Goal: Transaction & Acquisition: Book appointment/travel/reservation

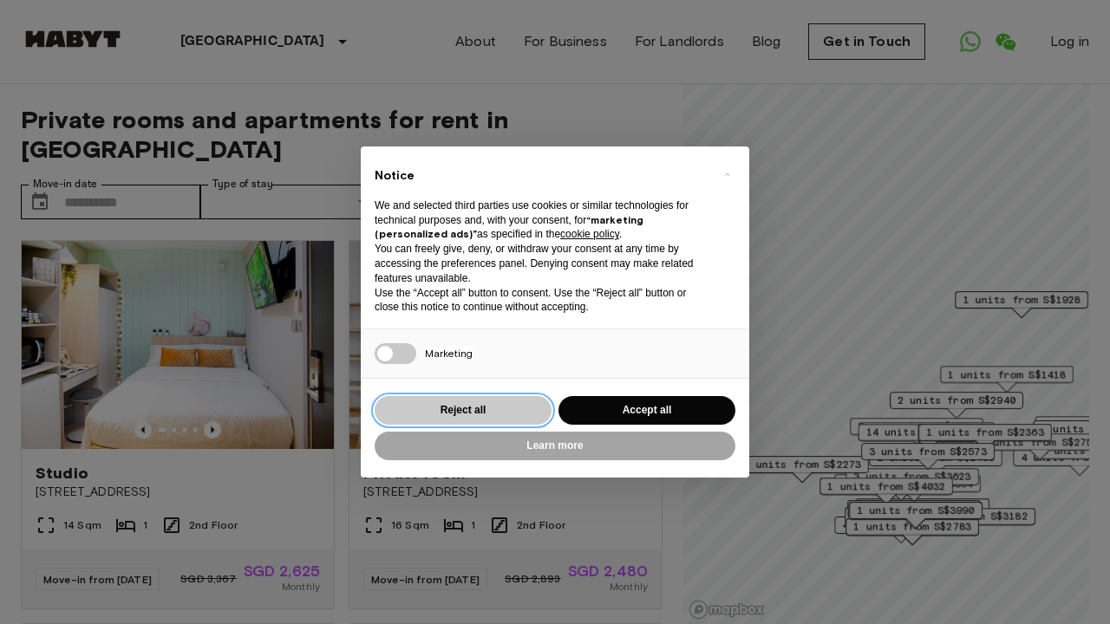
click at [492, 413] on button "Reject all" at bounding box center [463, 410] width 177 height 29
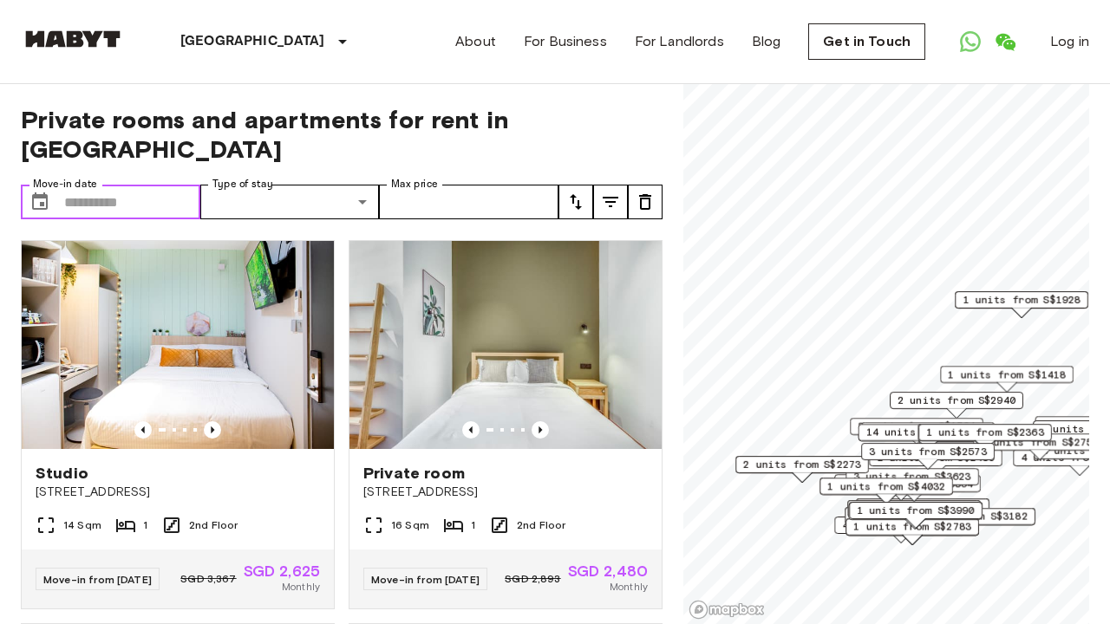
click at [147, 185] on input "Move-in date" at bounding box center [132, 202] width 136 height 35
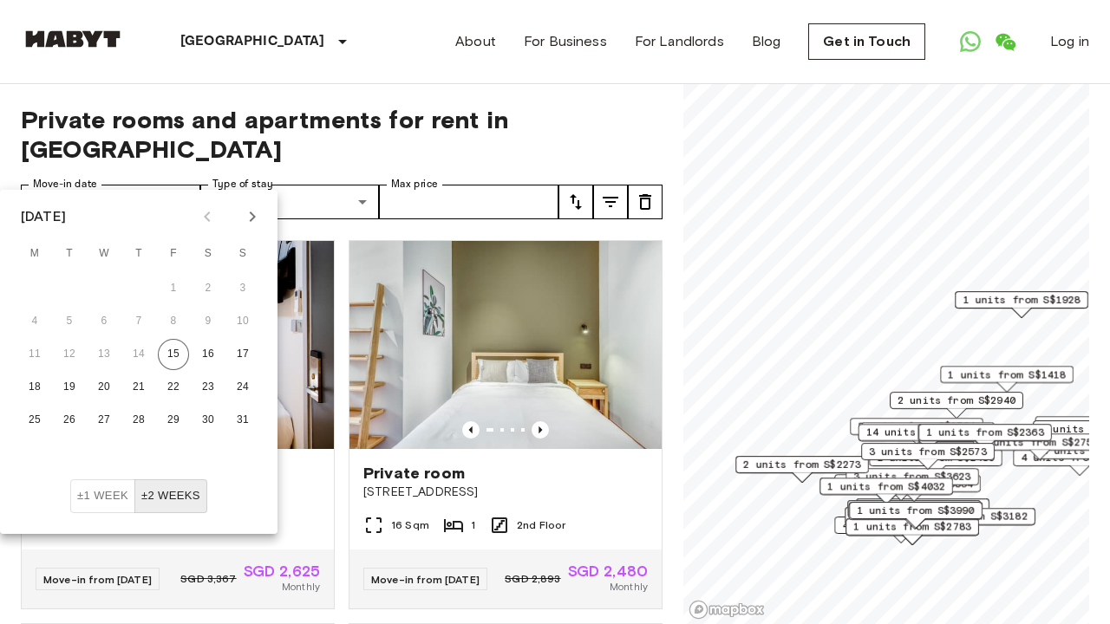
click at [243, 213] on icon "Next month" at bounding box center [252, 216] width 21 height 21
click at [240, 286] on button "7" at bounding box center [242, 288] width 31 height 31
type input "**********"
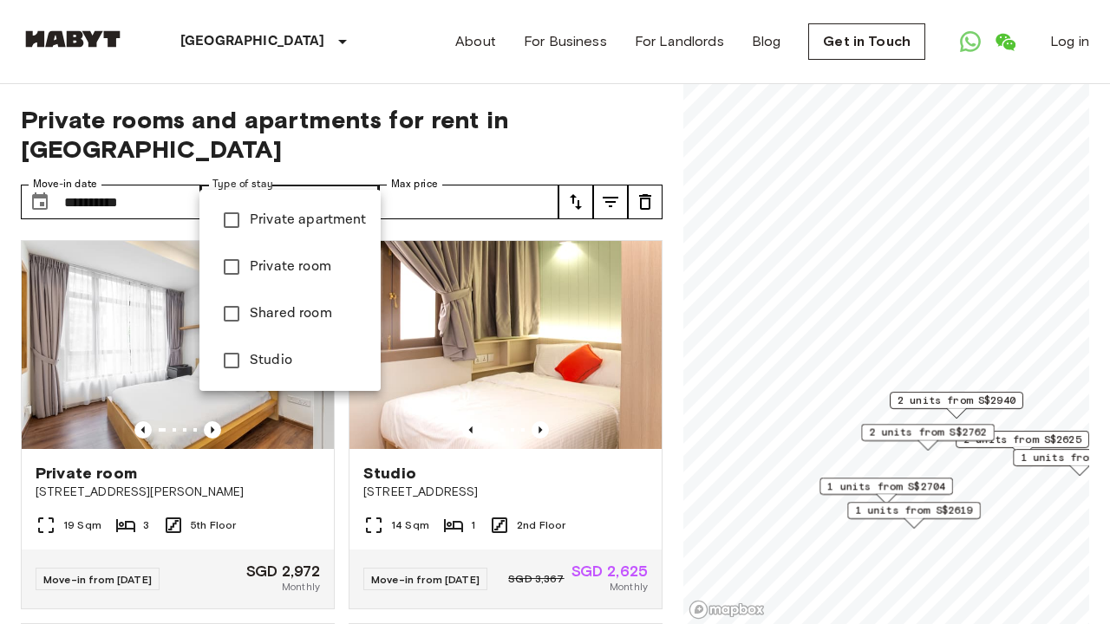
click at [421, 176] on div at bounding box center [555, 312] width 1110 height 624
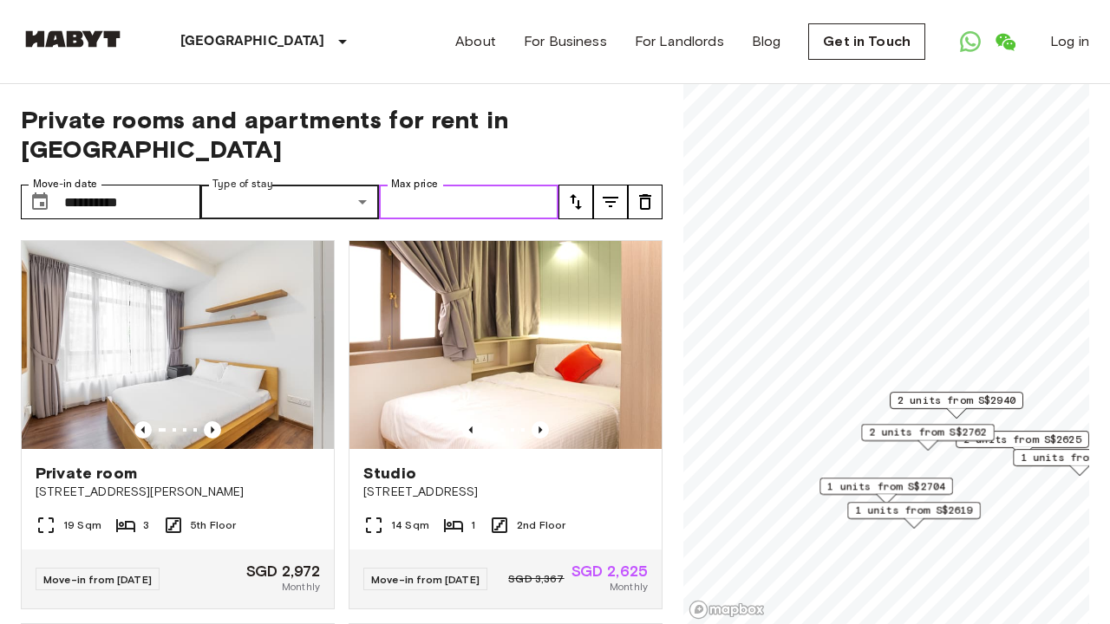
click at [421, 185] on input "Max price" at bounding box center [468, 202] width 179 height 35
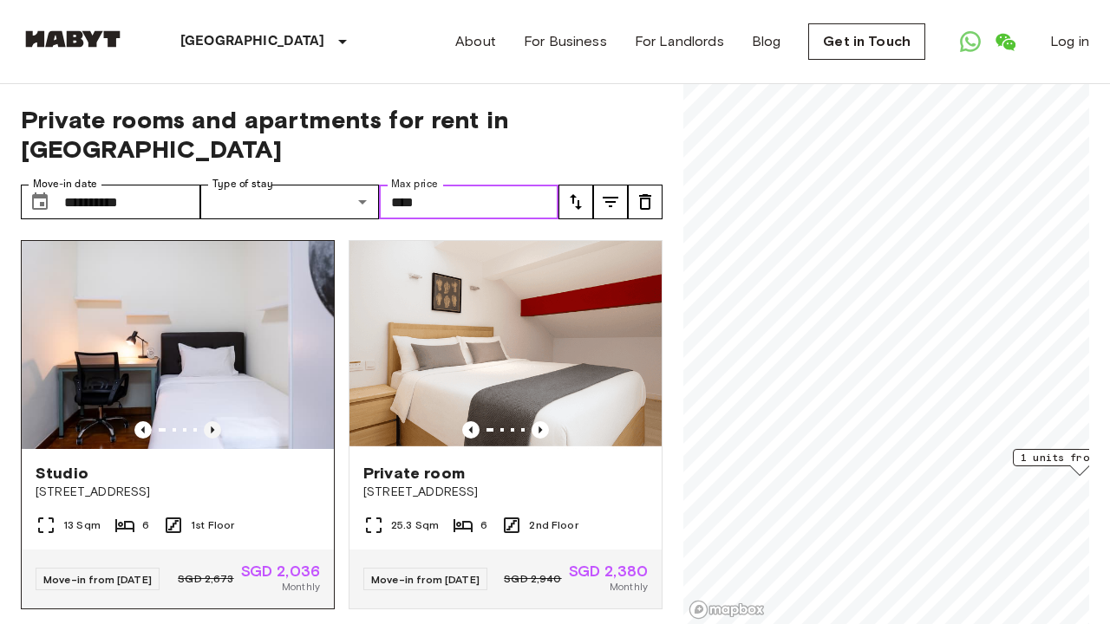
click at [205, 421] on icon "Previous image" at bounding box center [212, 429] width 17 height 17
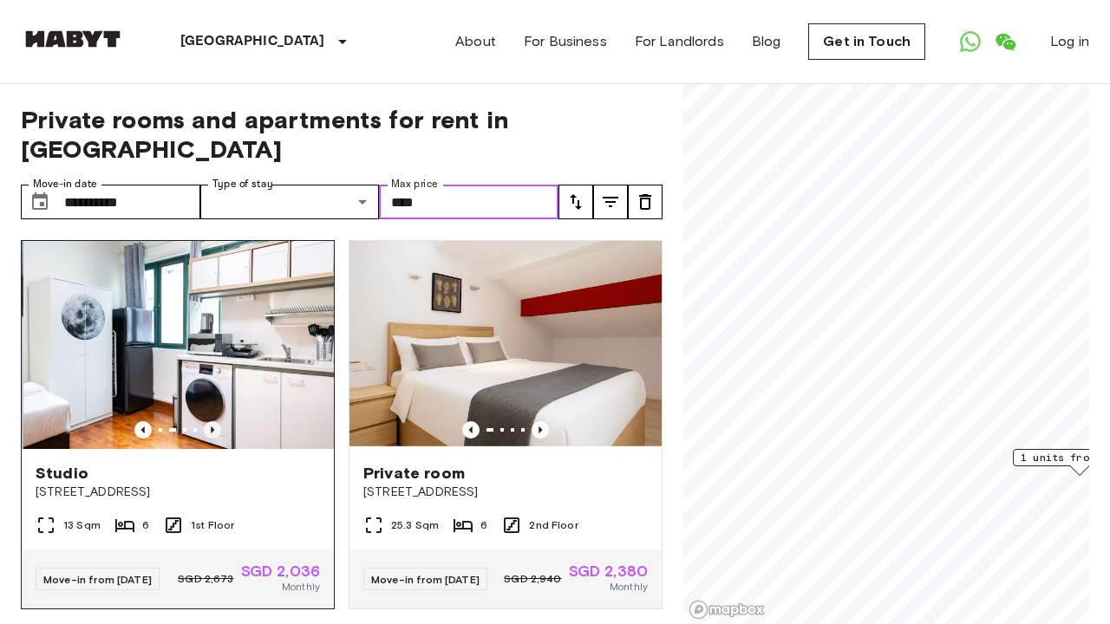
click at [205, 421] on icon "Previous image" at bounding box center [212, 429] width 17 height 17
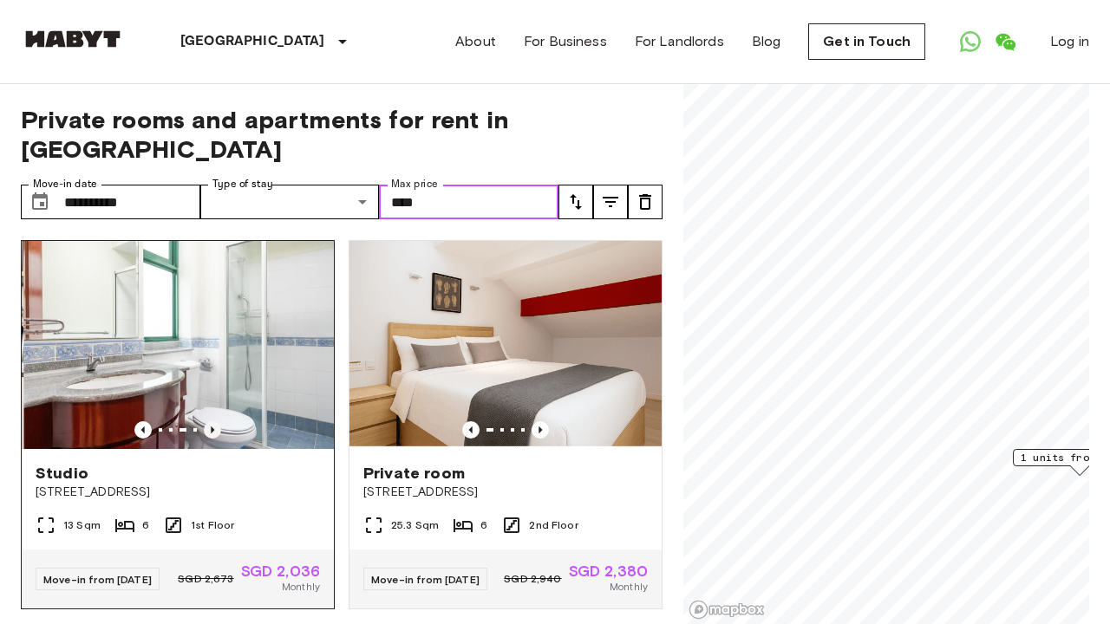
click at [205, 421] on icon "Previous image" at bounding box center [212, 429] width 17 height 17
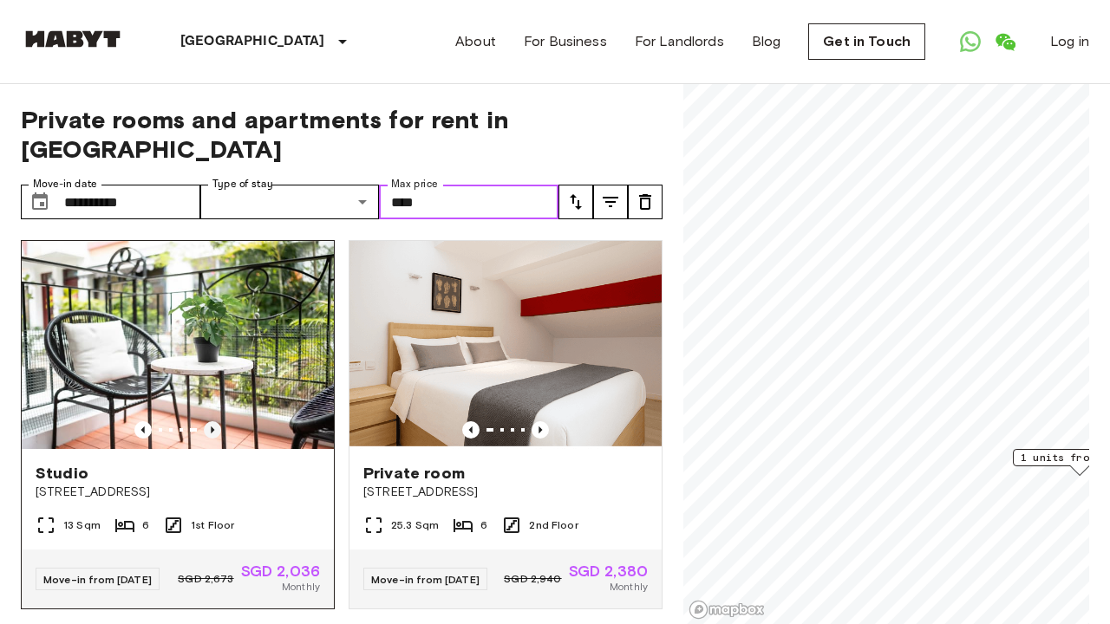
click at [205, 421] on icon "Previous image" at bounding box center [212, 429] width 17 height 17
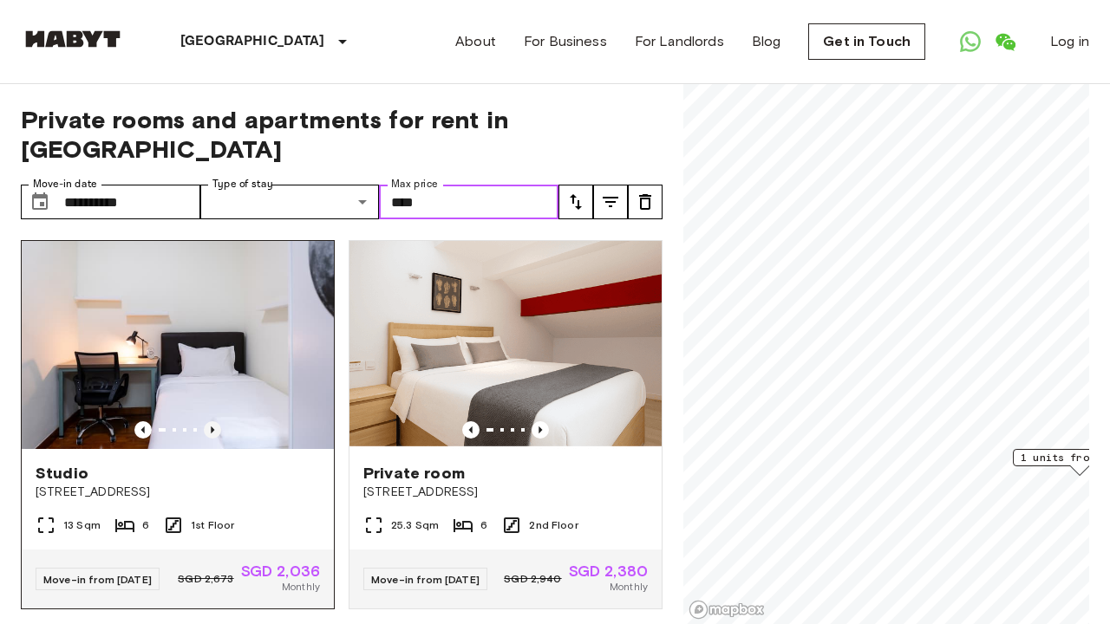
click at [205, 421] on icon "Previous image" at bounding box center [212, 429] width 17 height 17
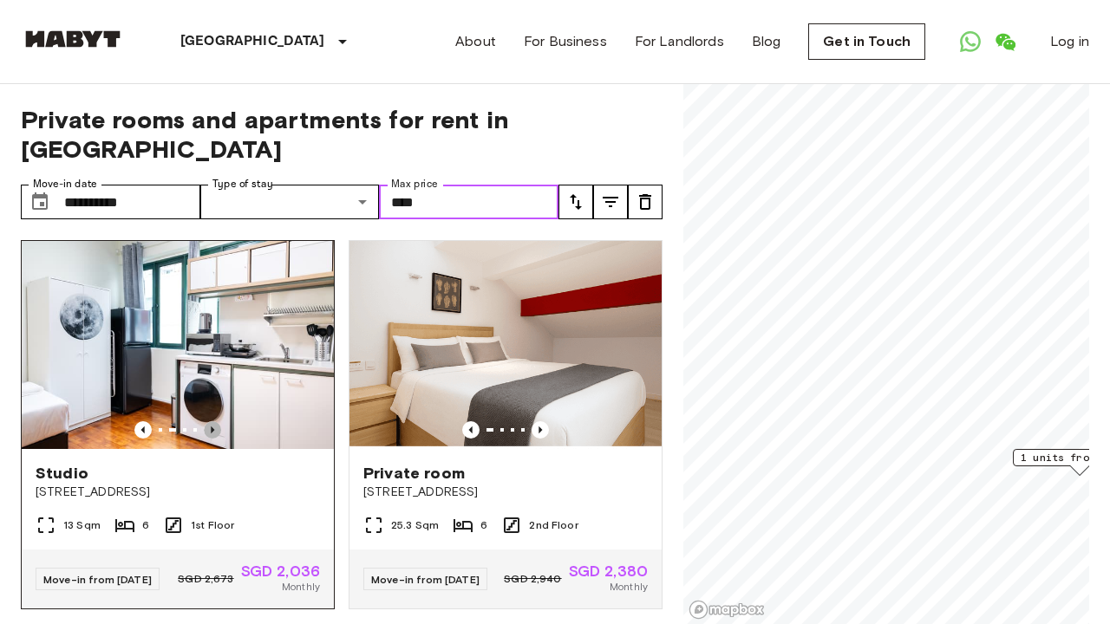
click at [211, 421] on icon "Previous image" at bounding box center [212, 429] width 17 height 17
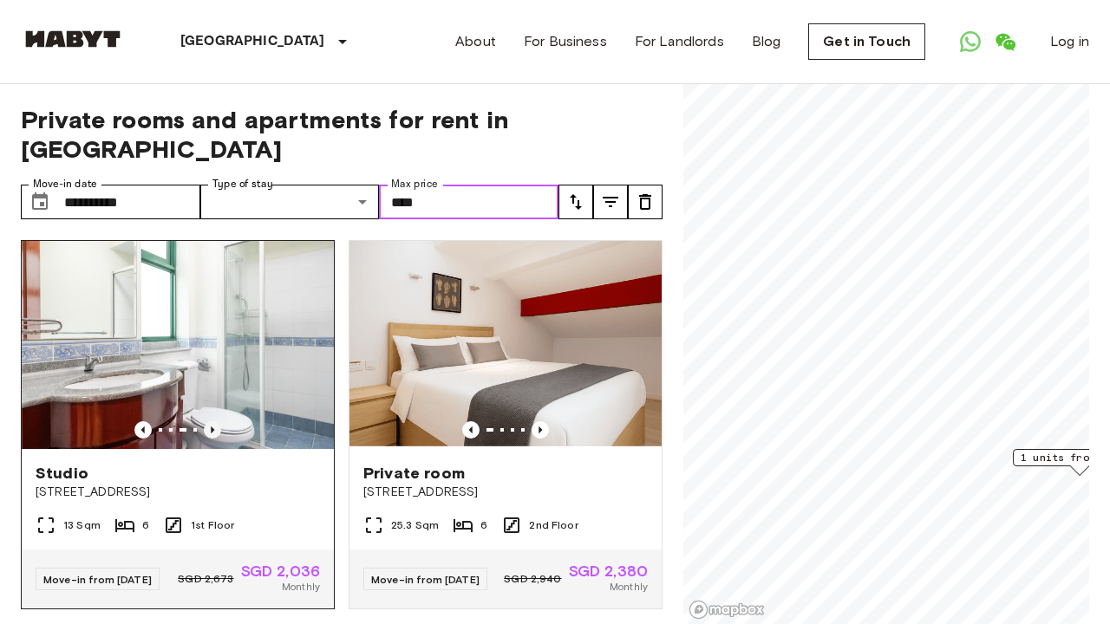
click at [211, 421] on icon "Previous image" at bounding box center [212, 429] width 17 height 17
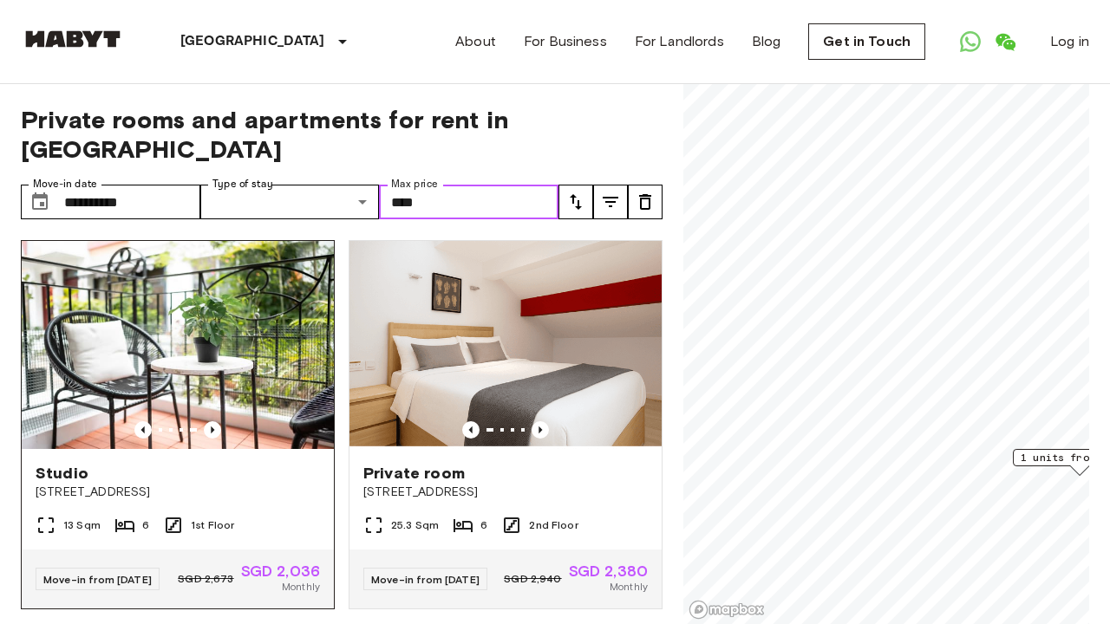
type input "****"
click at [218, 463] on div "Studio" at bounding box center [178, 473] width 284 height 21
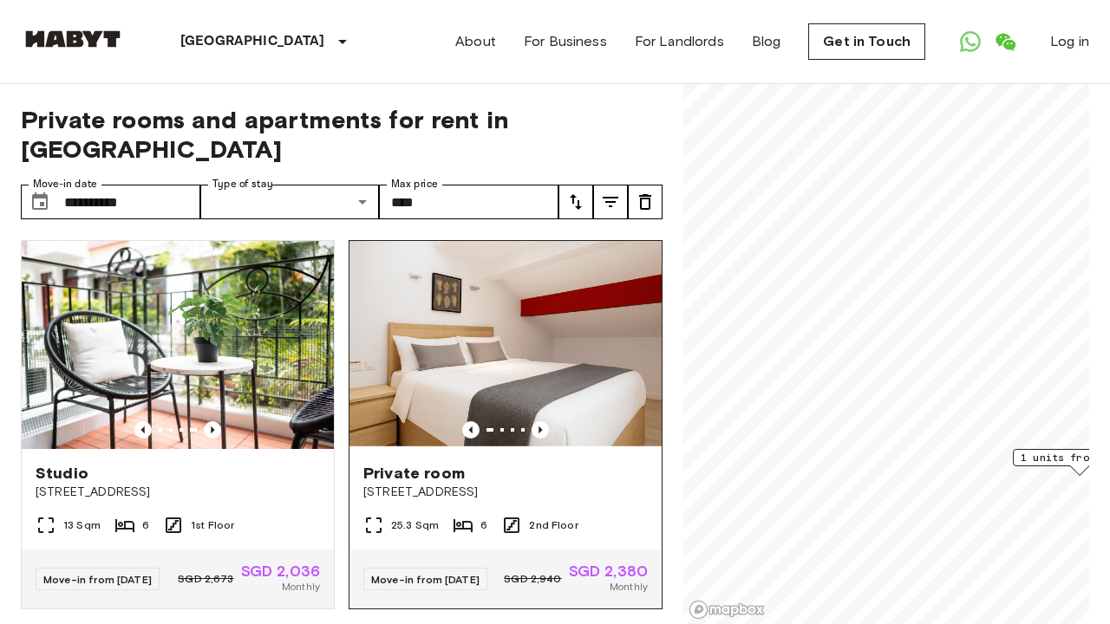
click at [606, 336] on img at bounding box center [505, 345] width 312 height 208
click at [542, 421] on icon "Previous image" at bounding box center [539, 429] width 17 height 17
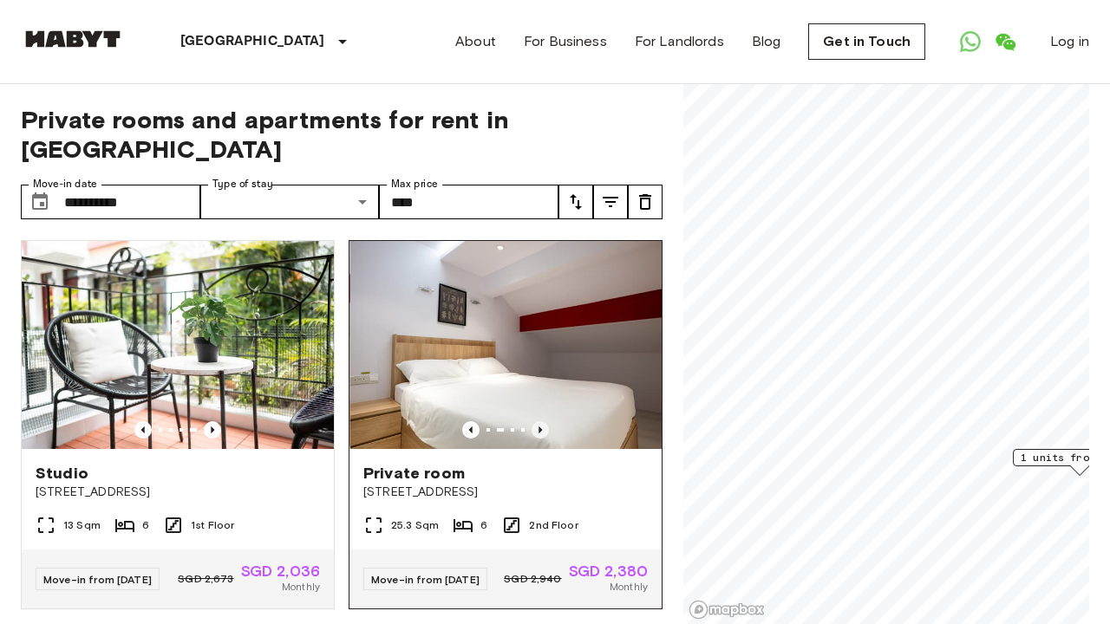
click at [542, 421] on icon "Previous image" at bounding box center [539, 429] width 17 height 17
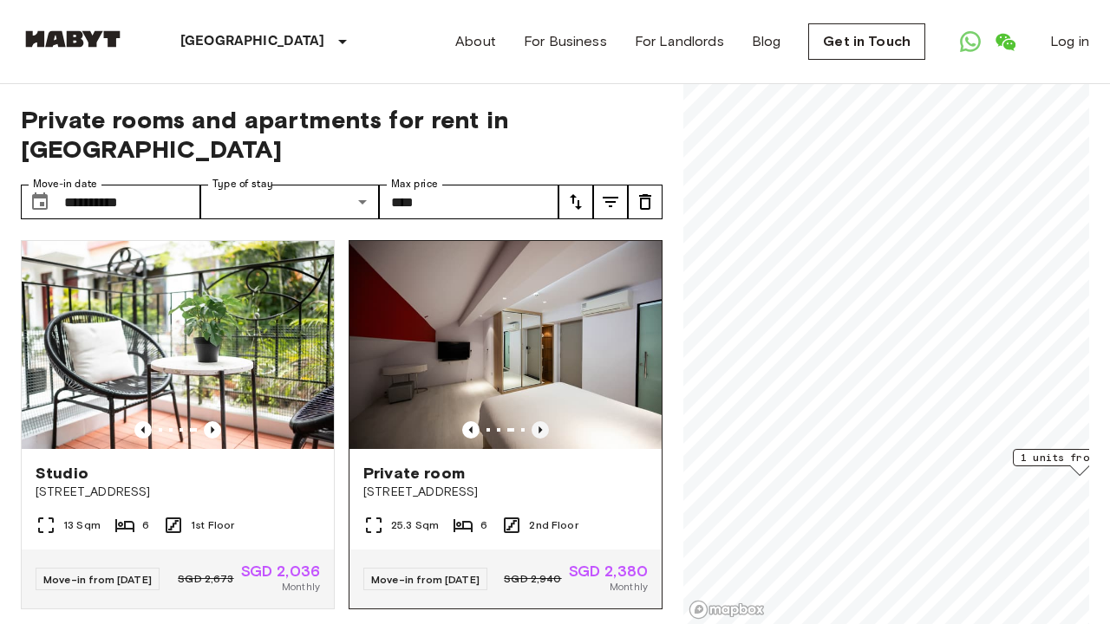
click at [542, 421] on icon "Previous image" at bounding box center [539, 429] width 17 height 17
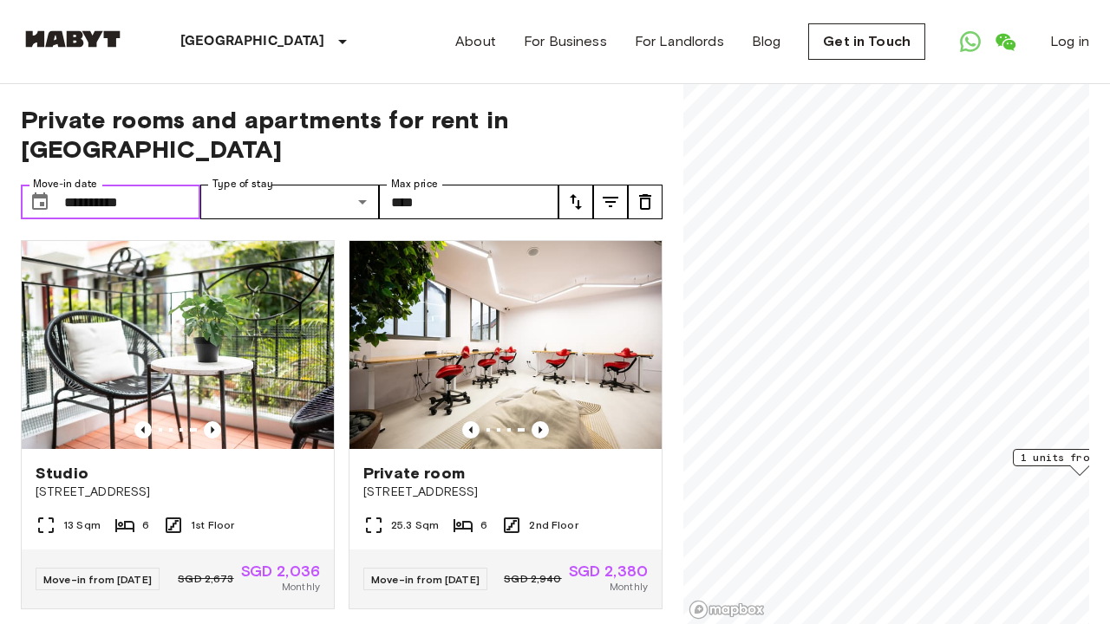
click at [177, 185] on input "**********" at bounding box center [132, 202] width 136 height 35
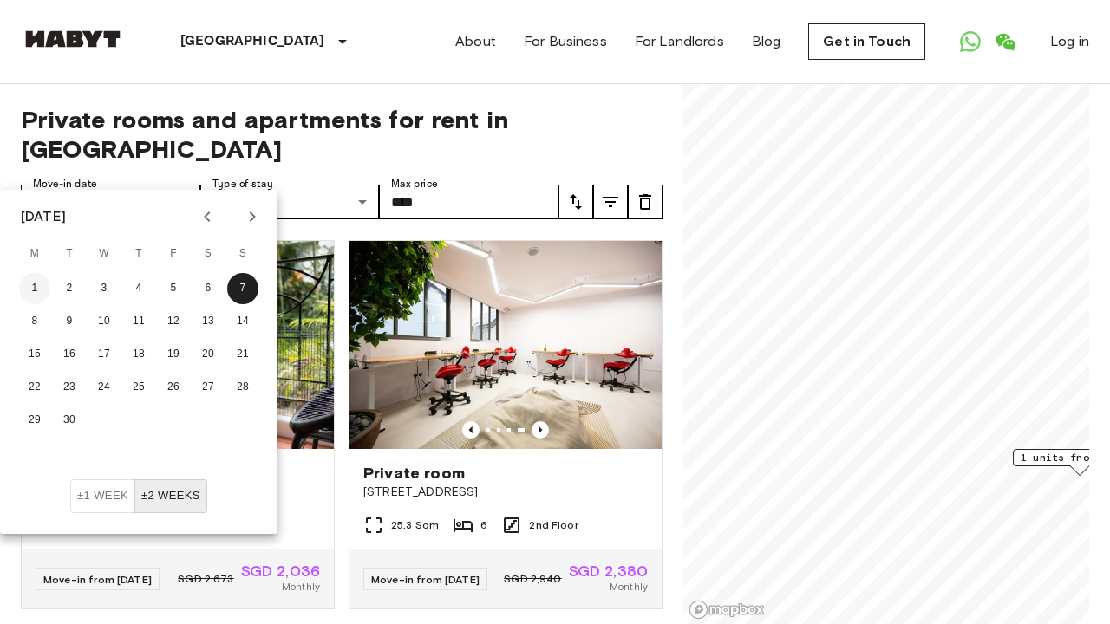
click at [26, 287] on button "1" at bounding box center [34, 288] width 31 height 31
type input "**********"
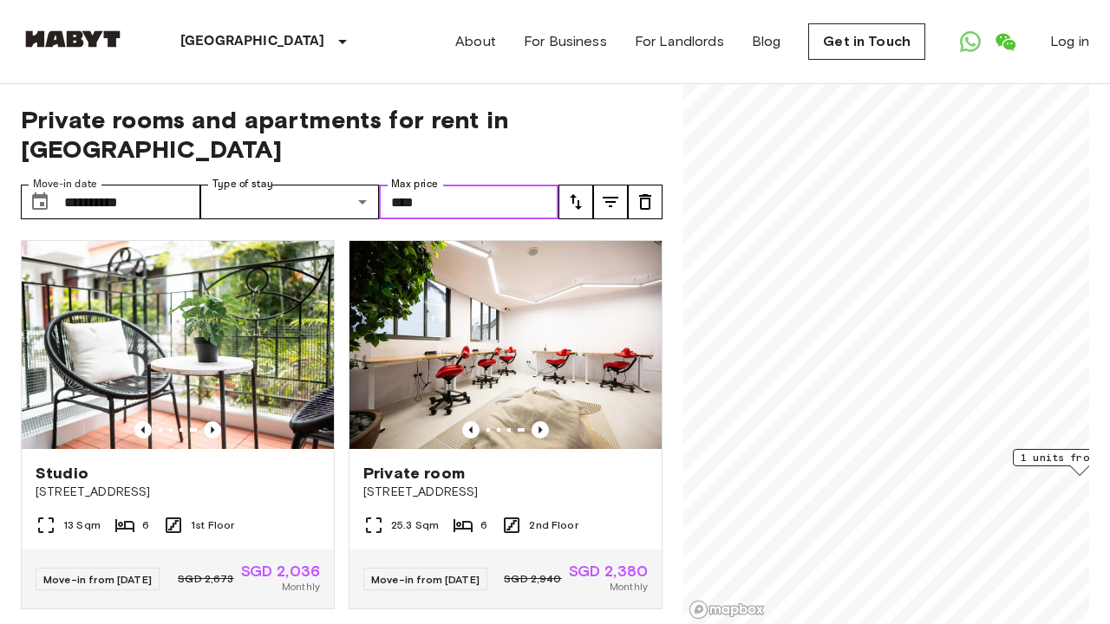
click at [514, 185] on input "****" at bounding box center [468, 202] width 179 height 35
click at [548, 137] on div "**********" at bounding box center [342, 354] width 642 height 541
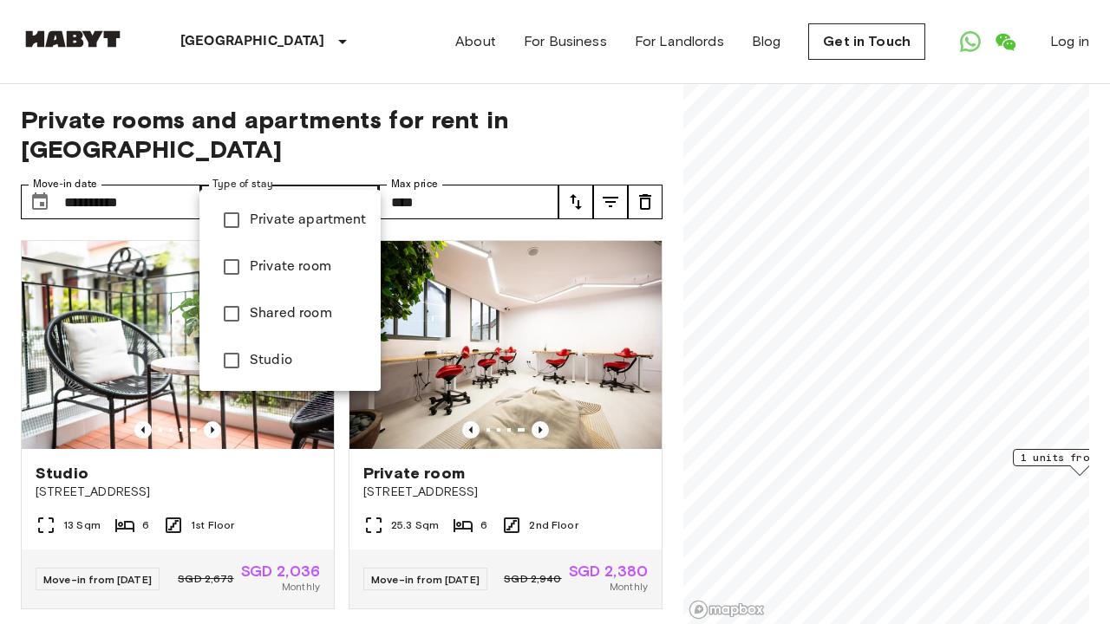
click at [481, 185] on div at bounding box center [555, 312] width 1110 height 624
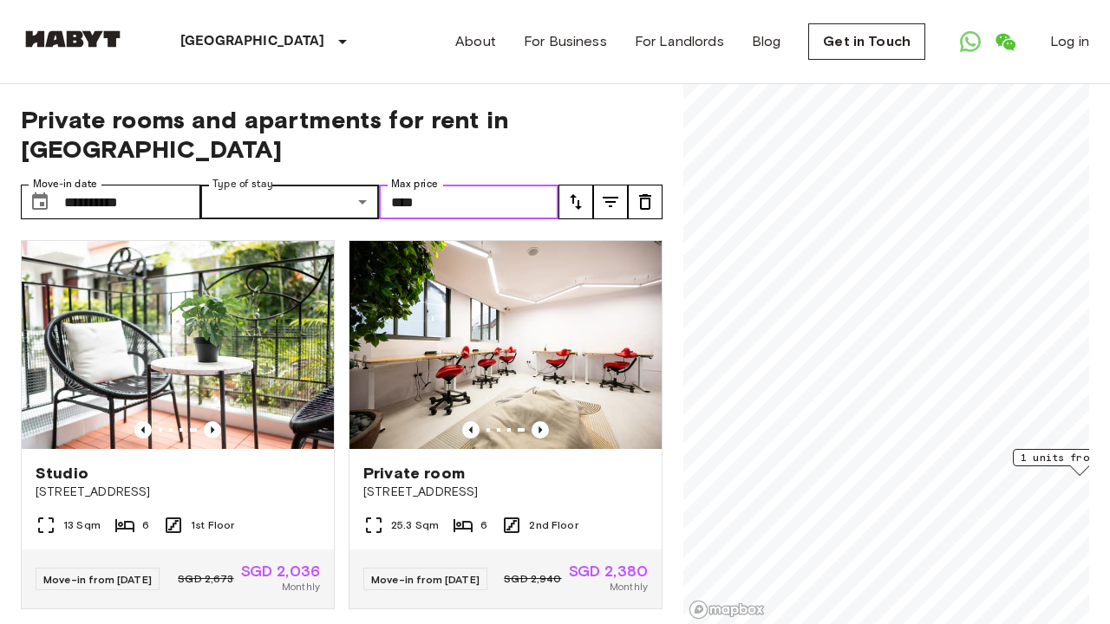
click at [474, 185] on input "****" at bounding box center [468, 202] width 179 height 35
type input "*"
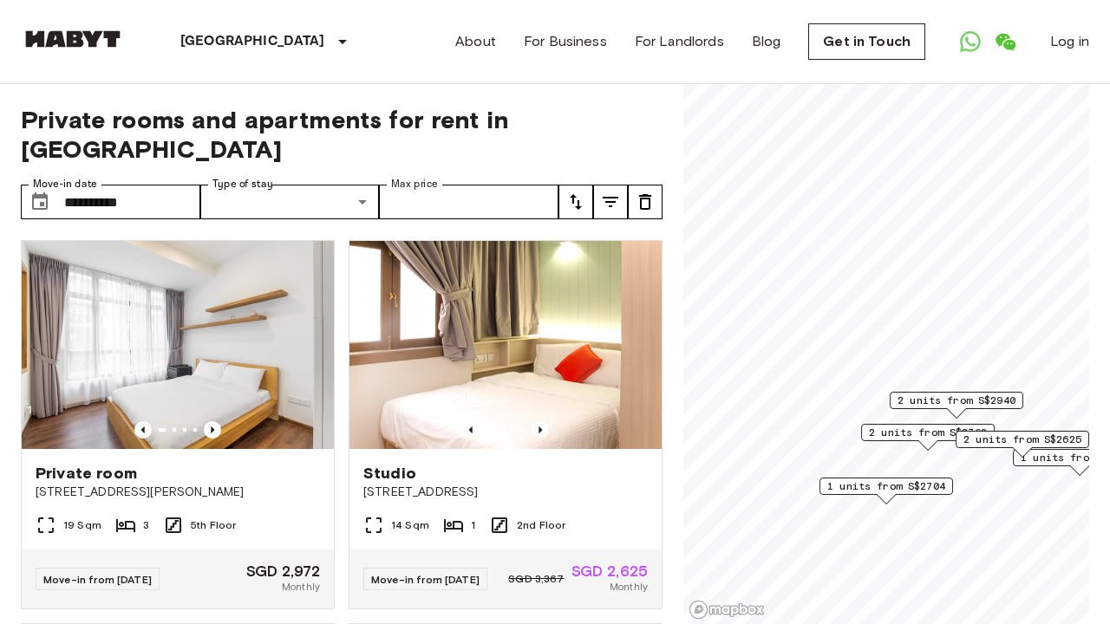
click at [486, 141] on div "**********" at bounding box center [342, 354] width 642 height 541
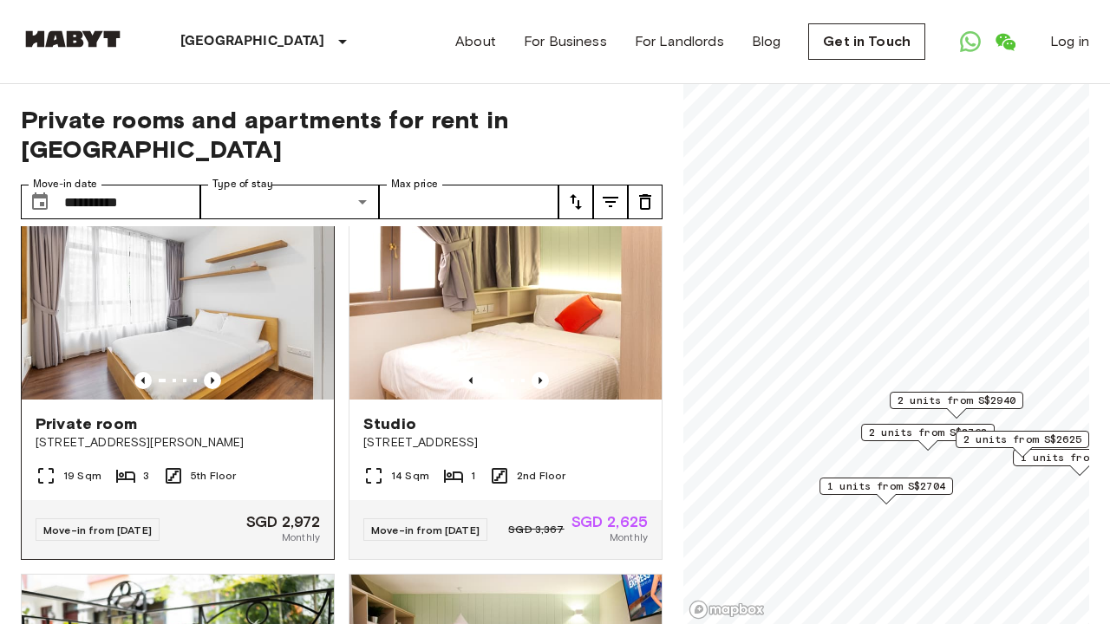
scroll to position [68, 0]
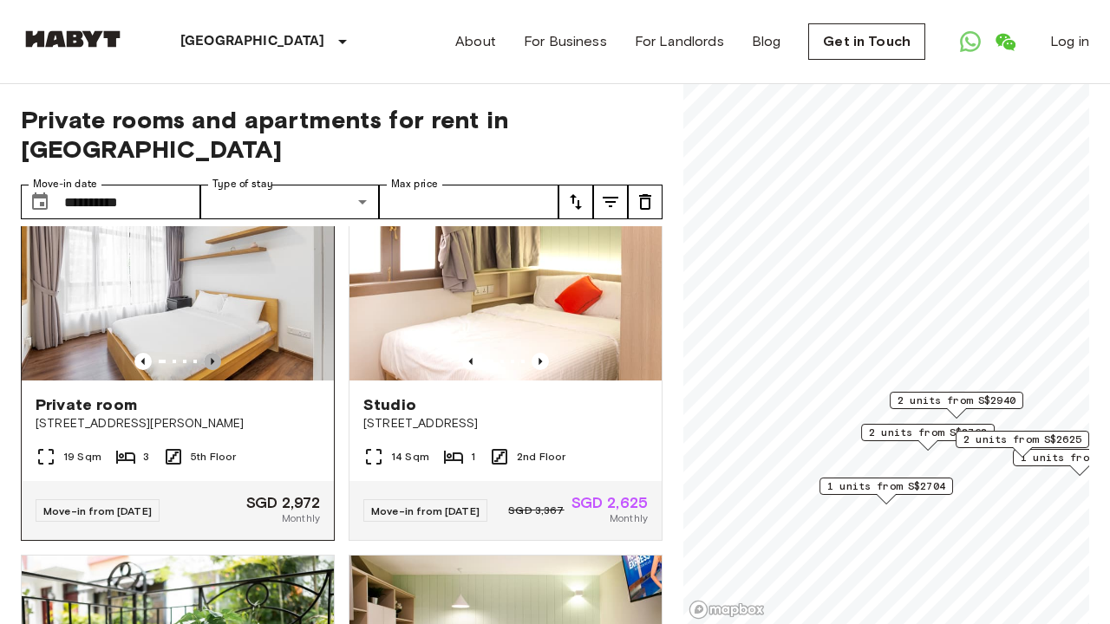
click at [210, 353] on icon "Previous image" at bounding box center [212, 361] width 17 height 17
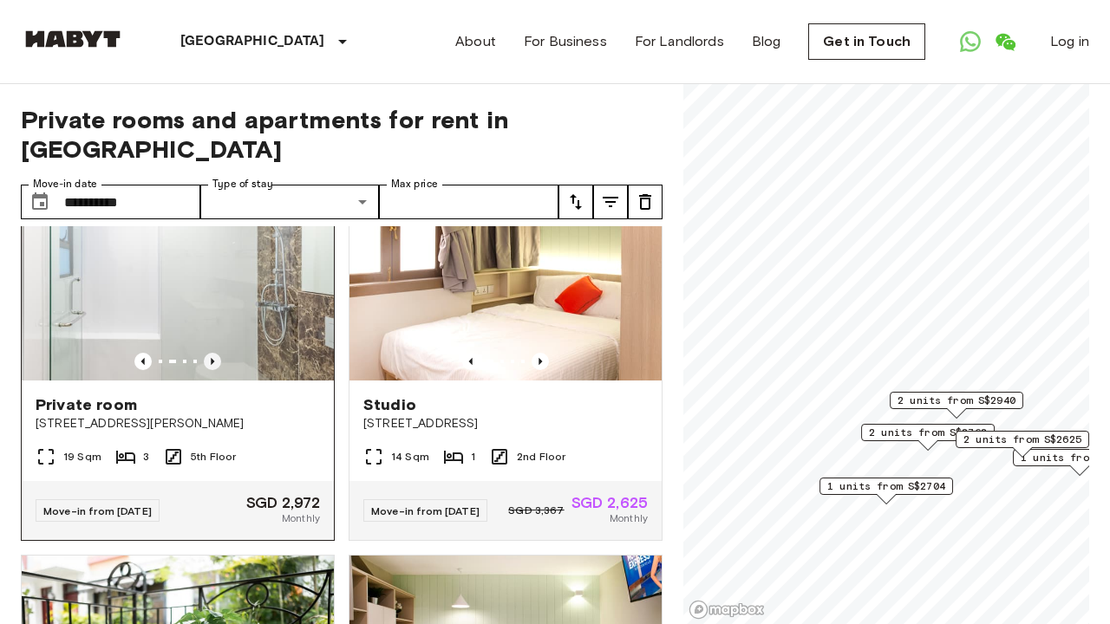
click at [210, 353] on icon "Previous image" at bounding box center [212, 361] width 17 height 17
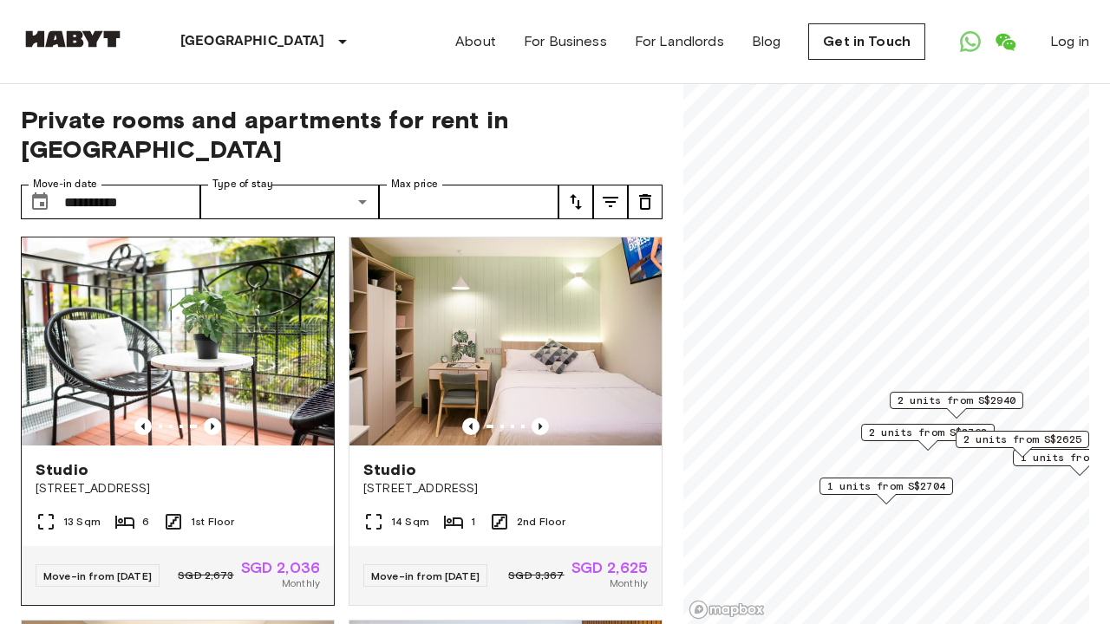
scroll to position [394, 0]
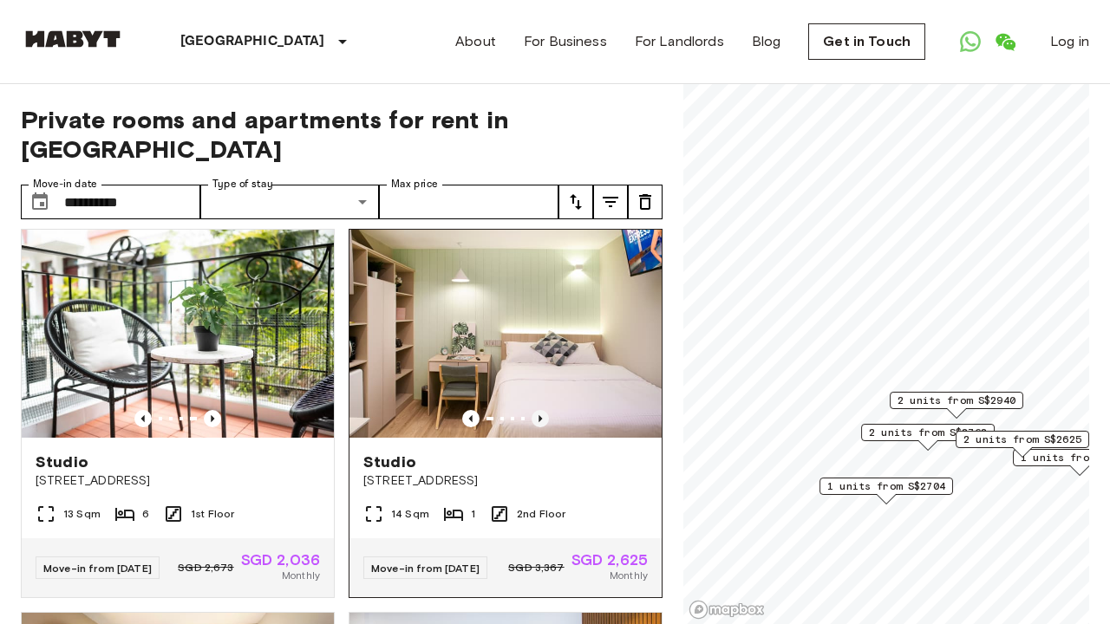
click at [544, 410] on icon "Previous image" at bounding box center [539, 418] width 17 height 17
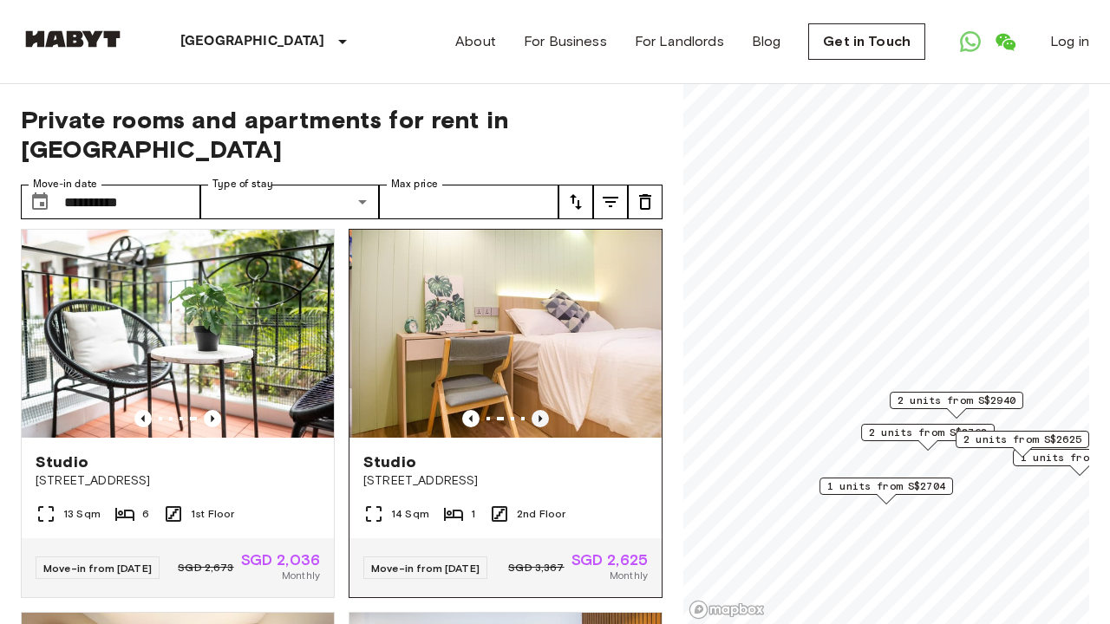
click at [544, 410] on icon "Previous image" at bounding box center [539, 418] width 17 height 17
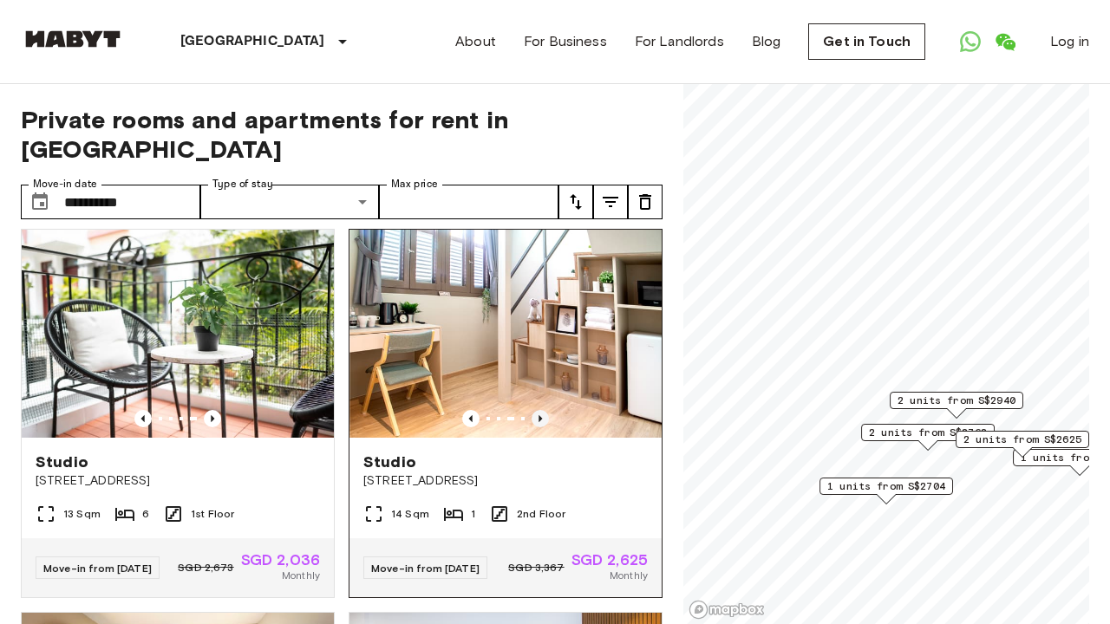
click at [544, 410] on icon "Previous image" at bounding box center [539, 418] width 17 height 17
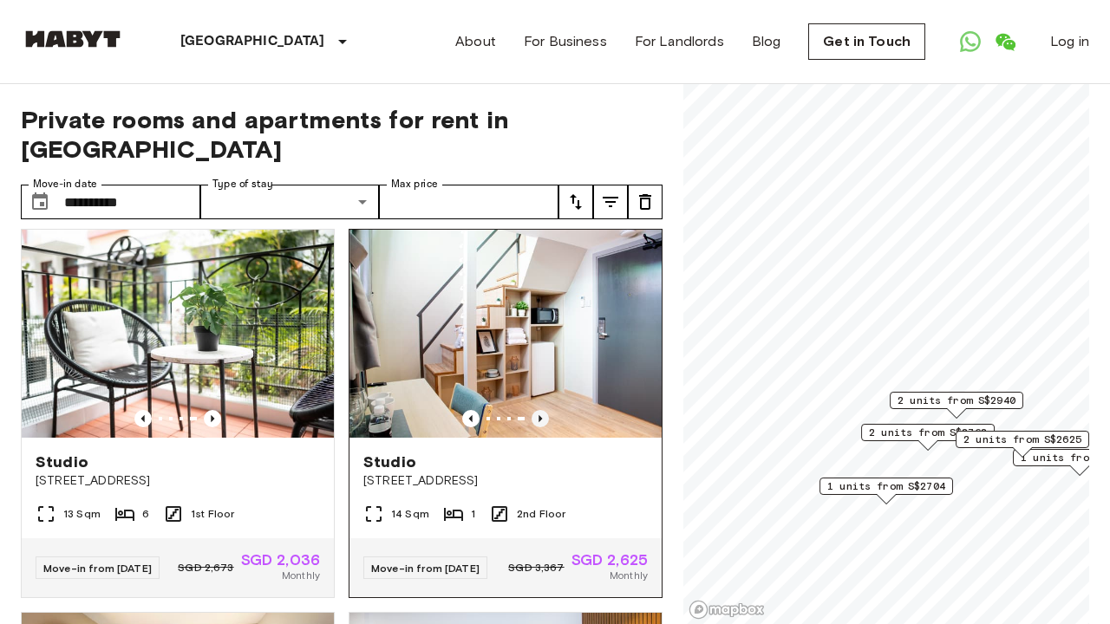
click at [544, 410] on icon "Previous image" at bounding box center [539, 418] width 17 height 17
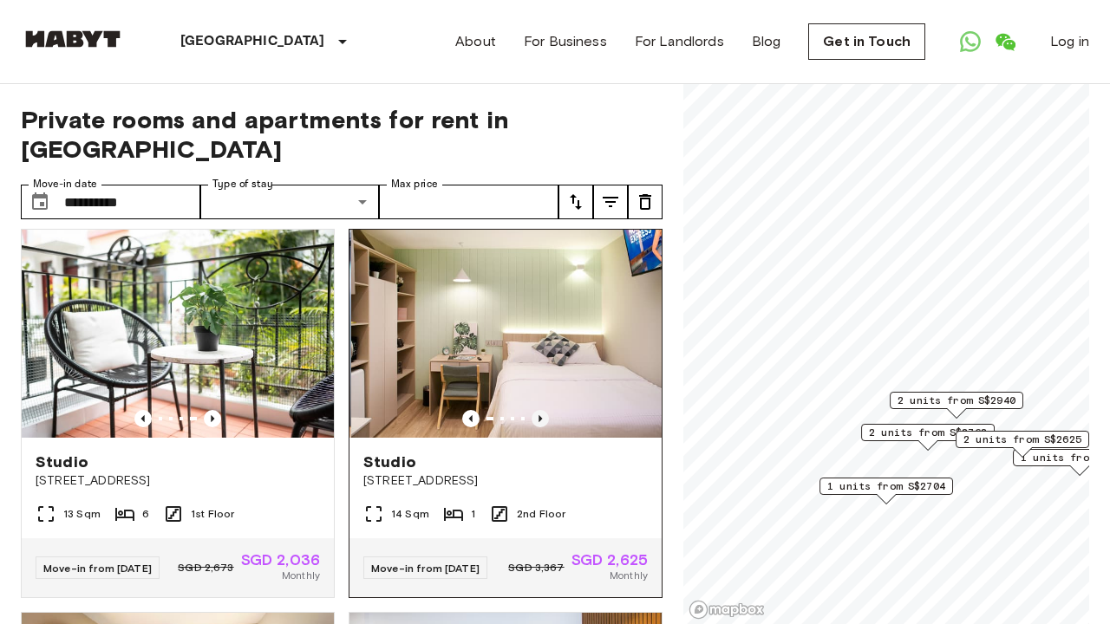
click at [544, 410] on icon "Previous image" at bounding box center [539, 418] width 17 height 17
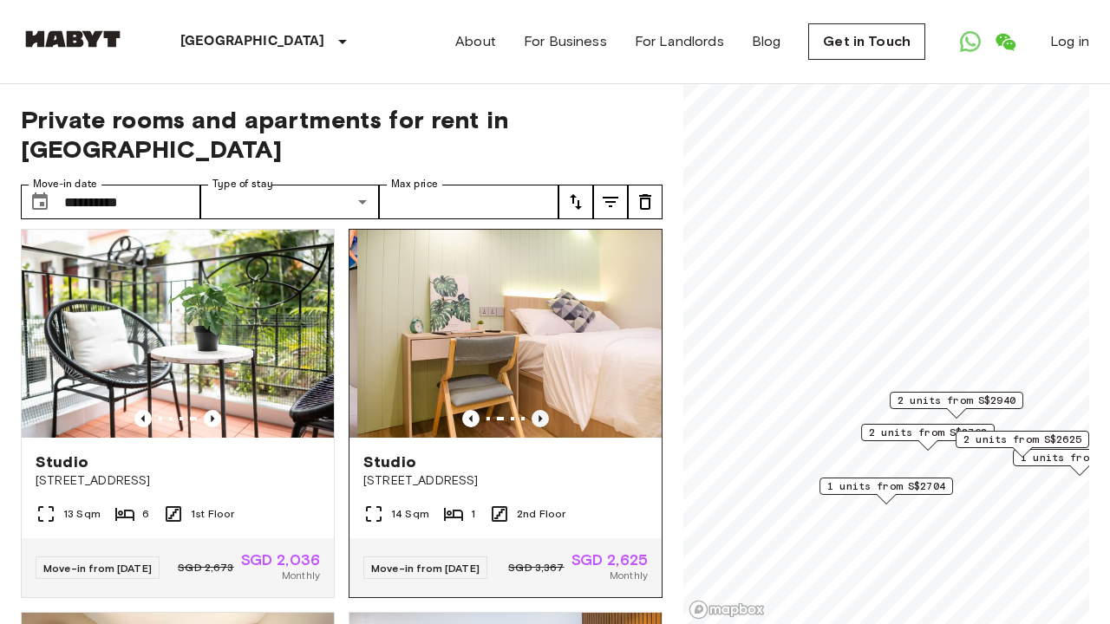
click at [544, 410] on icon "Previous image" at bounding box center [539, 418] width 17 height 17
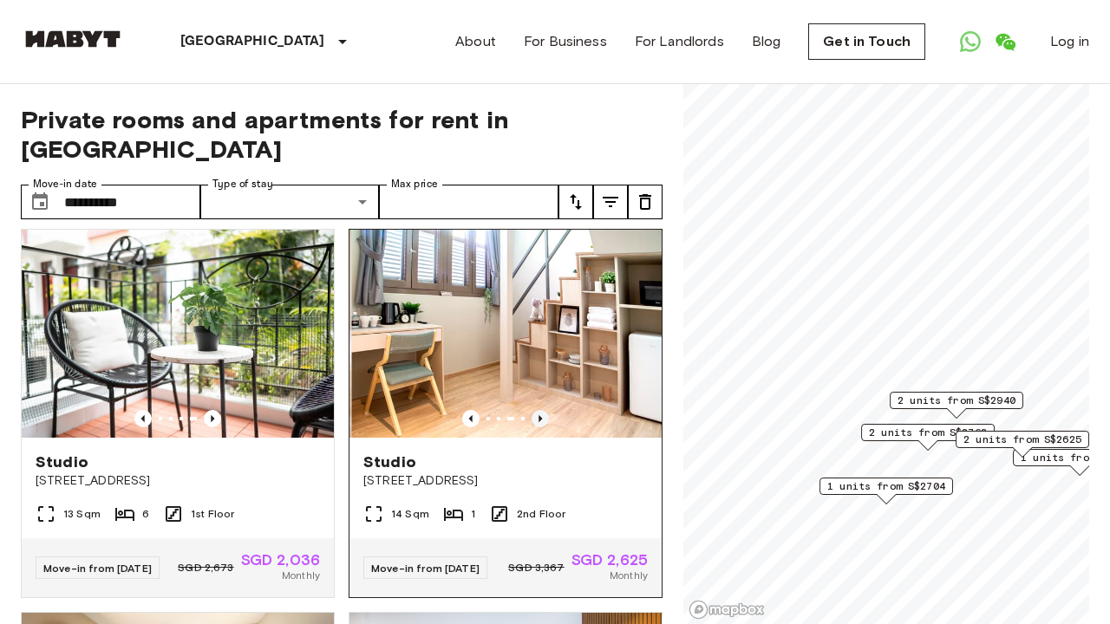
click at [544, 410] on icon "Previous image" at bounding box center [539, 418] width 17 height 17
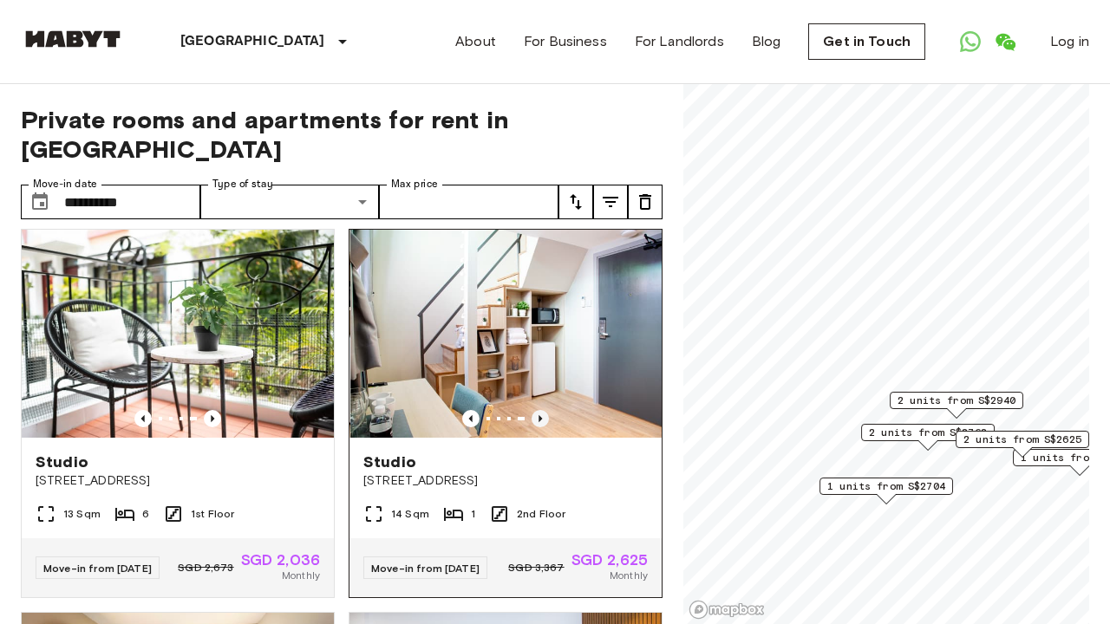
click at [544, 410] on icon "Previous image" at bounding box center [539, 418] width 17 height 17
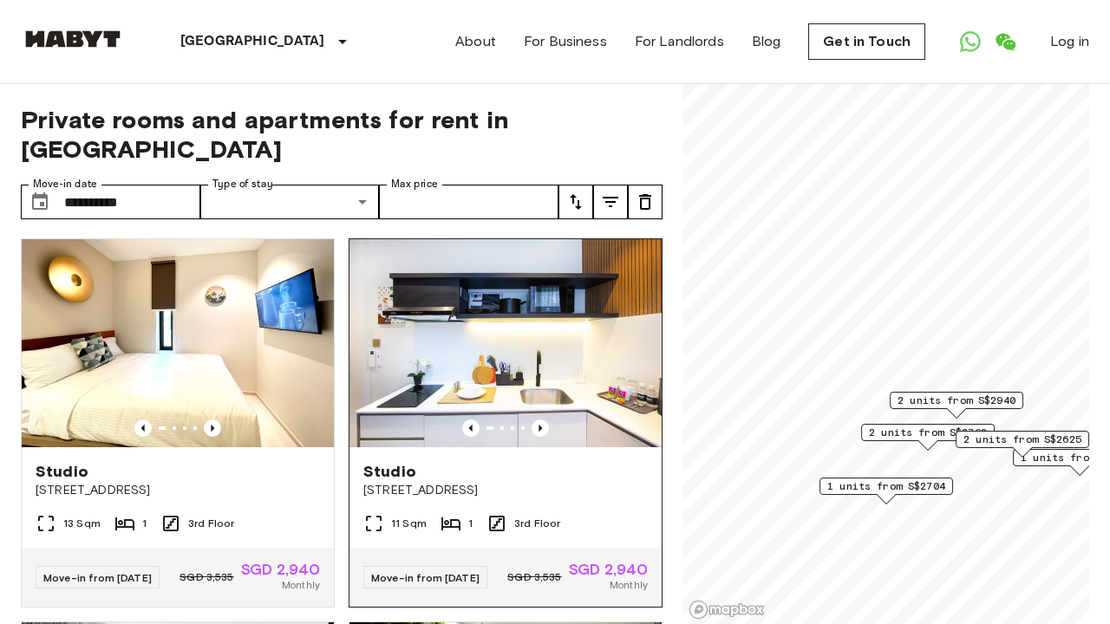
scroll to position [800, 0]
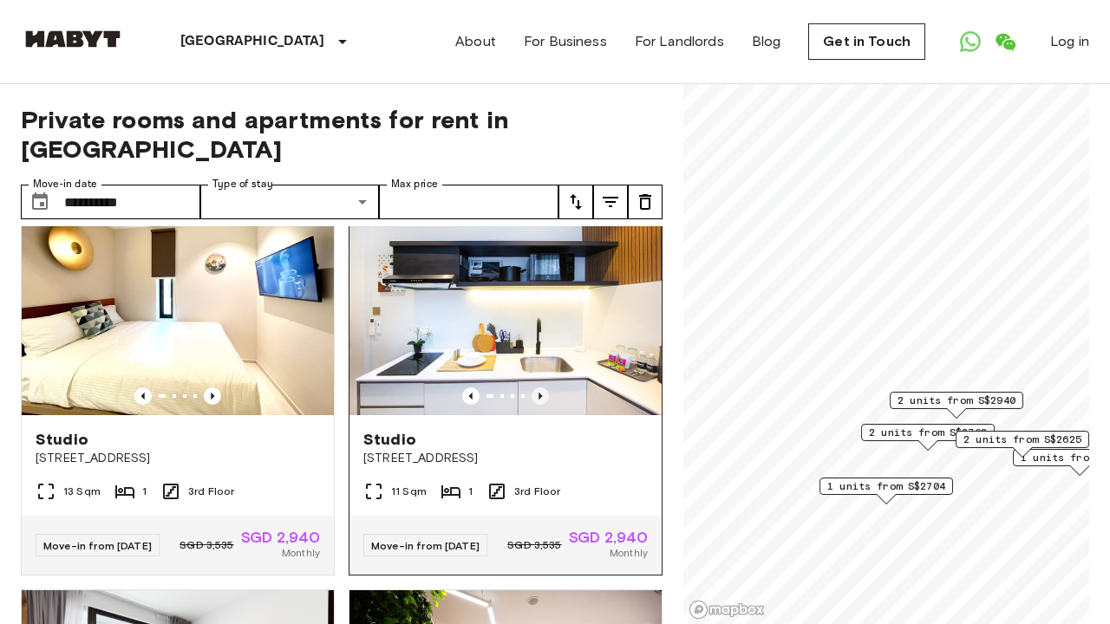
click at [540, 397] on icon "Previous image" at bounding box center [539, 396] width 17 height 17
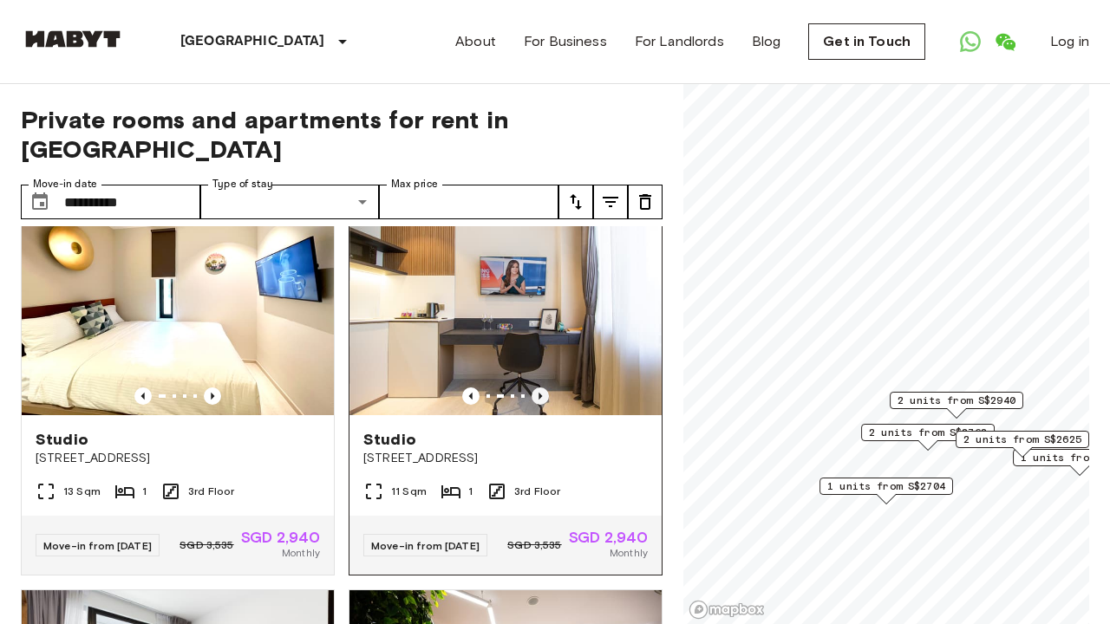
click at [540, 397] on icon "Previous image" at bounding box center [539, 396] width 17 height 17
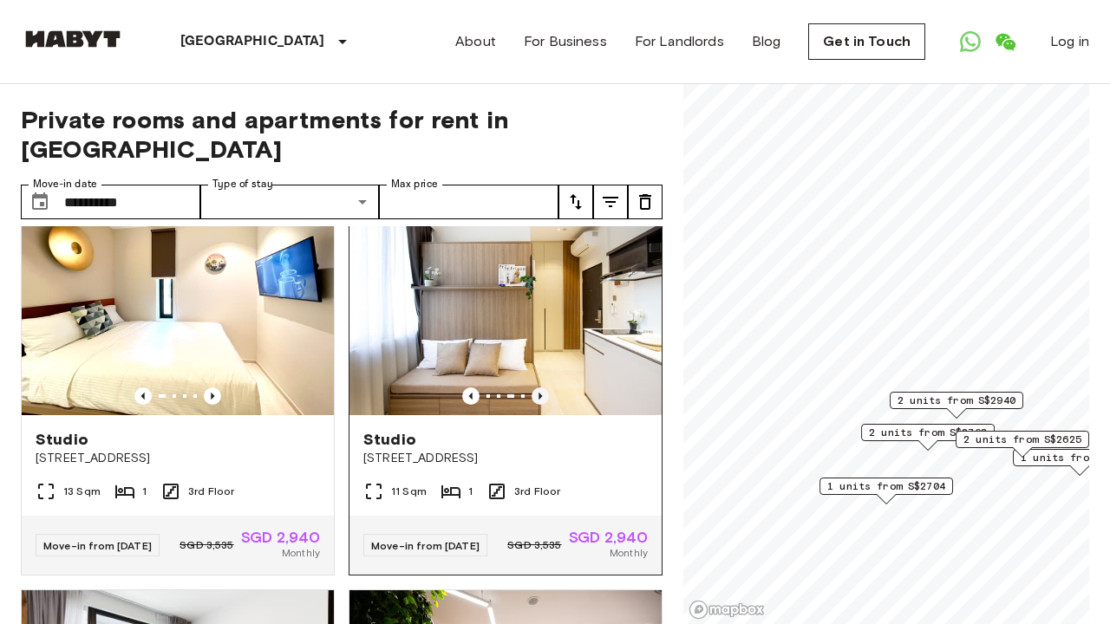
click at [540, 397] on icon "Previous image" at bounding box center [539, 396] width 17 height 17
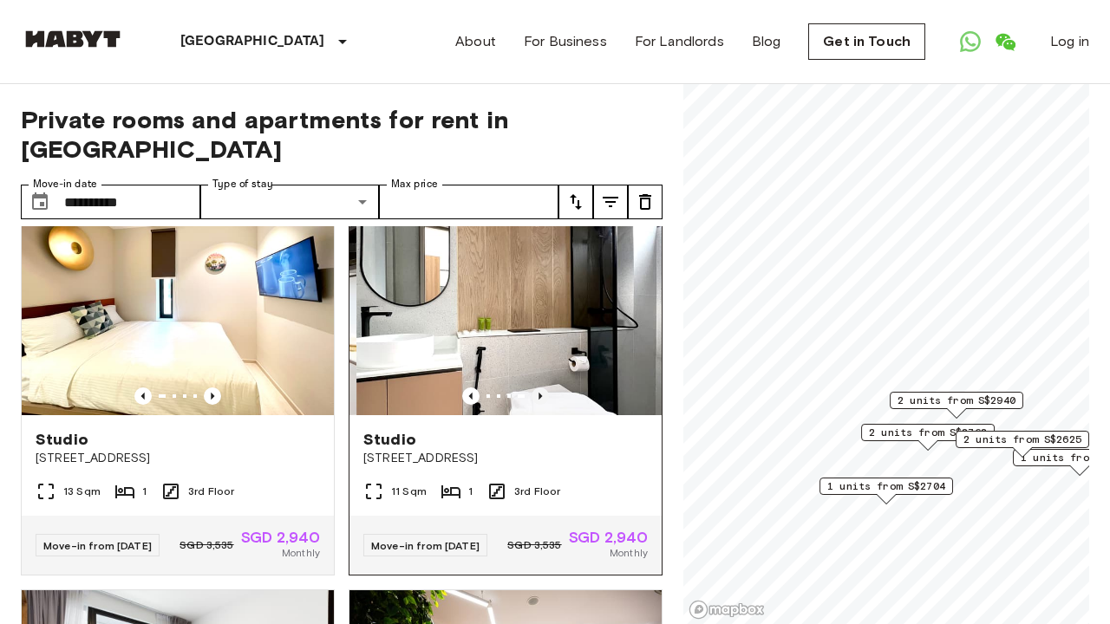
click at [540, 397] on icon "Previous image" at bounding box center [539, 396] width 17 height 17
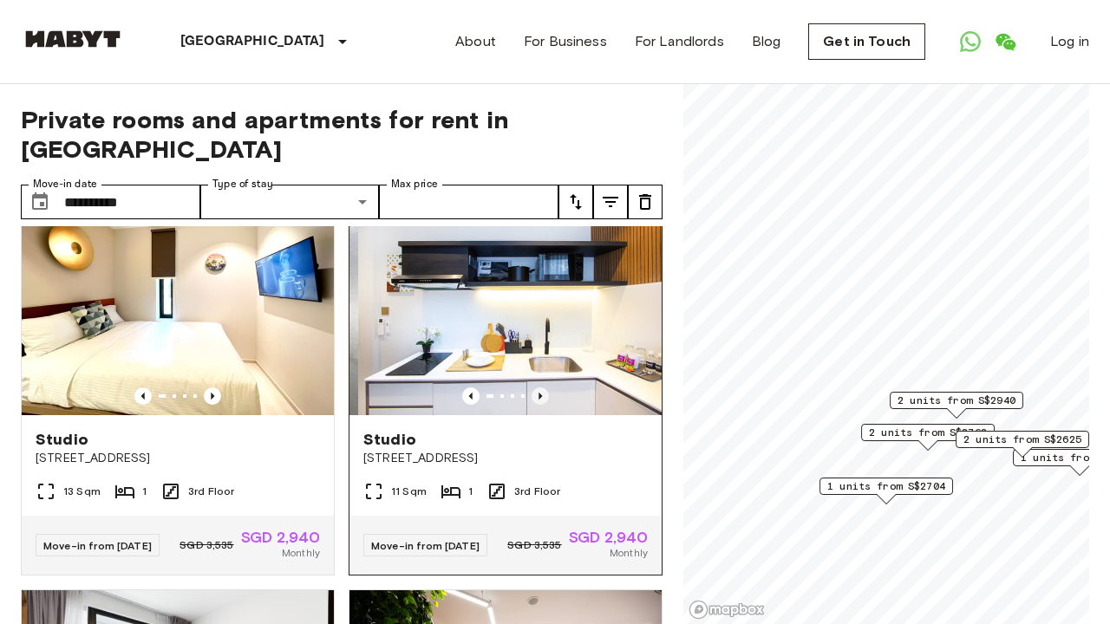
click at [540, 397] on icon "Previous image" at bounding box center [539, 396] width 17 height 17
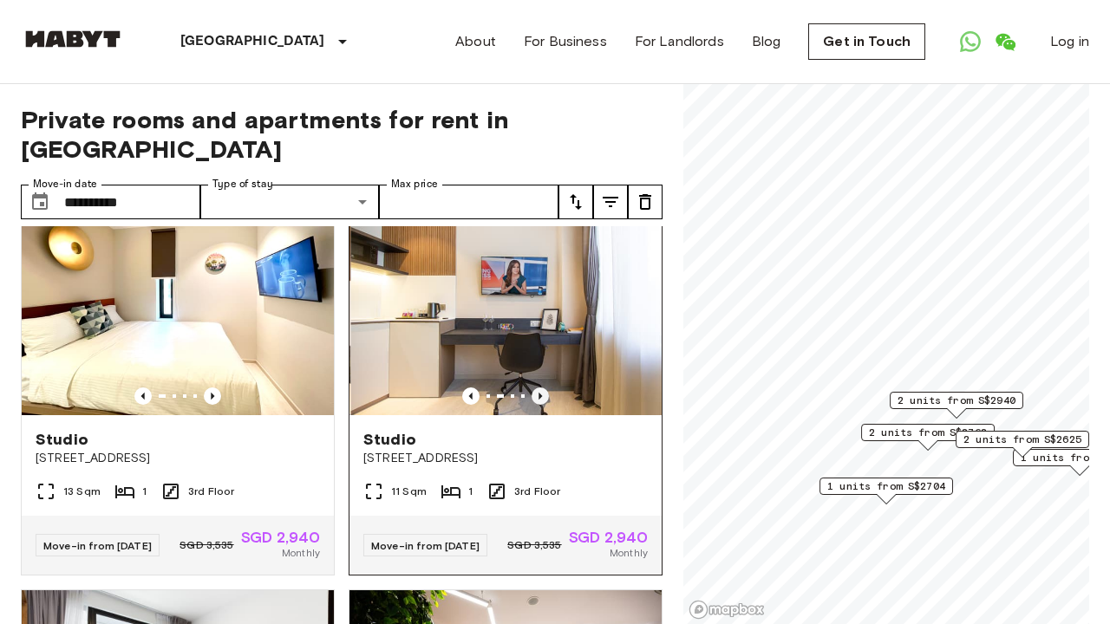
click at [540, 397] on icon "Previous image" at bounding box center [539, 396] width 17 height 17
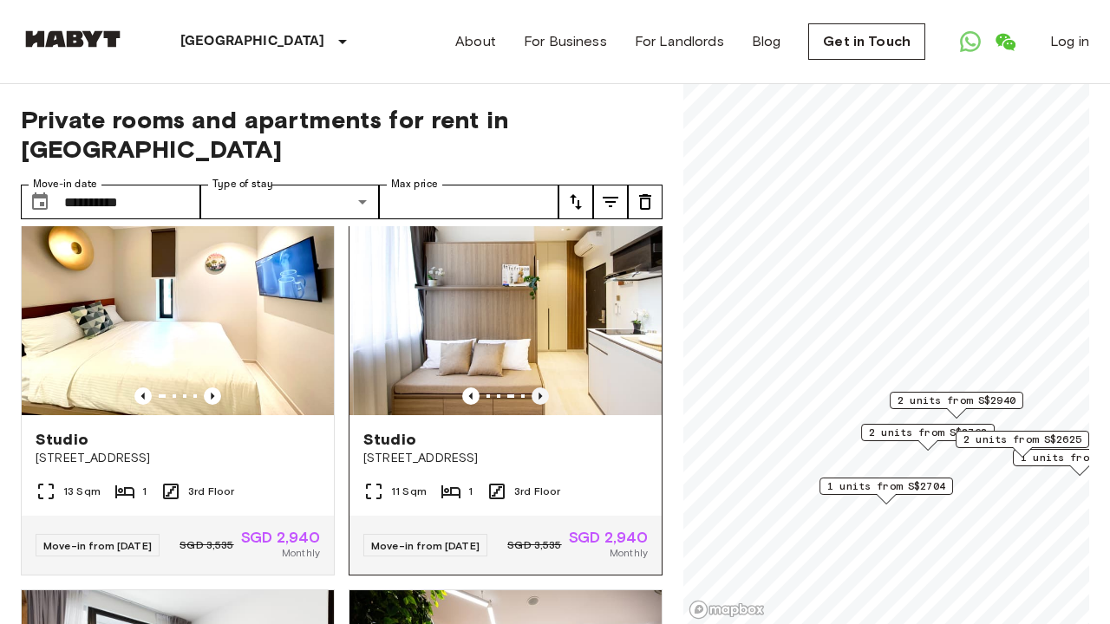
click at [540, 397] on icon "Previous image" at bounding box center [539, 396] width 17 height 17
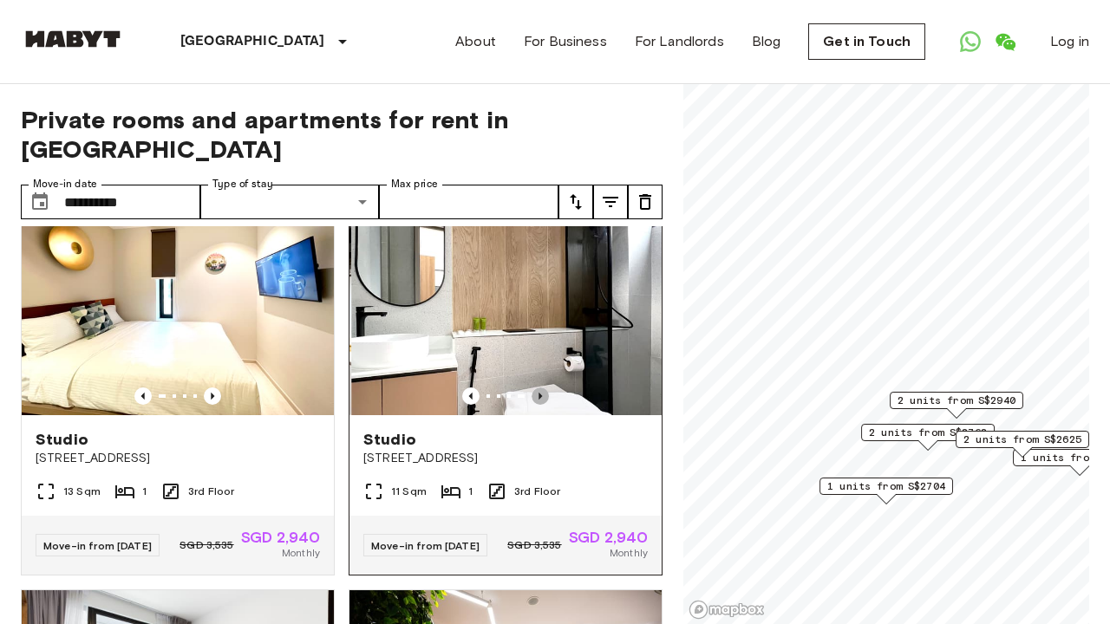
click at [540, 397] on icon "Previous image" at bounding box center [539, 396] width 17 height 17
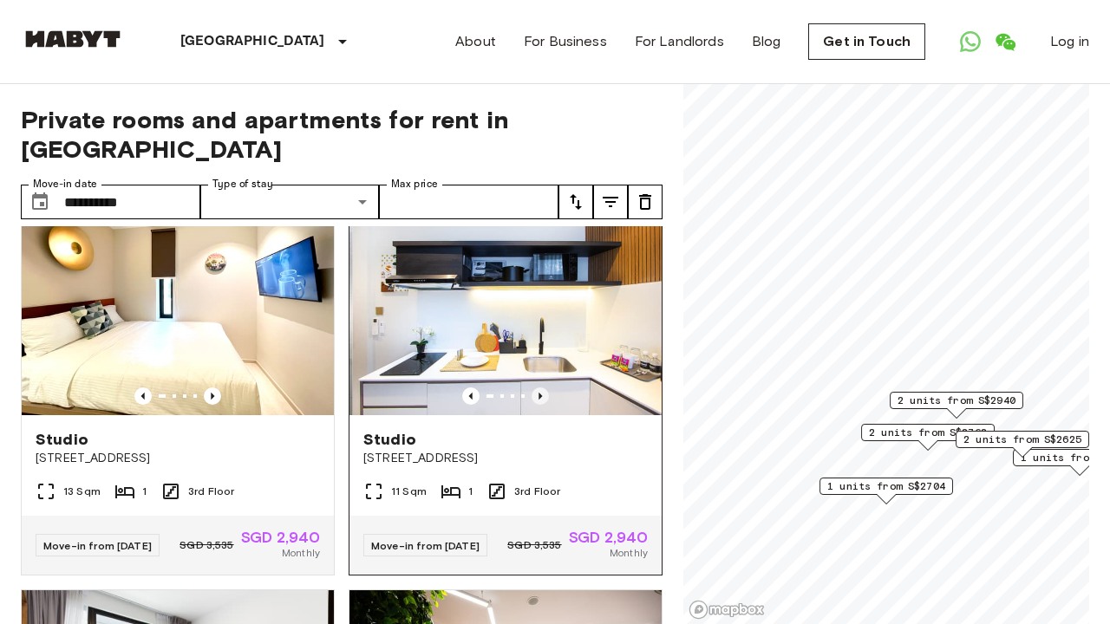
click at [540, 397] on icon "Previous image" at bounding box center [539, 396] width 17 height 17
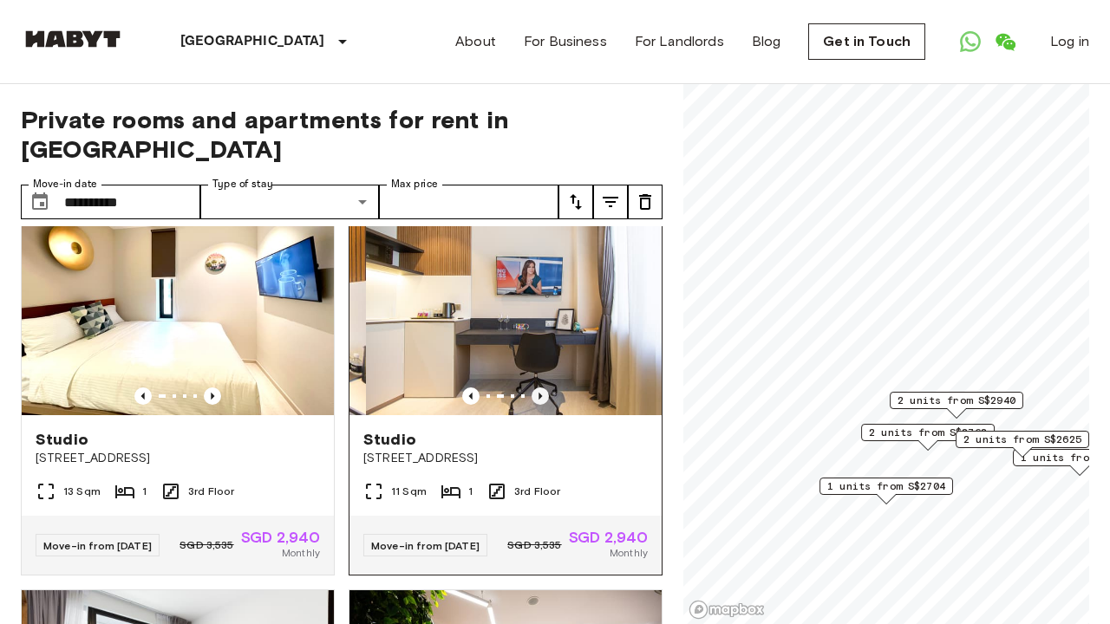
click at [540, 397] on icon "Previous image" at bounding box center [539, 396] width 17 height 17
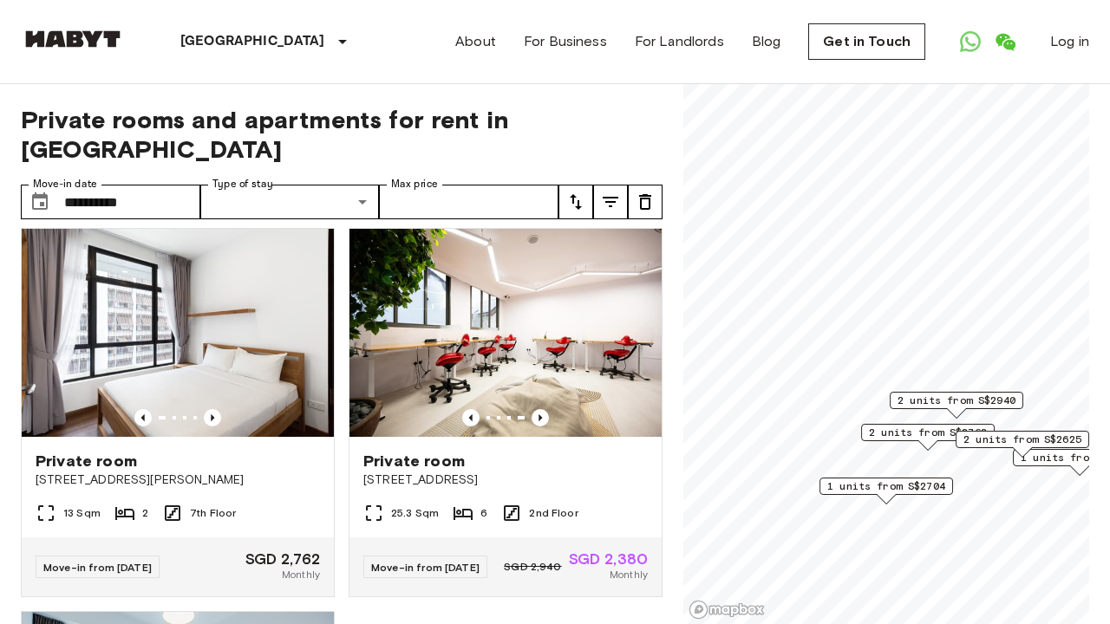
scroll to position [1163, 0]
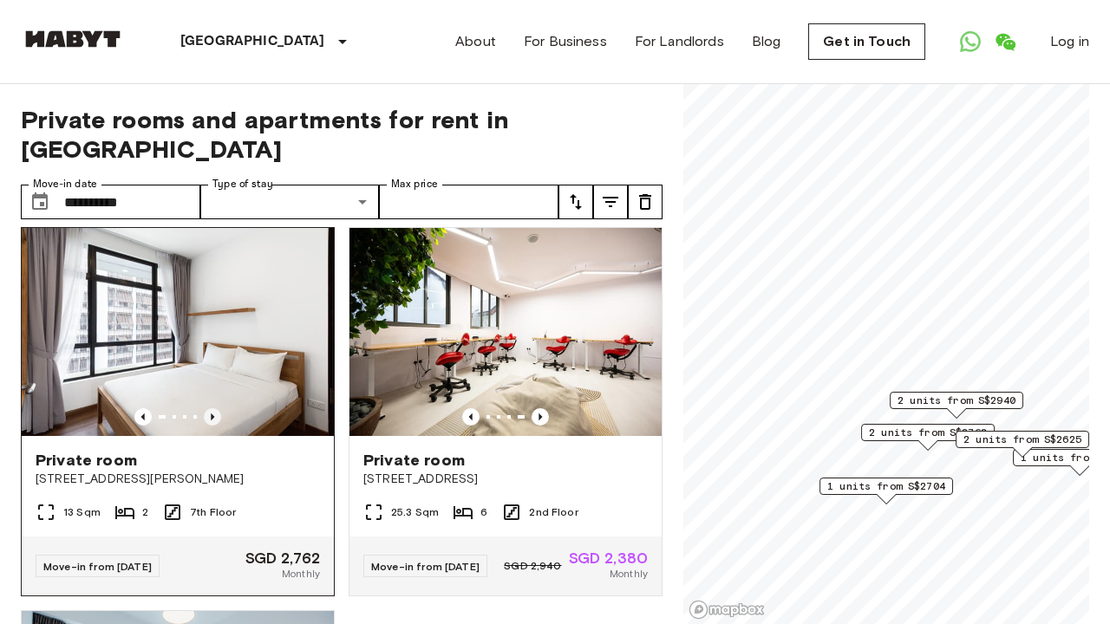
click at [212, 421] on icon "Previous image" at bounding box center [212, 417] width 3 height 7
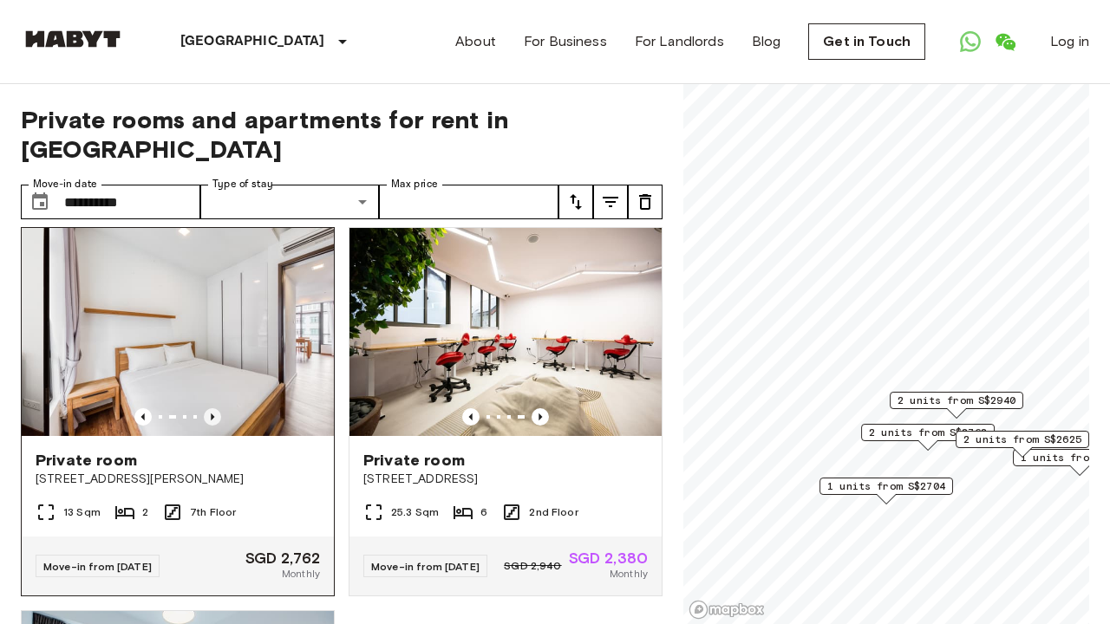
click at [212, 421] on icon "Previous image" at bounding box center [212, 417] width 3 height 7
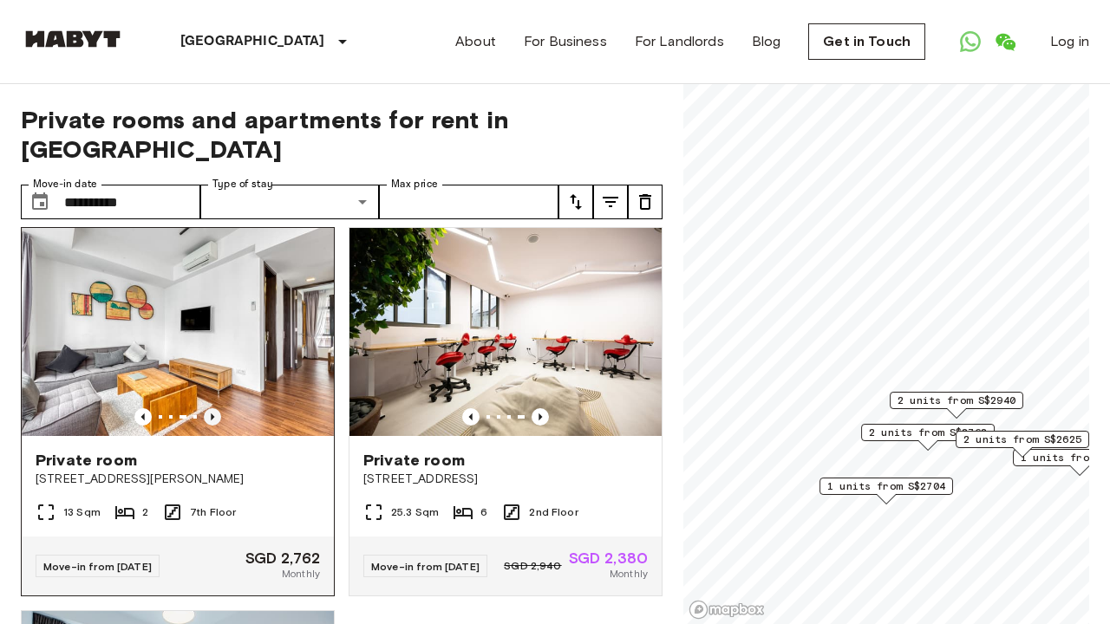
click at [212, 421] on icon "Previous image" at bounding box center [212, 417] width 3 height 7
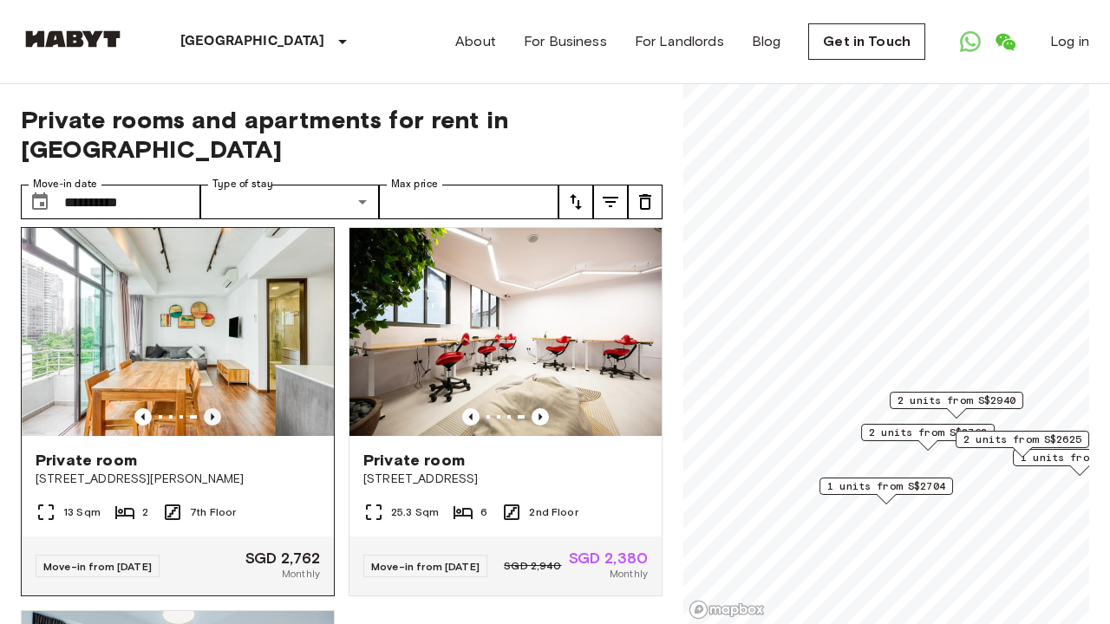
click at [212, 421] on icon "Previous image" at bounding box center [212, 417] width 3 height 7
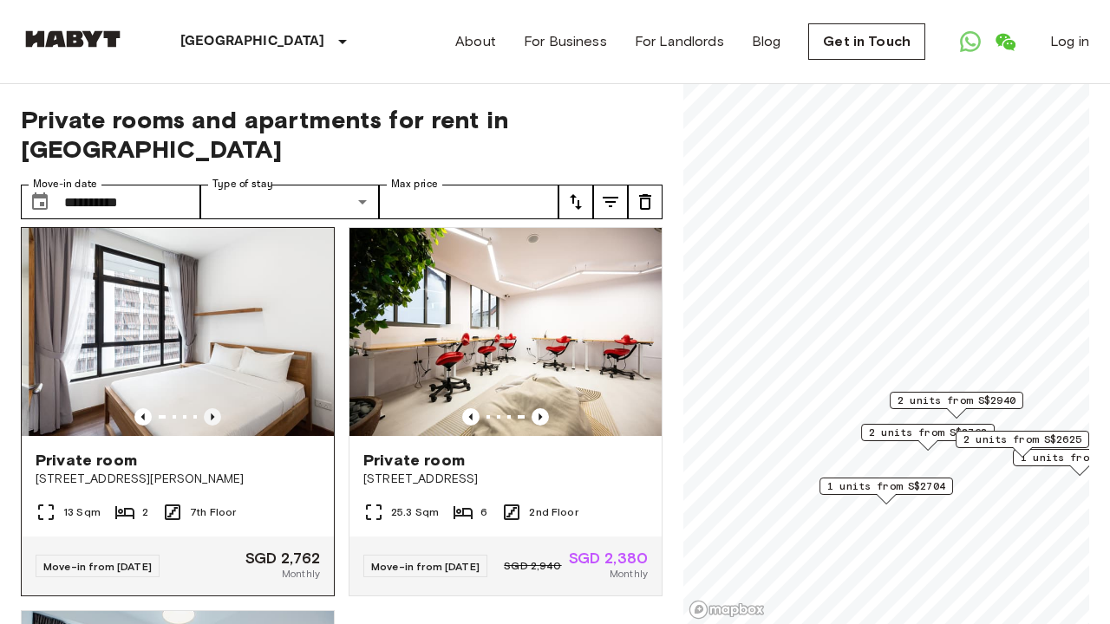
click at [212, 421] on icon "Previous image" at bounding box center [212, 417] width 3 height 7
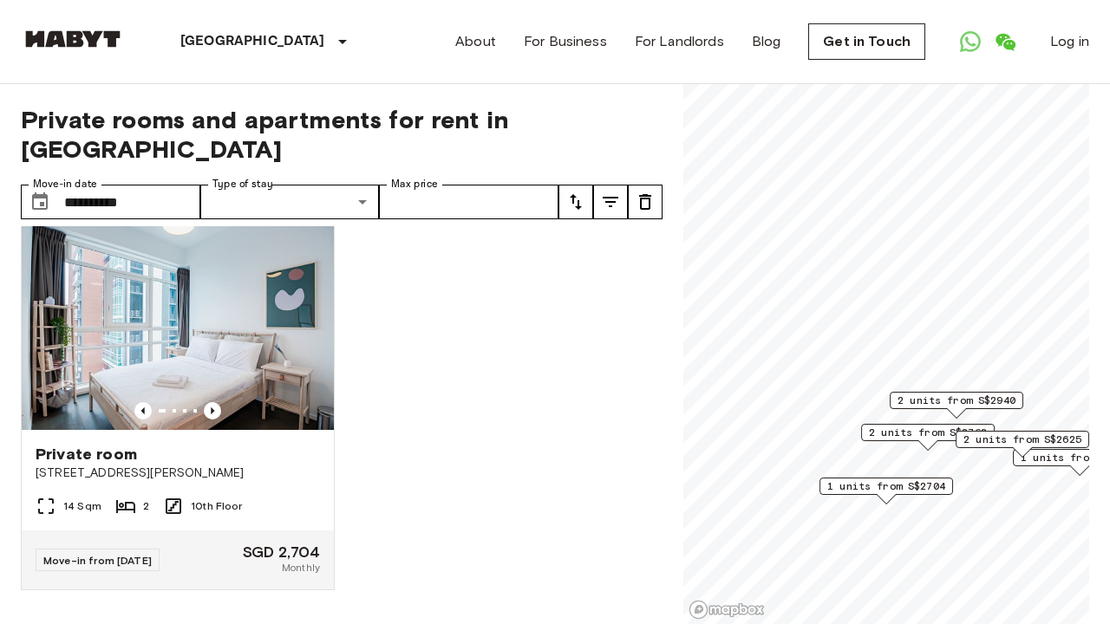
scroll to position [1564, 0]
click at [212, 420] on icon "Previous image" at bounding box center [212, 410] width 17 height 17
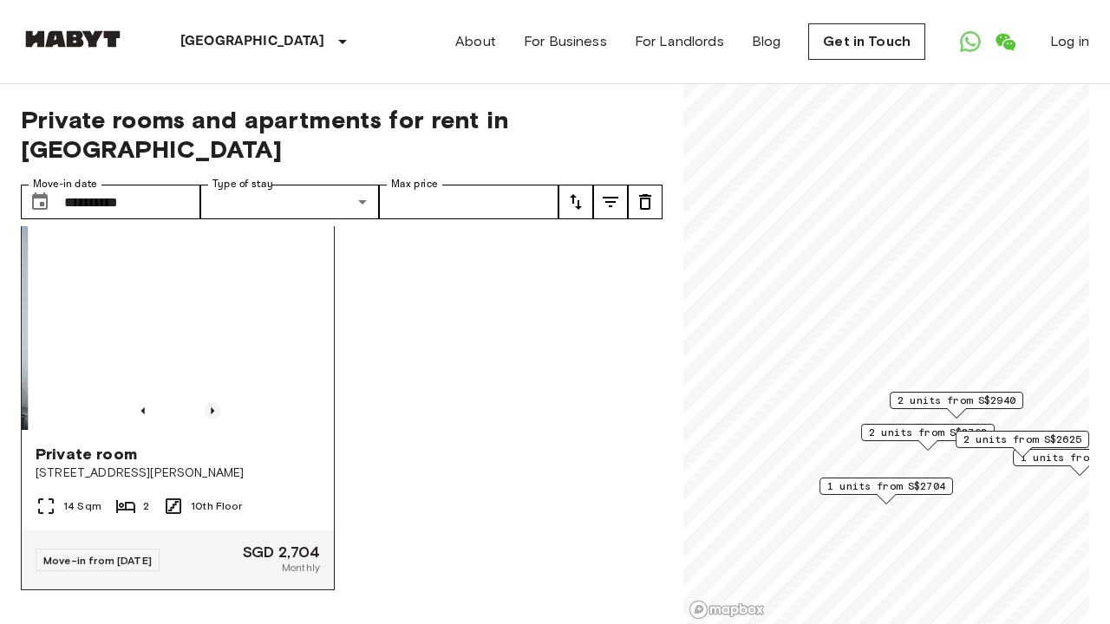
click at [212, 420] on icon "Previous image" at bounding box center [212, 410] width 17 height 17
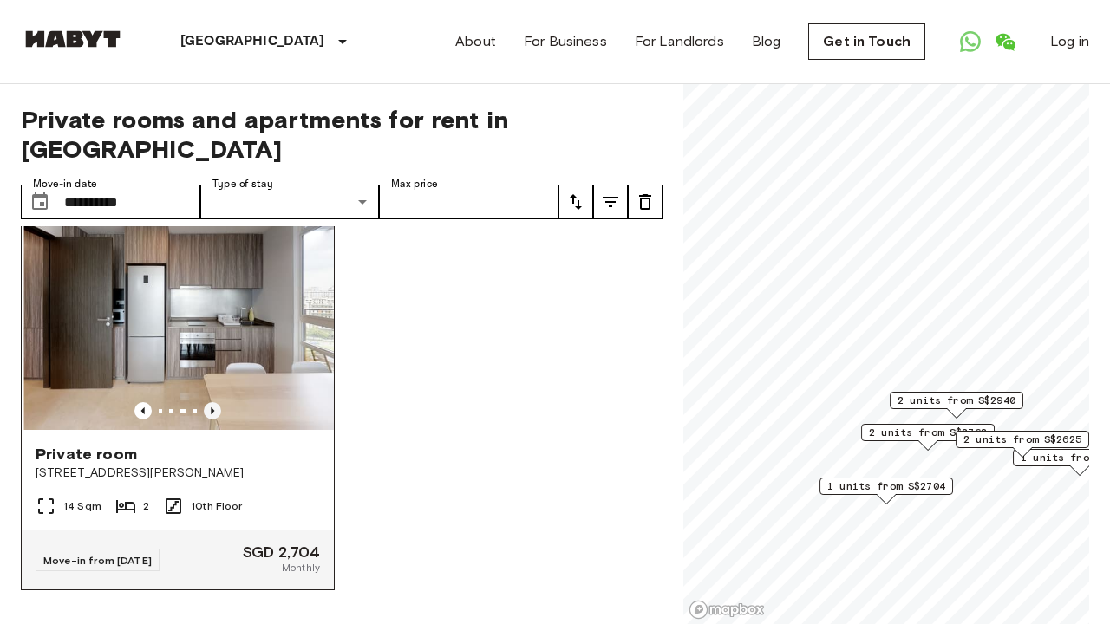
click at [212, 420] on icon "Previous image" at bounding box center [212, 410] width 17 height 17
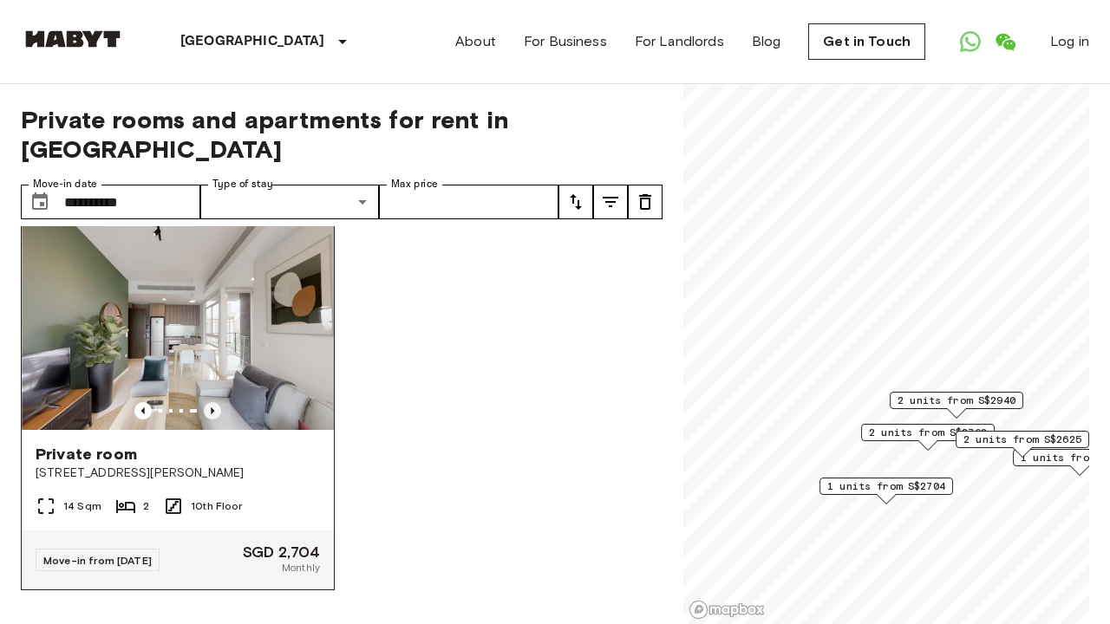
click at [212, 420] on icon "Previous image" at bounding box center [212, 410] width 17 height 17
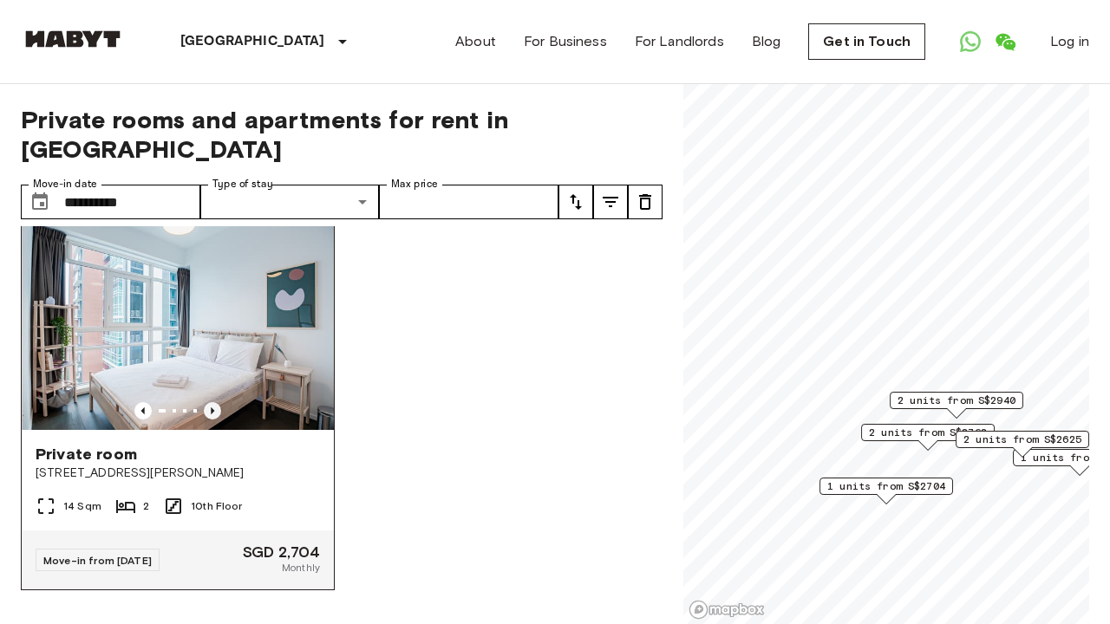
click at [212, 420] on icon "Previous image" at bounding box center [212, 410] width 17 height 17
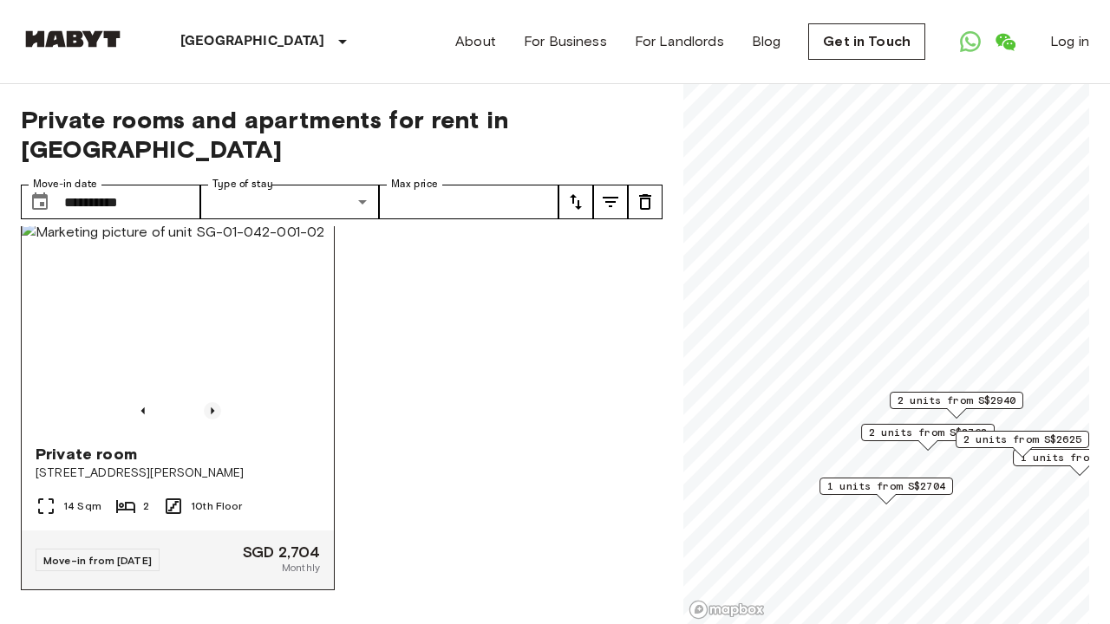
click at [212, 420] on icon "Previous image" at bounding box center [212, 410] width 17 height 17
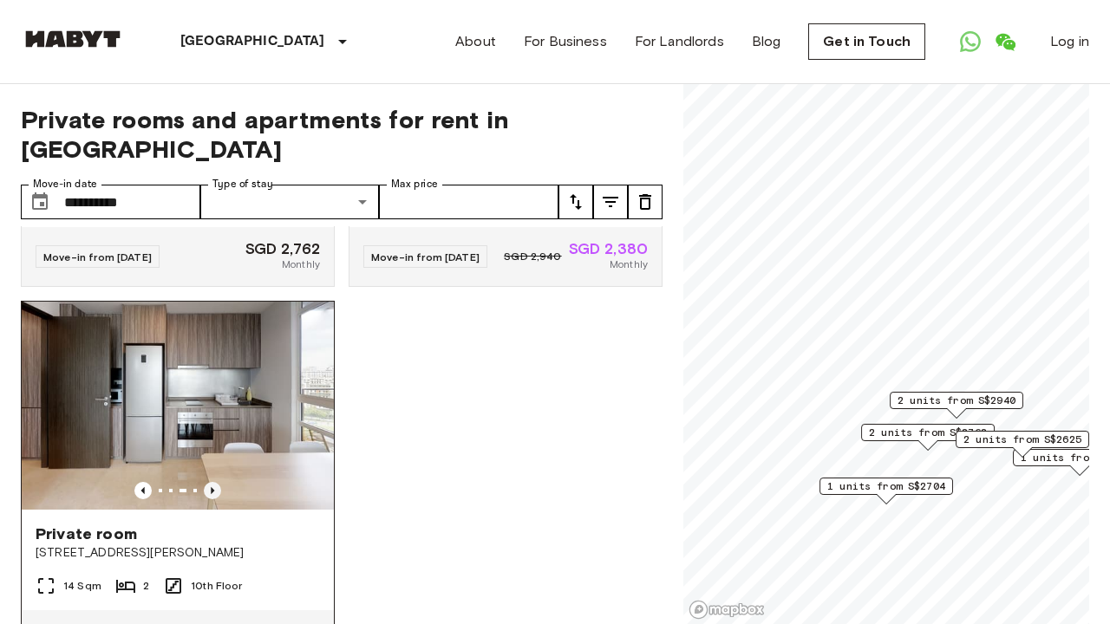
scroll to position [1473, 0]
click at [212, 423] on img at bounding box center [178, 405] width 312 height 208
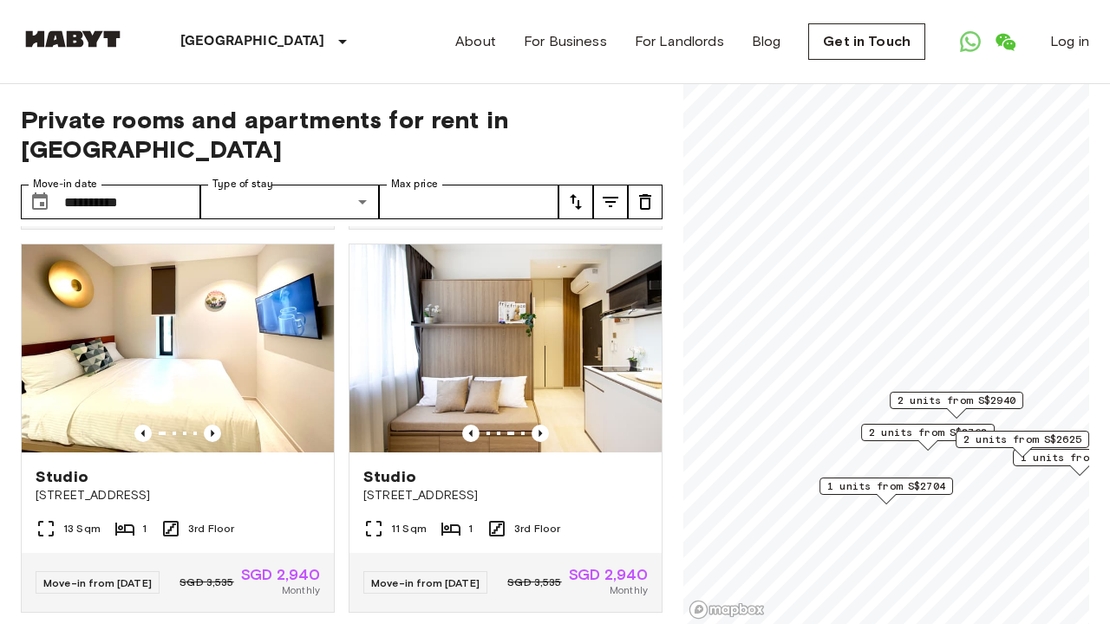
scroll to position [759, 0]
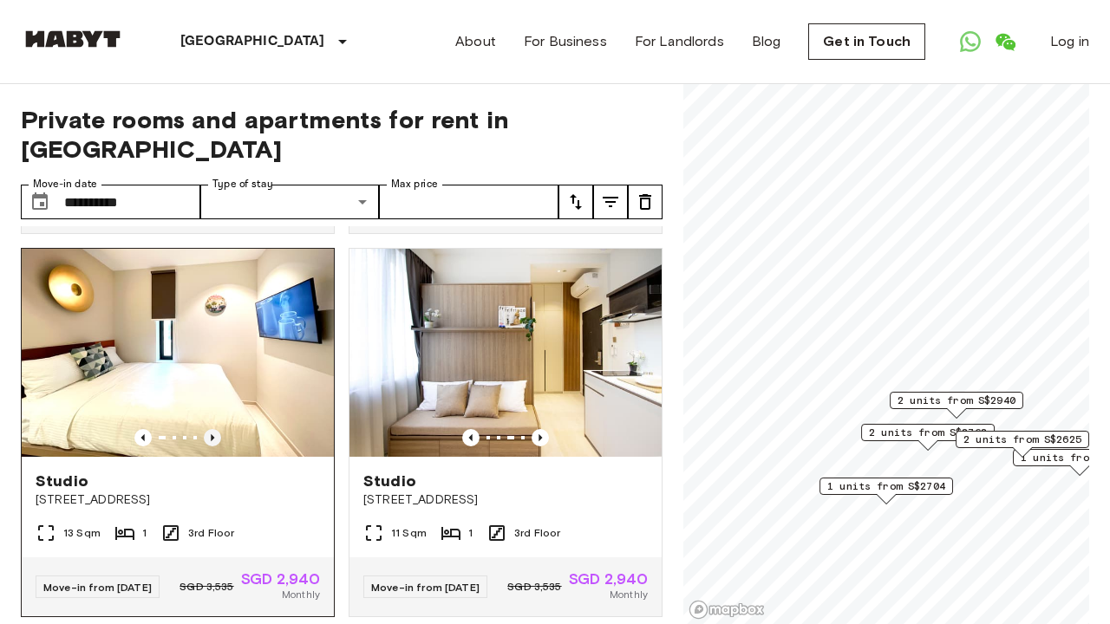
click at [218, 431] on icon "Previous image" at bounding box center [212, 437] width 17 height 17
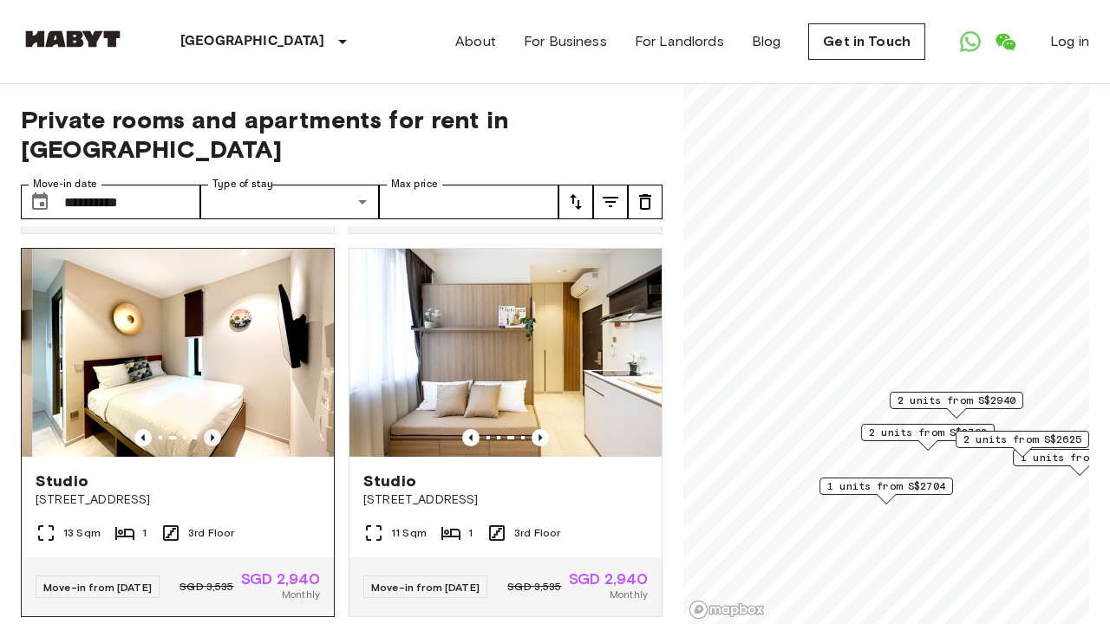
click at [218, 431] on icon "Previous image" at bounding box center [212, 437] width 17 height 17
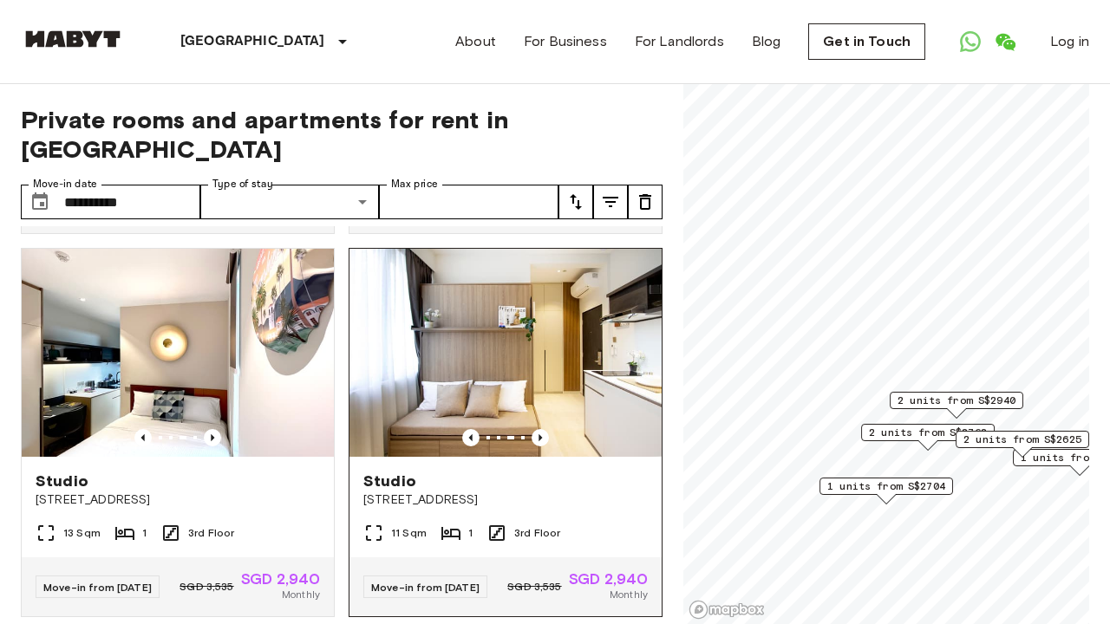
click at [601, 380] on img at bounding box center [505, 353] width 312 height 208
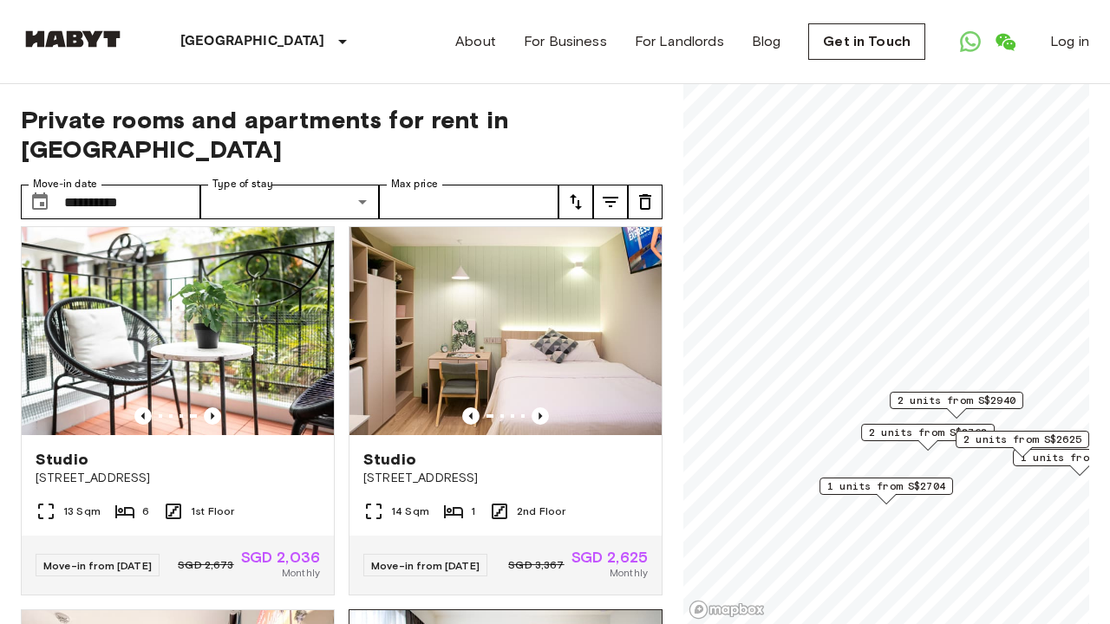
scroll to position [394, 0]
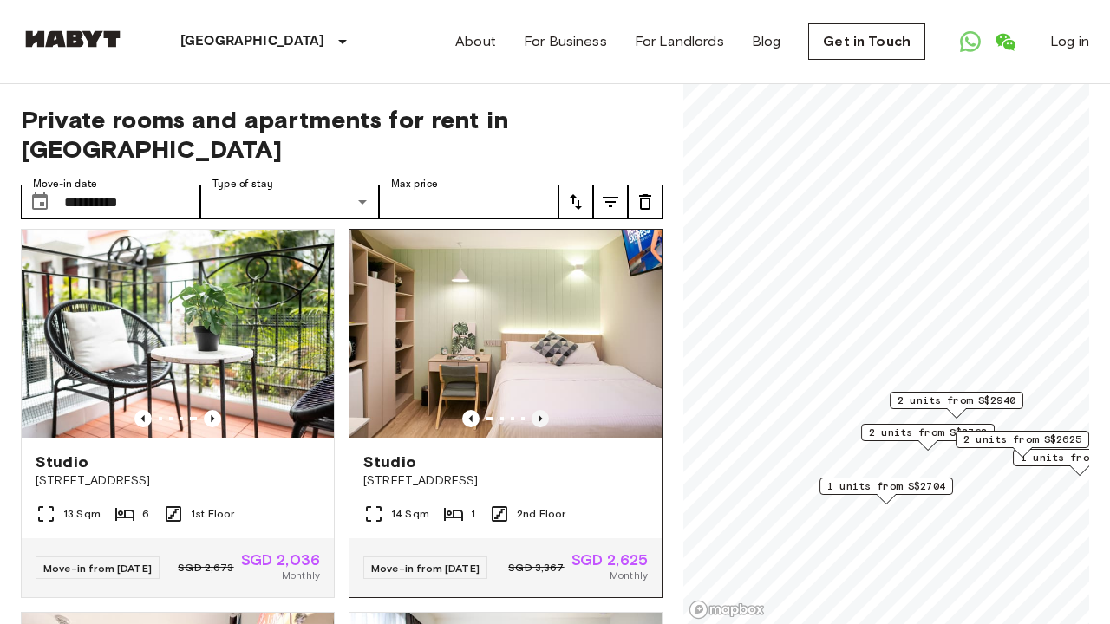
click at [543, 410] on icon "Previous image" at bounding box center [539, 418] width 17 height 17
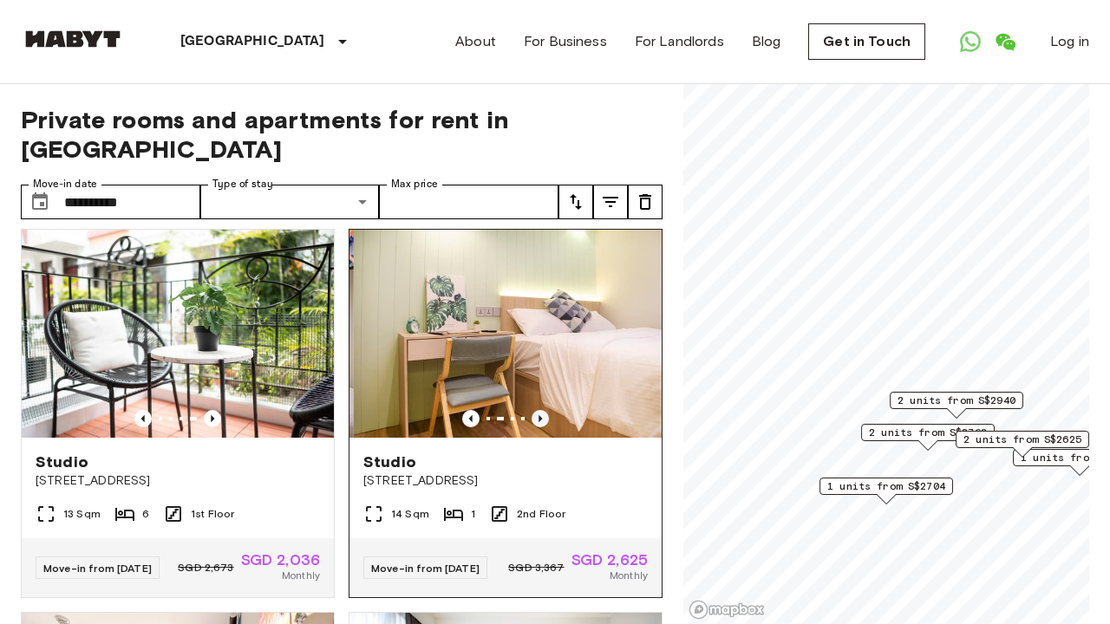
click at [543, 410] on icon "Previous image" at bounding box center [539, 418] width 17 height 17
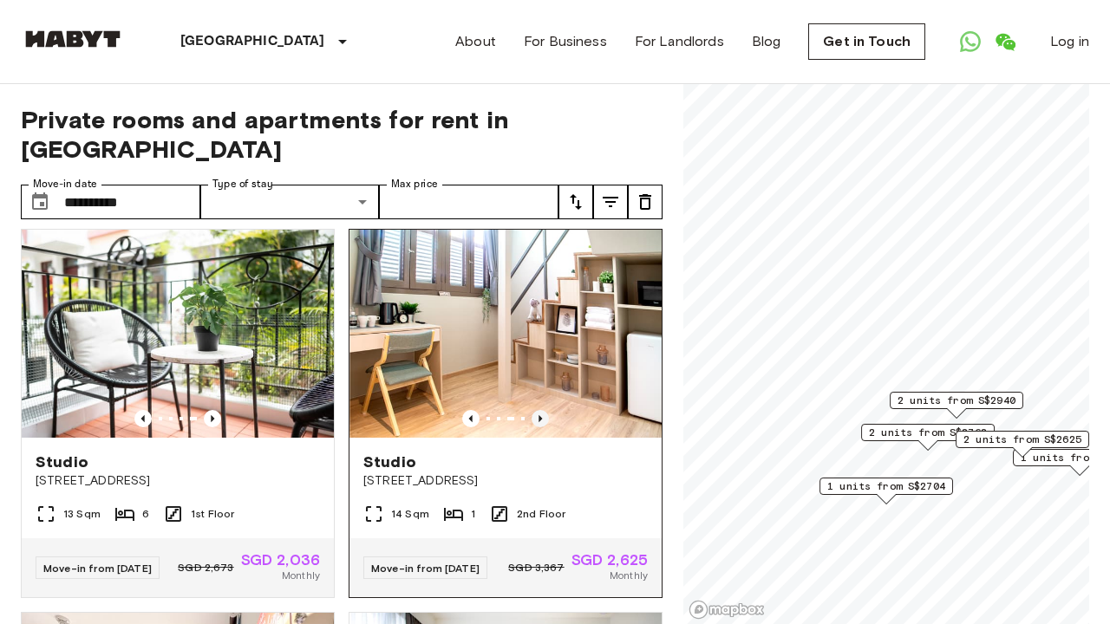
click at [543, 410] on icon "Previous image" at bounding box center [539, 418] width 17 height 17
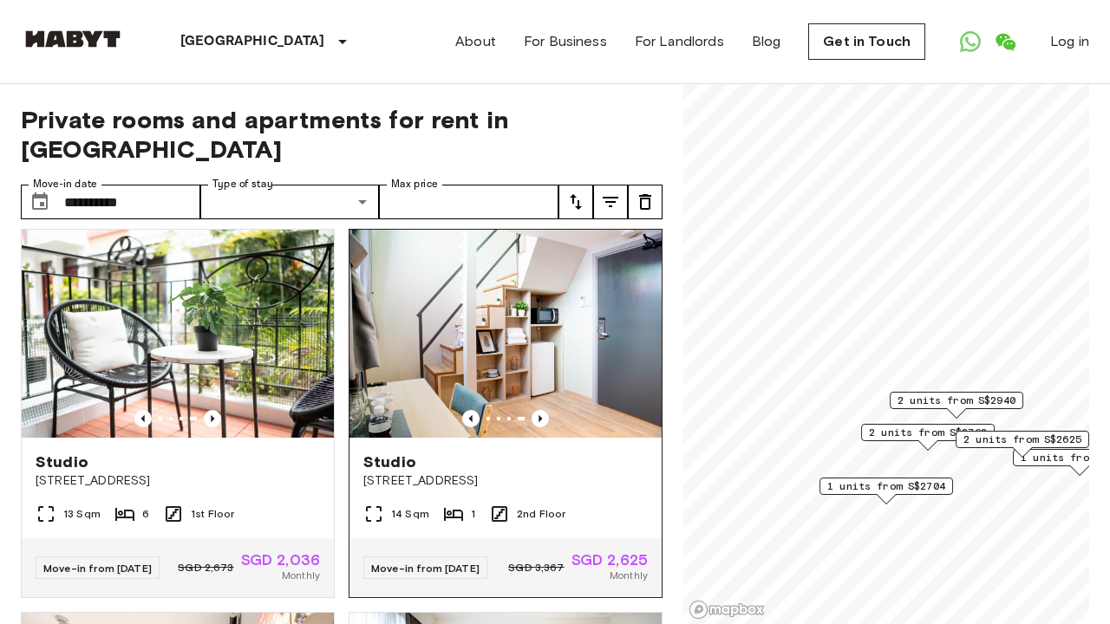
click at [531, 333] on img at bounding box center [505, 334] width 312 height 208
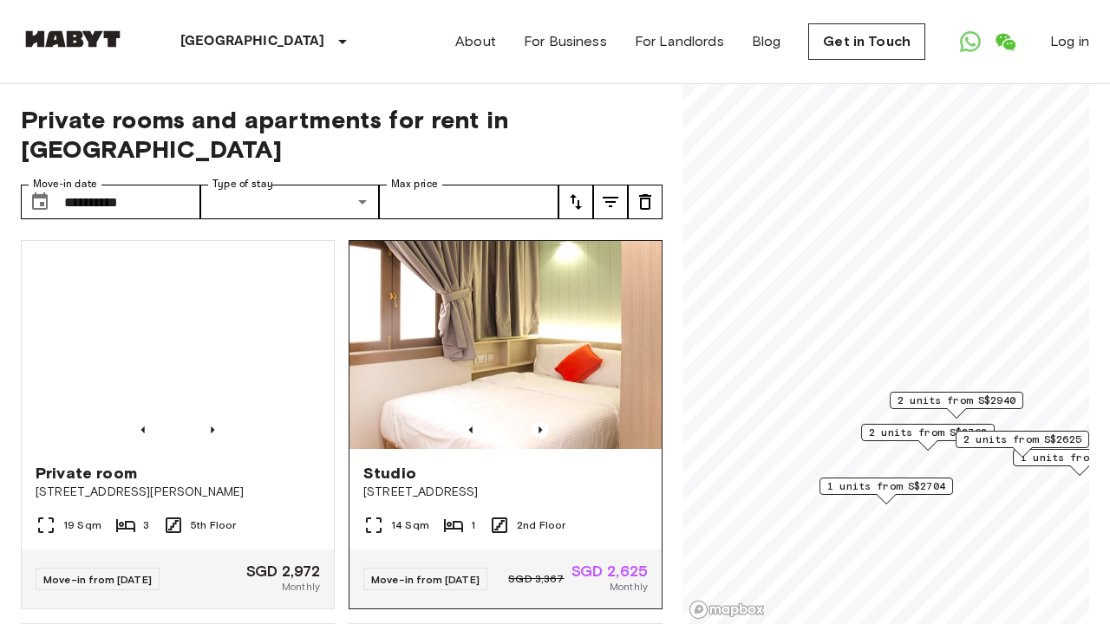
scroll to position [0, 0]
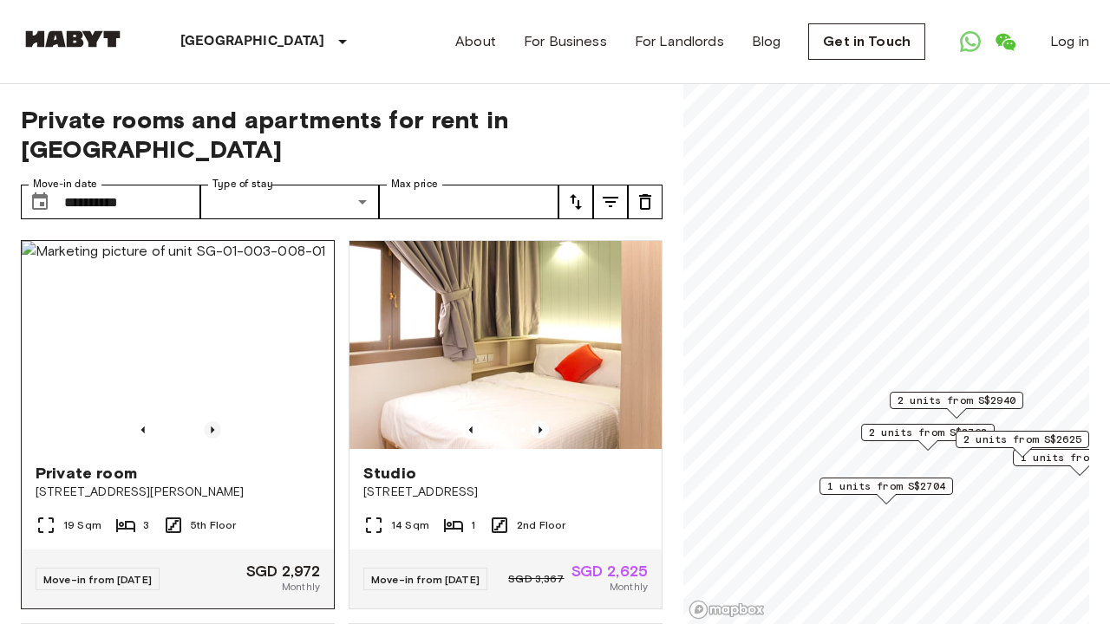
click at [213, 421] on icon "Previous image" at bounding box center [212, 429] width 17 height 17
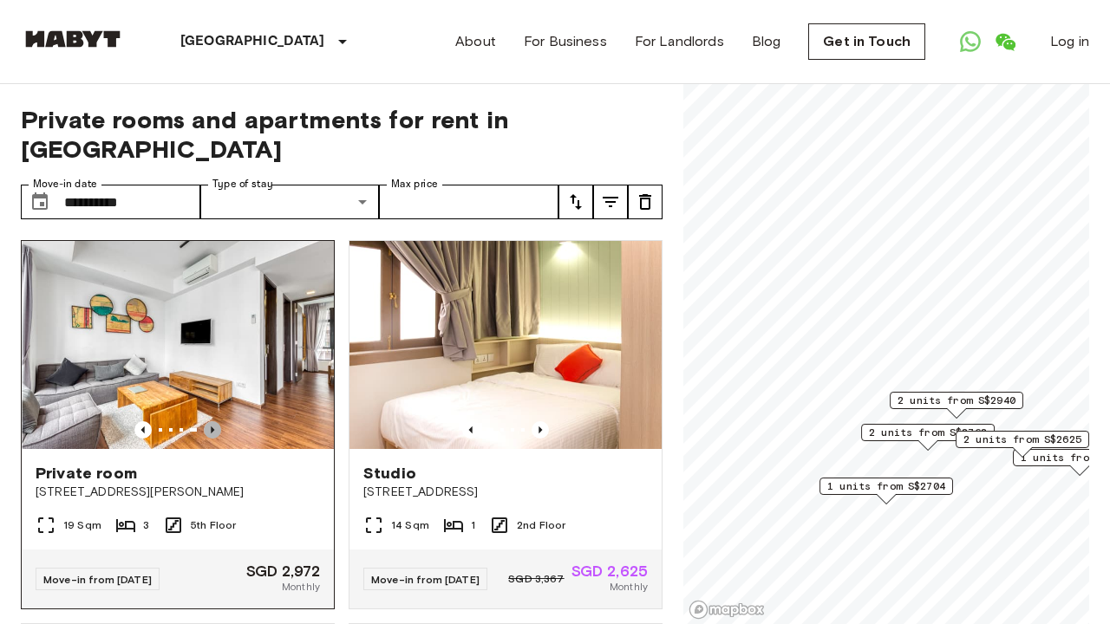
click at [213, 421] on icon "Previous image" at bounding box center [212, 429] width 17 height 17
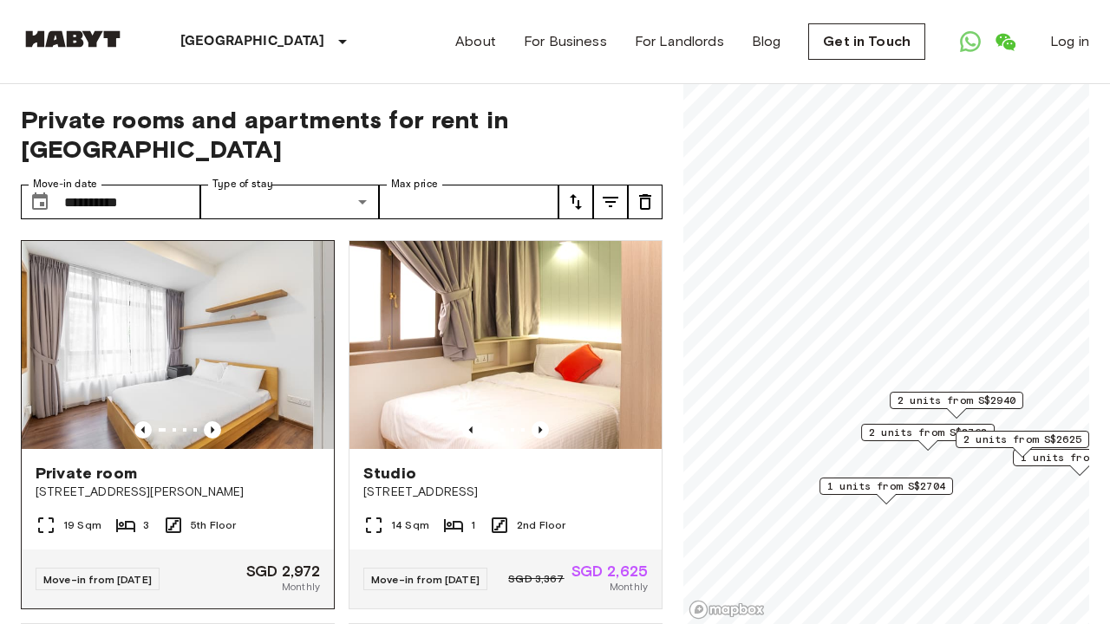
click at [230, 364] on img at bounding box center [178, 345] width 312 height 208
click at [495, 185] on input "Max price" at bounding box center [468, 202] width 179 height 35
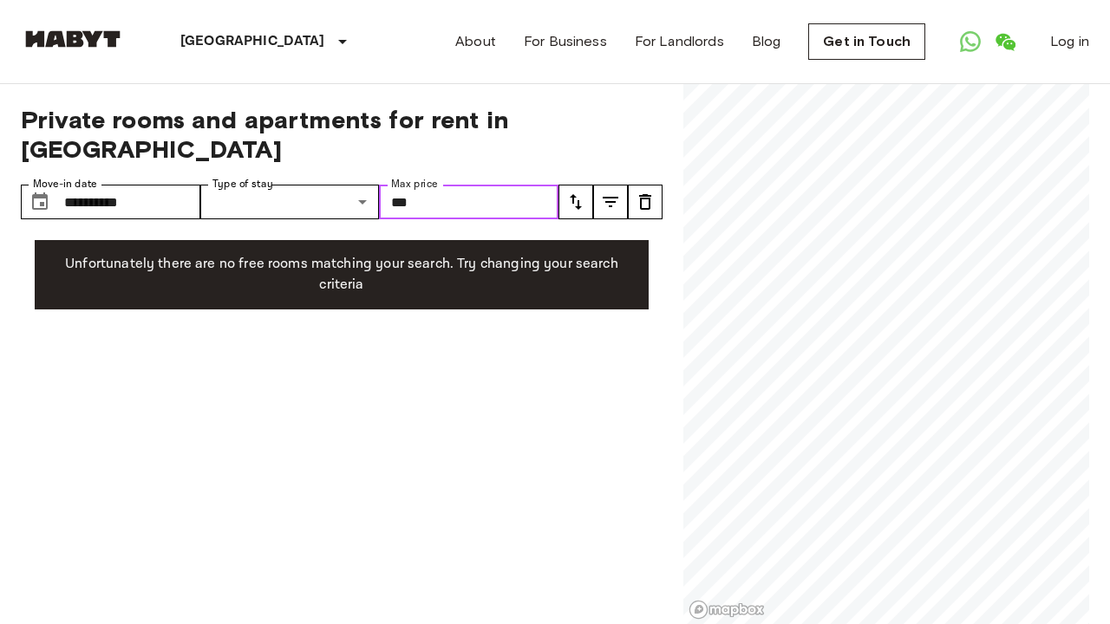
type input "****"
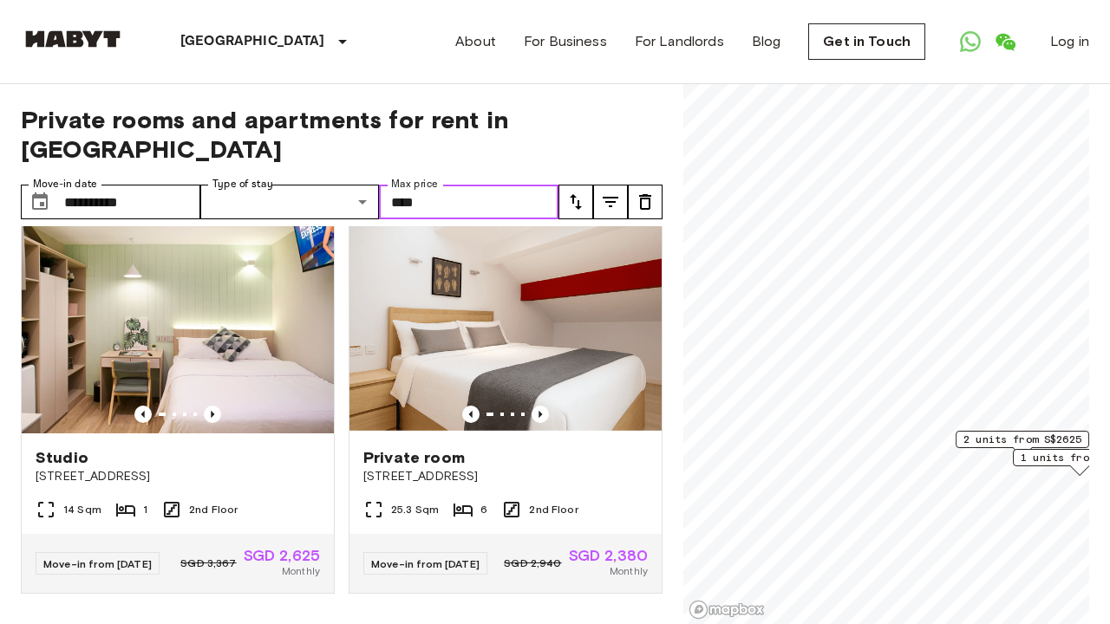
scroll to position [397, 0]
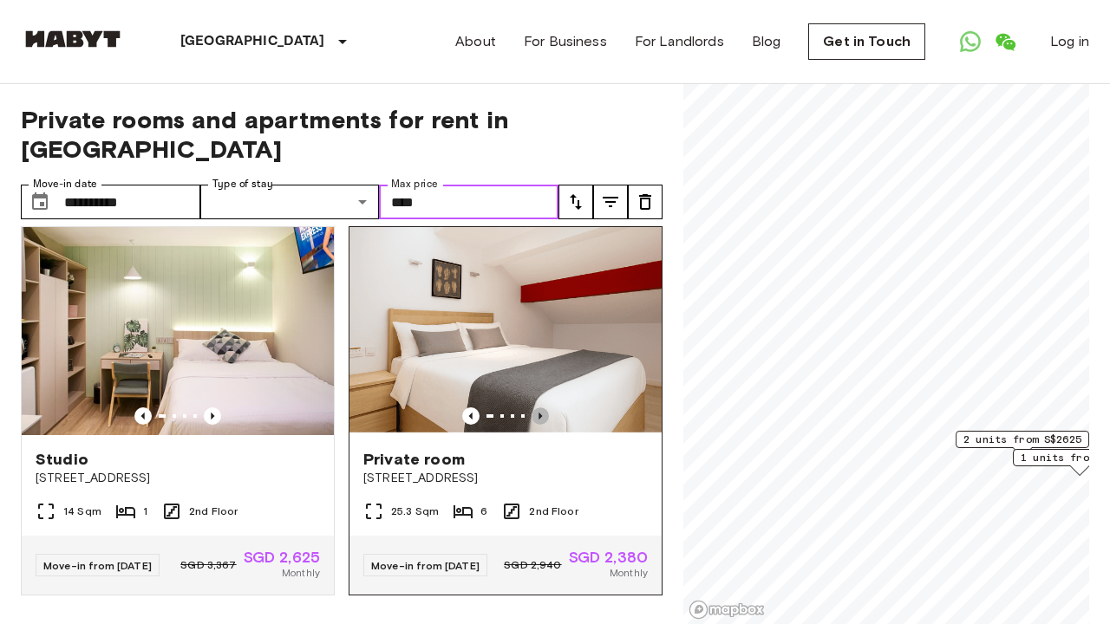
click at [540, 413] on icon "Previous image" at bounding box center [539, 416] width 3 height 7
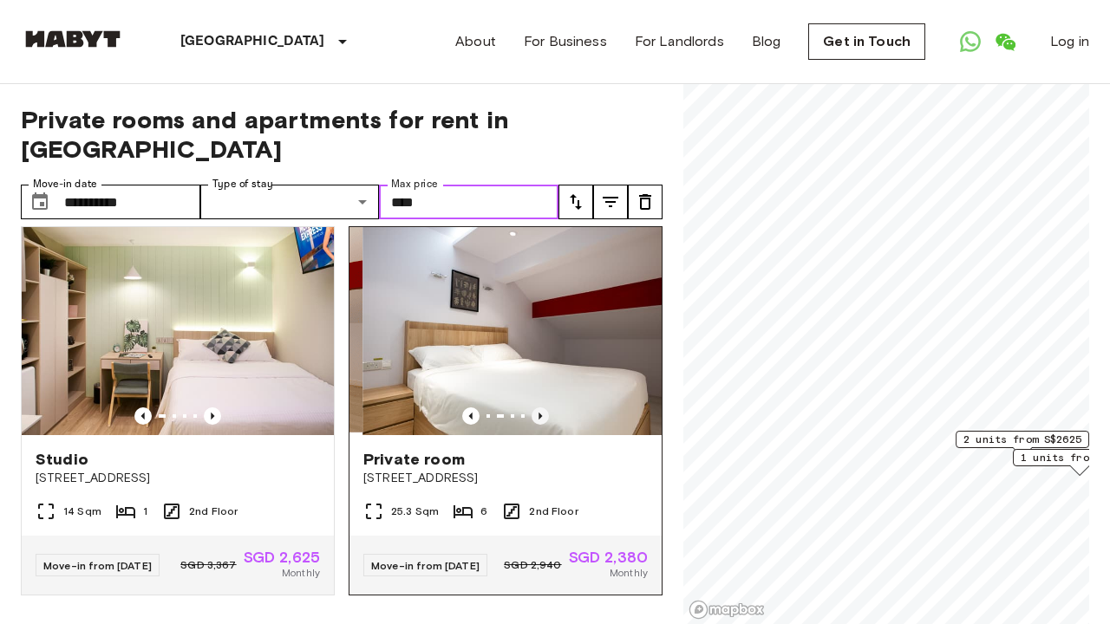
click at [540, 413] on icon "Previous image" at bounding box center [539, 416] width 3 height 7
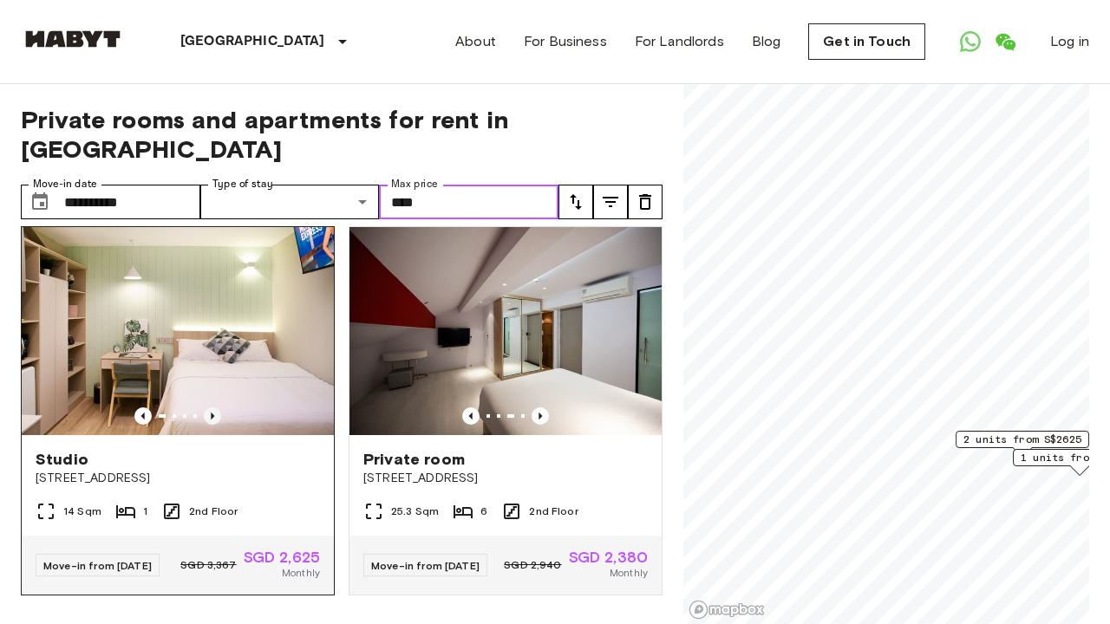
click at [212, 413] on icon "Previous image" at bounding box center [212, 416] width 3 height 7
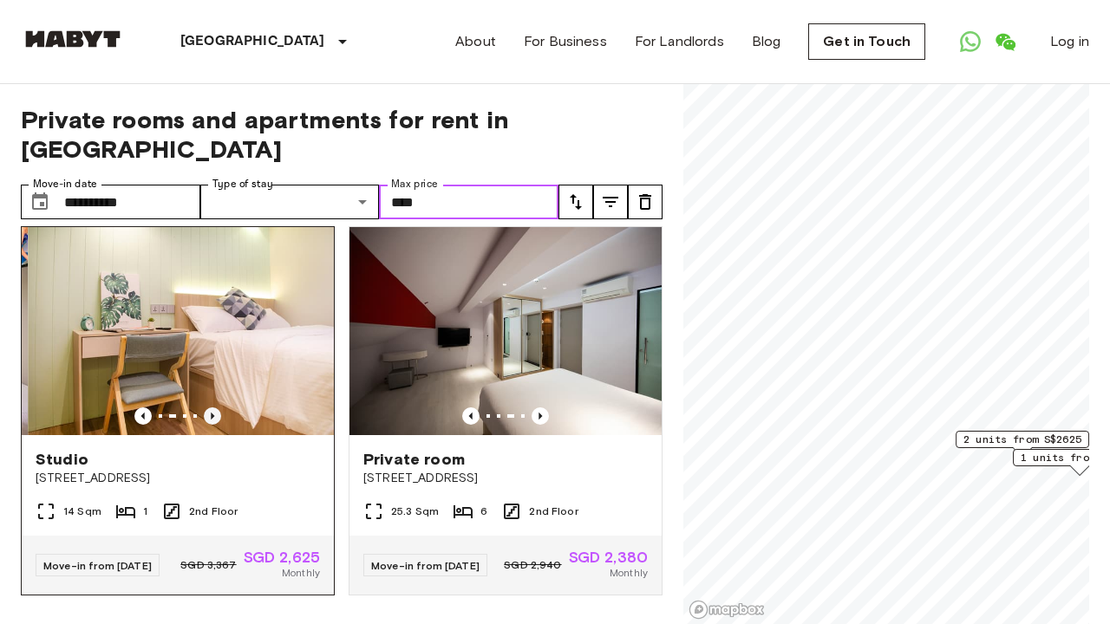
click at [212, 413] on icon "Previous image" at bounding box center [212, 416] width 3 height 7
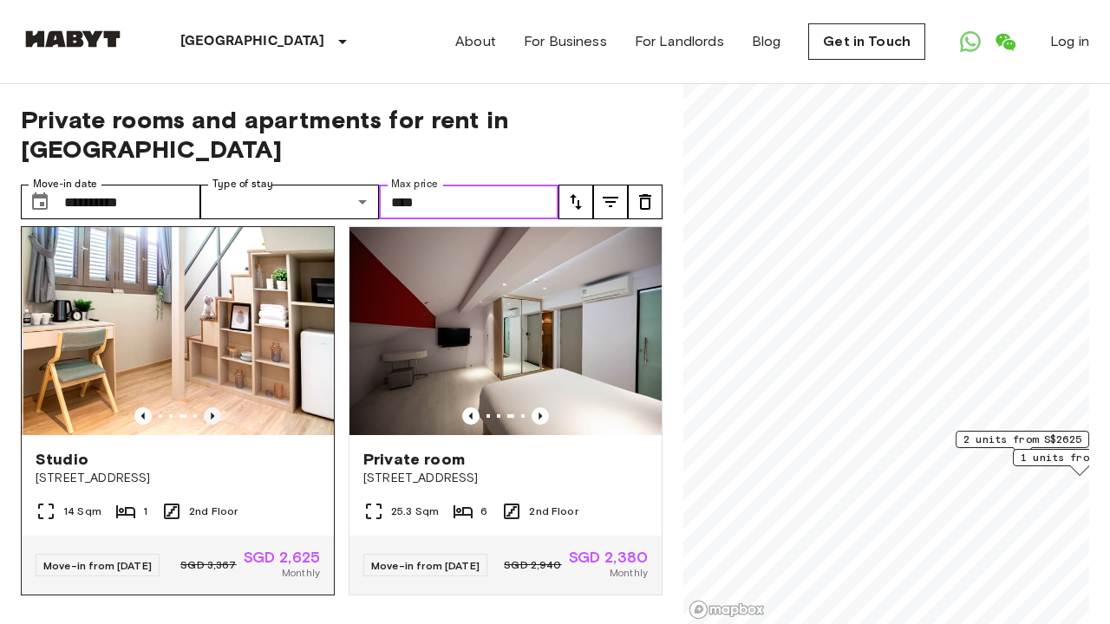
click at [212, 413] on icon "Previous image" at bounding box center [212, 416] width 3 height 7
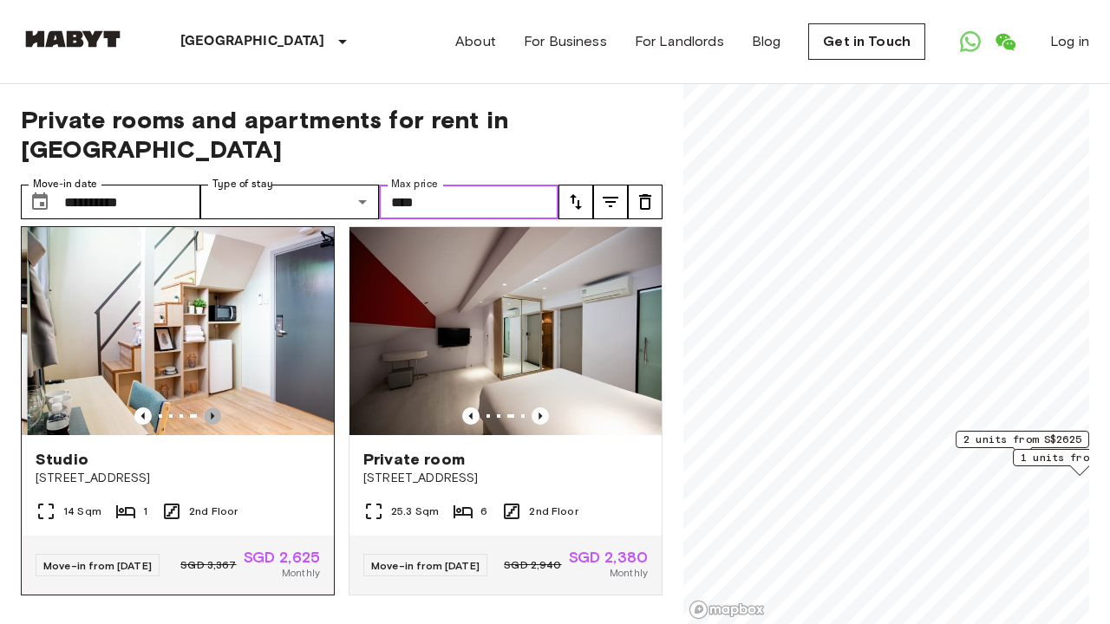
click at [212, 413] on icon "Previous image" at bounding box center [212, 416] width 3 height 7
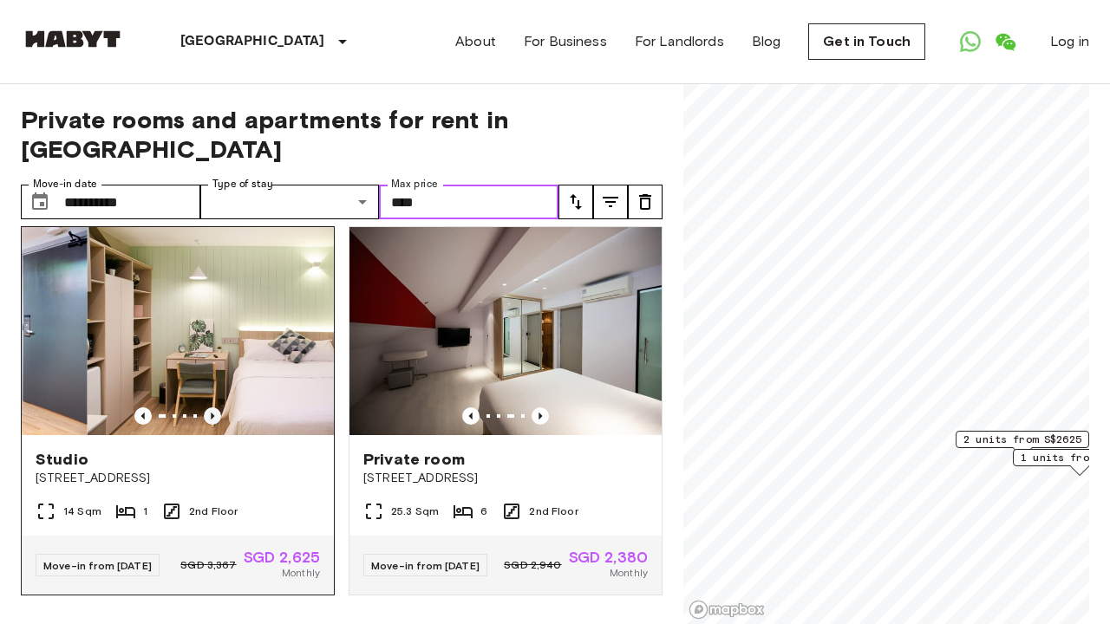
click at [212, 413] on icon "Previous image" at bounding box center [212, 416] width 3 height 7
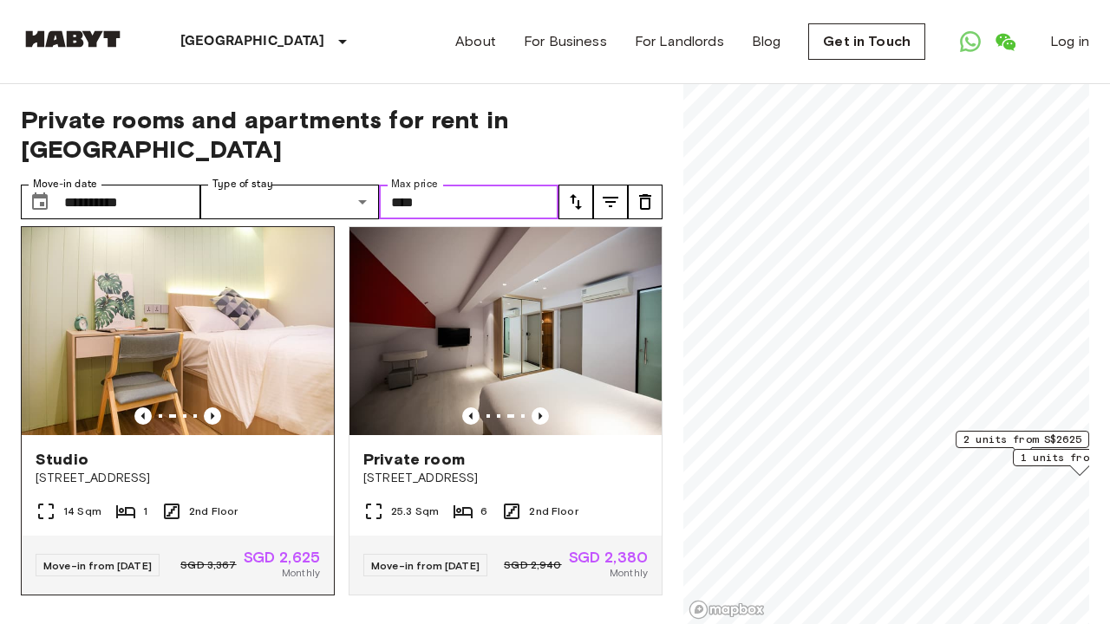
click at [136, 381] on img at bounding box center [178, 331] width 312 height 208
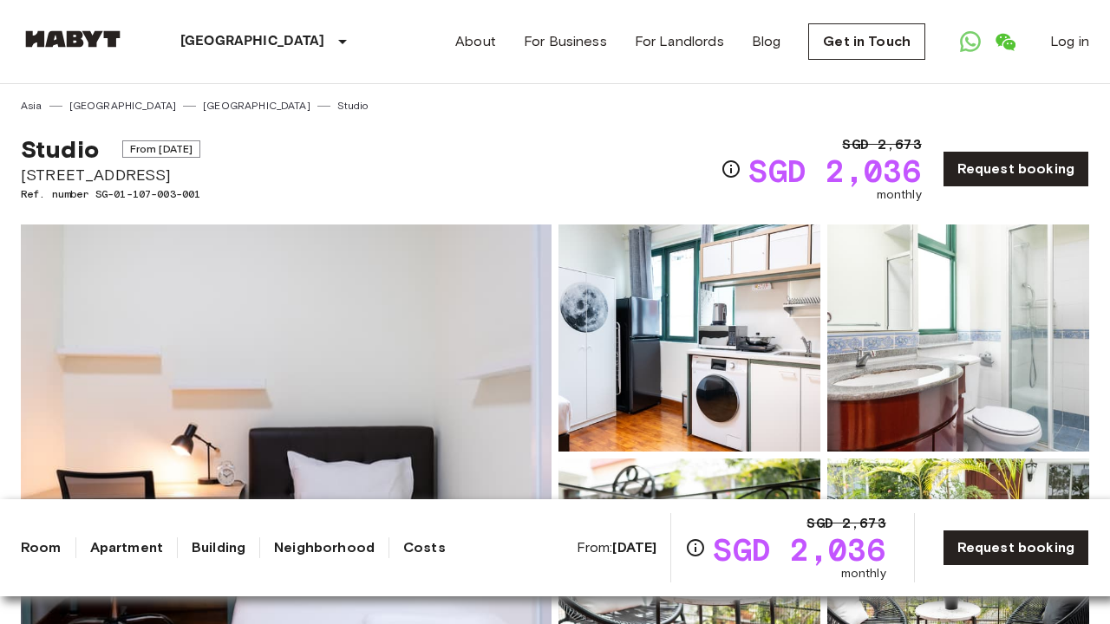
drag, startPoint x: 19, startPoint y: 173, endPoint x: 476, endPoint y: 173, distance: 456.9
copy span "[STREET_ADDRESS]"
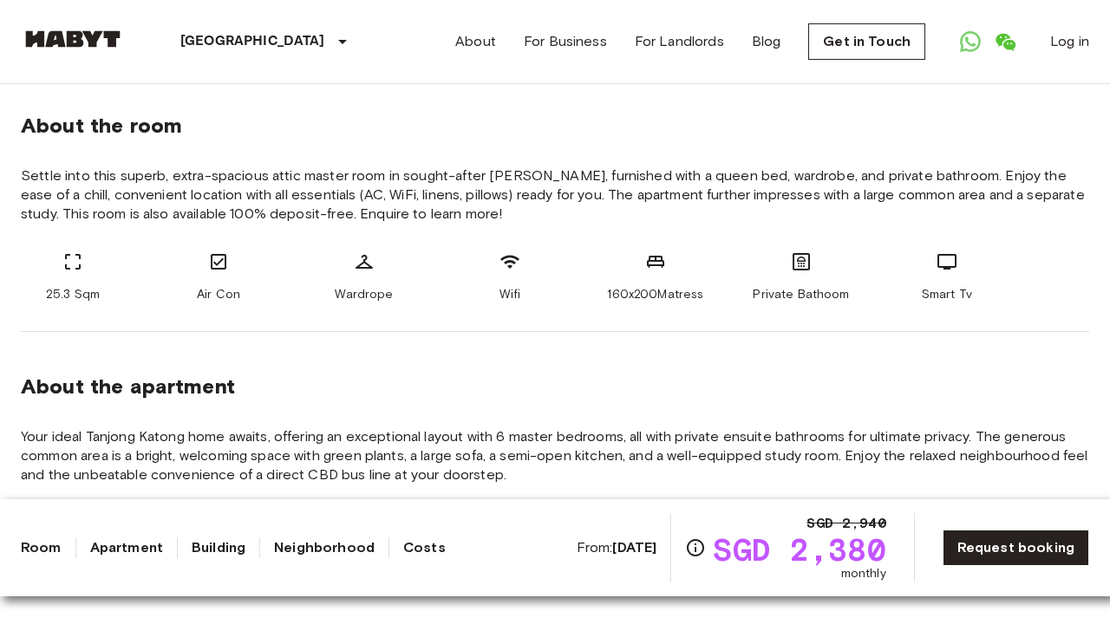
scroll to position [616, 0]
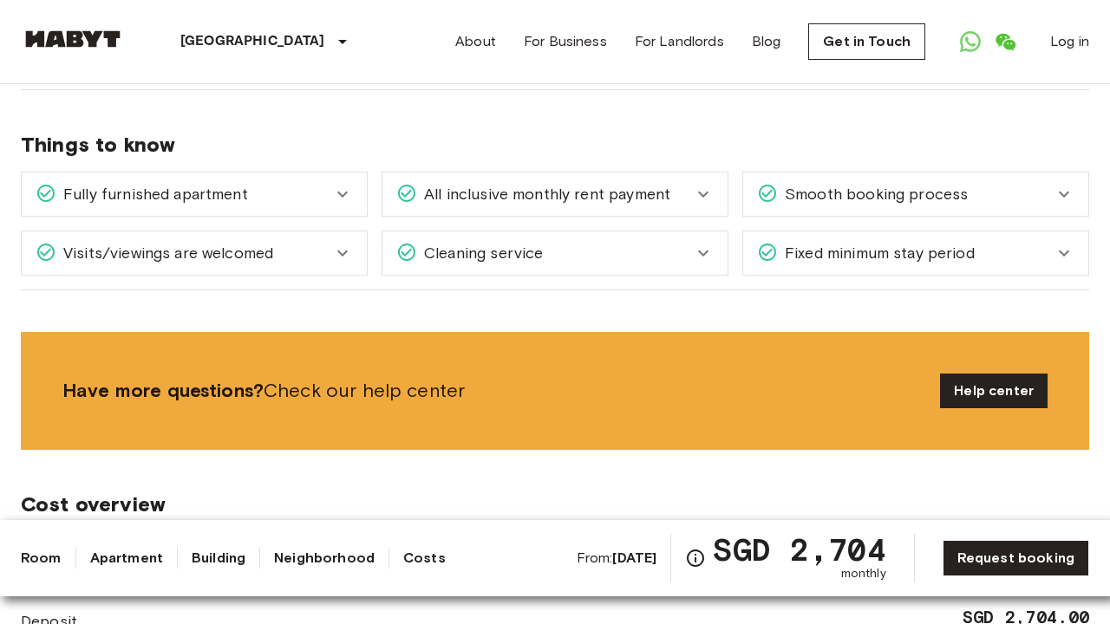
scroll to position [2259, 0]
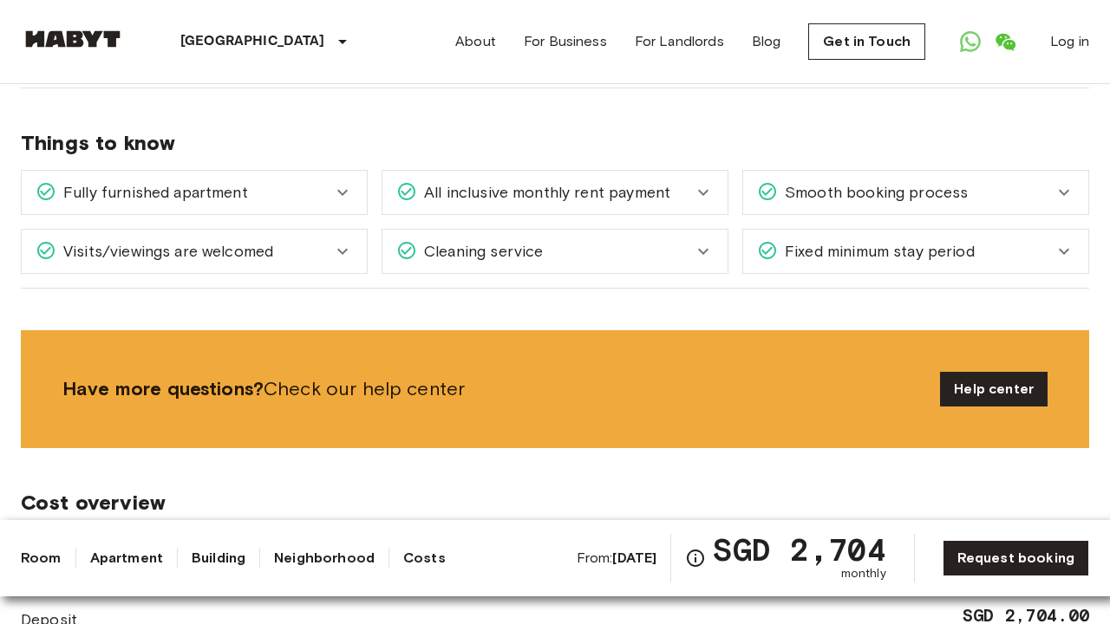
click at [421, 186] on span "All inclusive monthly rent payment" at bounding box center [543, 192] width 253 height 23
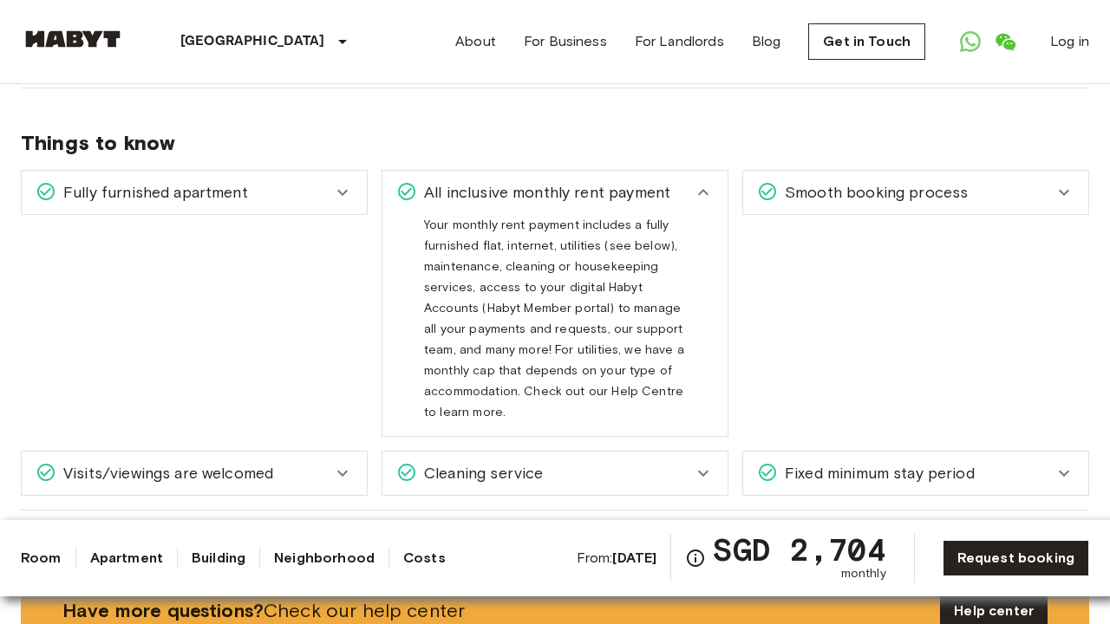
click at [421, 186] on span "All inclusive monthly rent payment" at bounding box center [543, 192] width 253 height 23
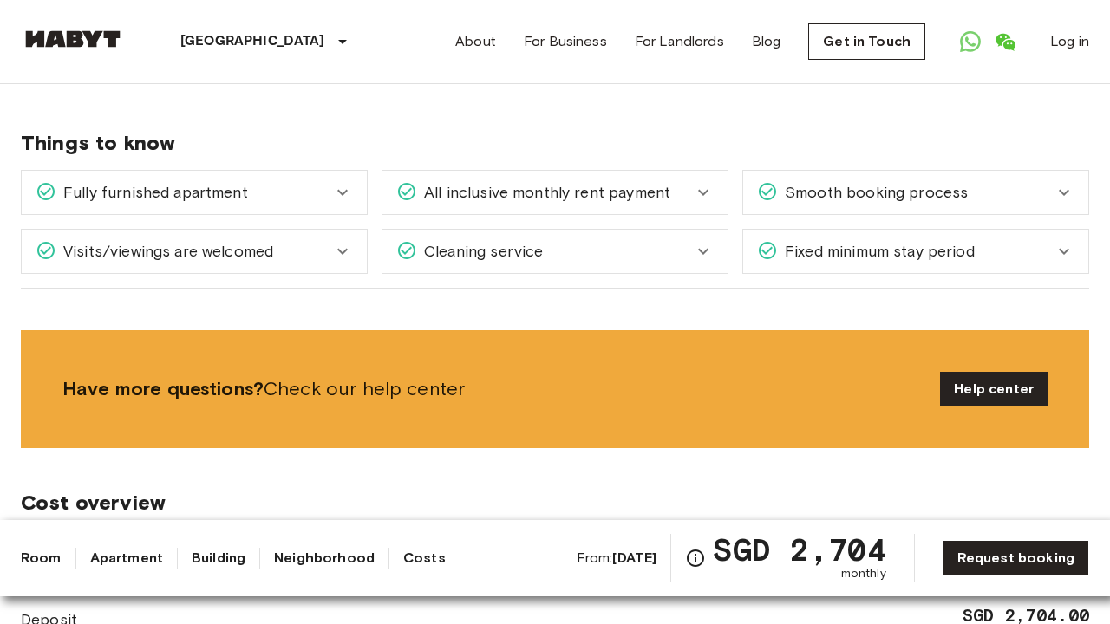
click at [421, 186] on span "All inclusive monthly rent payment" at bounding box center [543, 192] width 253 height 23
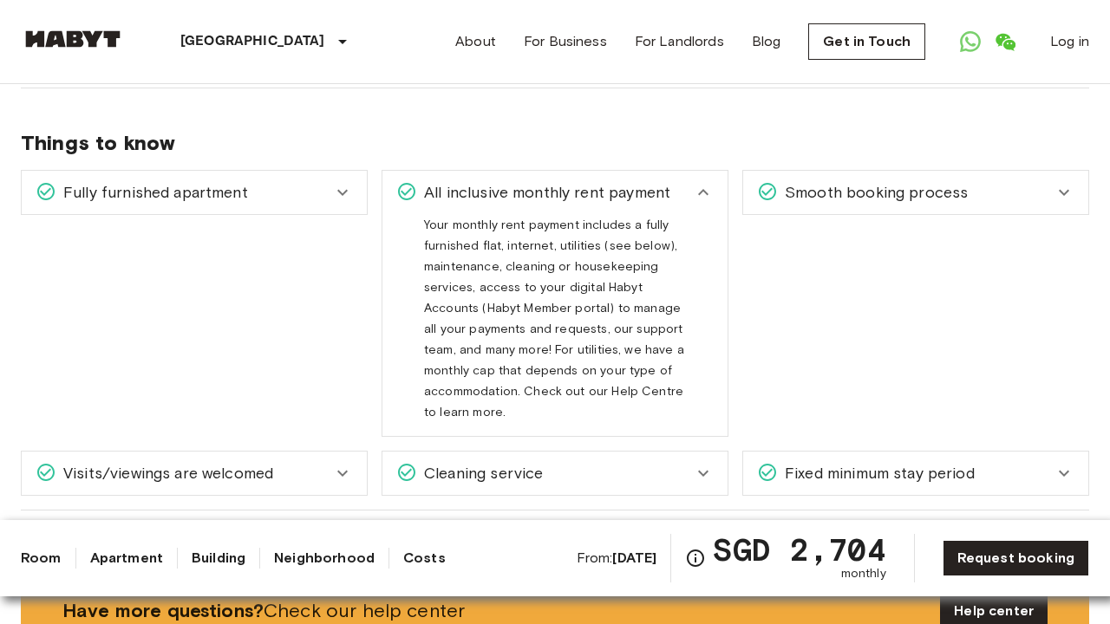
click at [421, 186] on span "All inclusive monthly rent payment" at bounding box center [543, 192] width 253 height 23
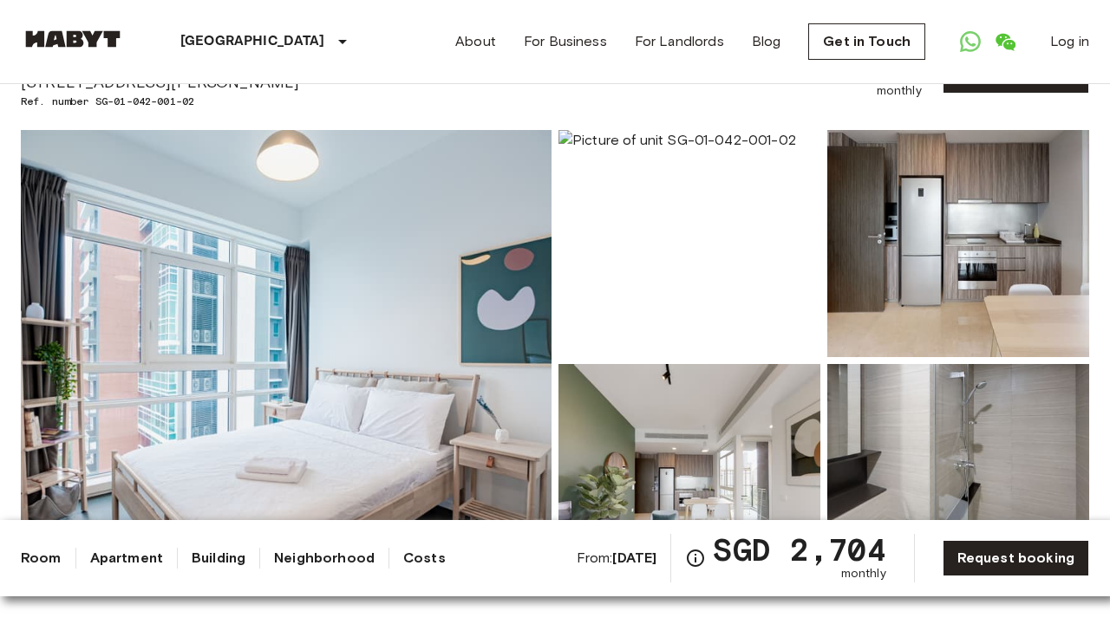
scroll to position [85, 0]
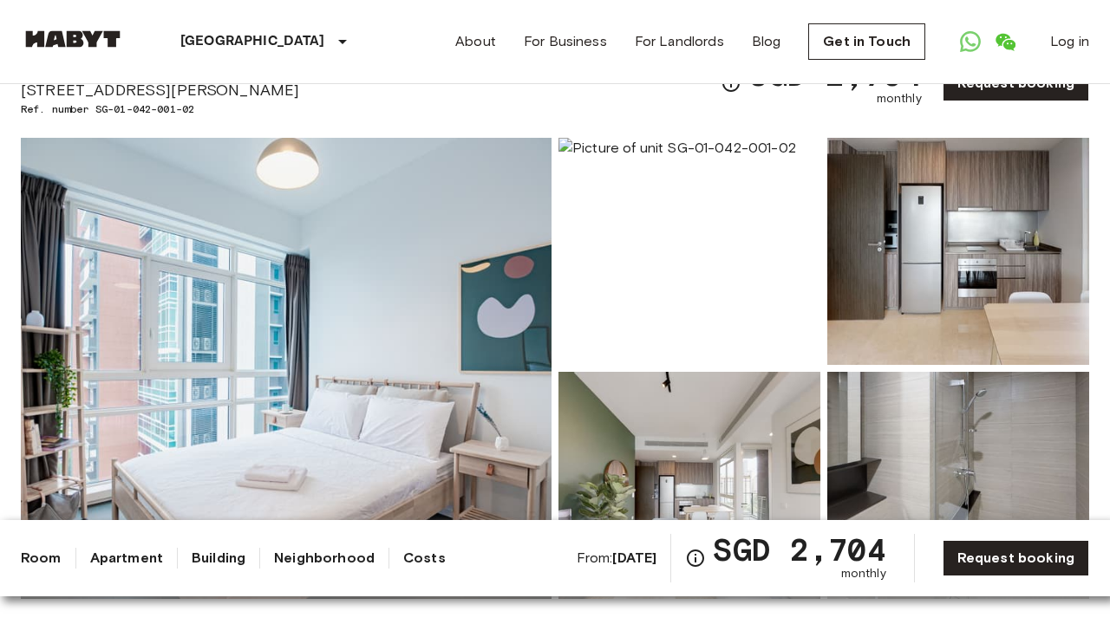
click at [405, 270] on img at bounding box center [286, 368] width 531 height 461
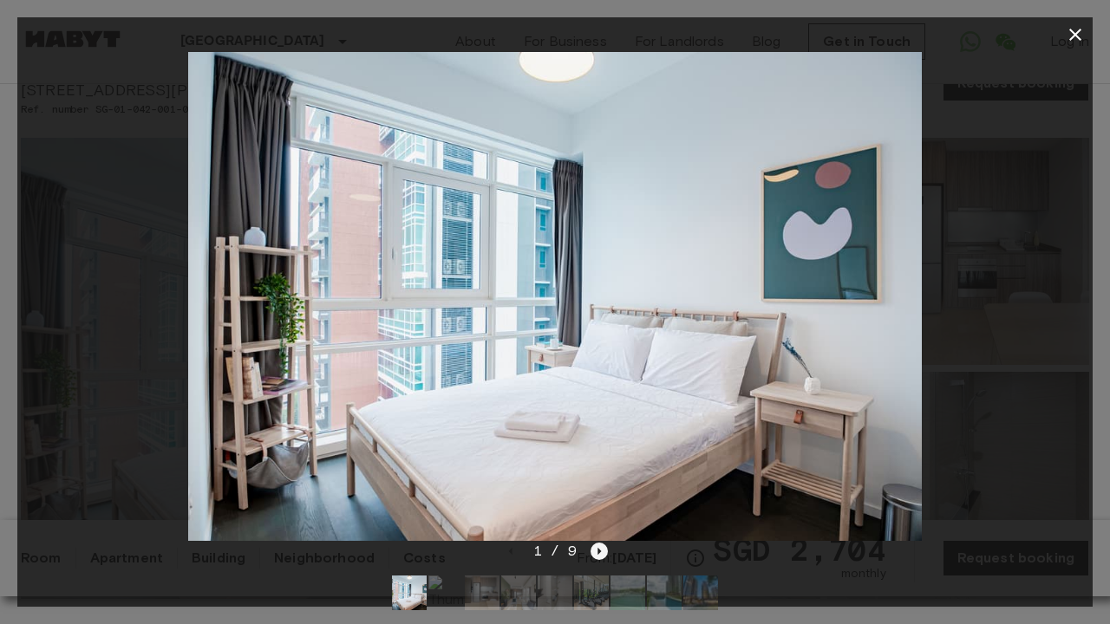
click at [602, 547] on icon "Next image" at bounding box center [598, 551] width 17 height 17
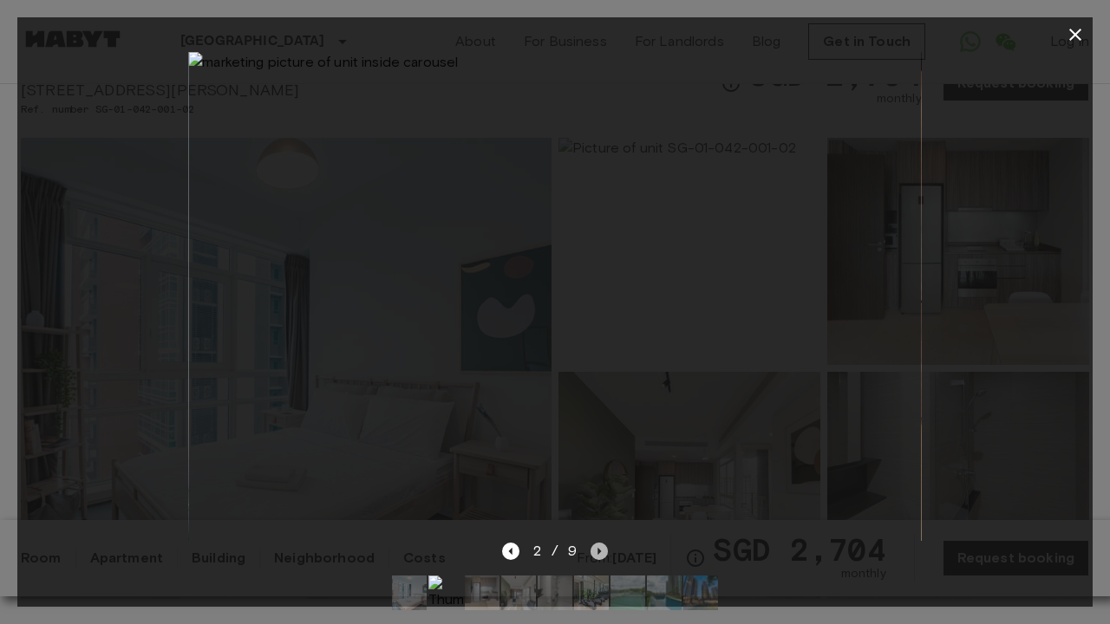
click at [602, 547] on icon "Next image" at bounding box center [598, 551] width 17 height 17
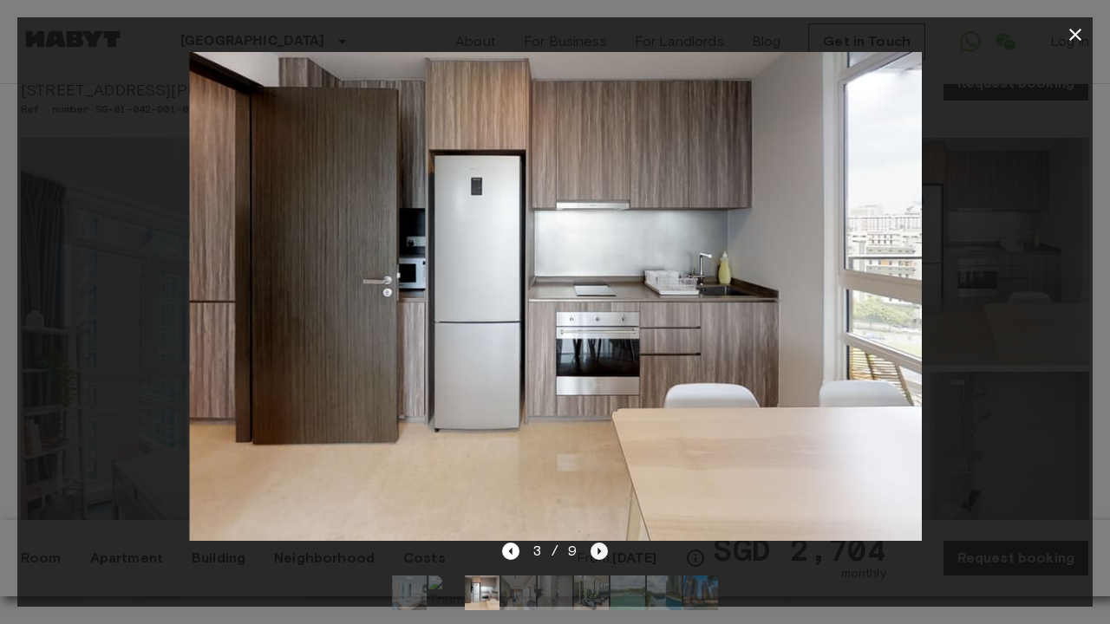
click at [602, 547] on icon "Next image" at bounding box center [598, 551] width 17 height 17
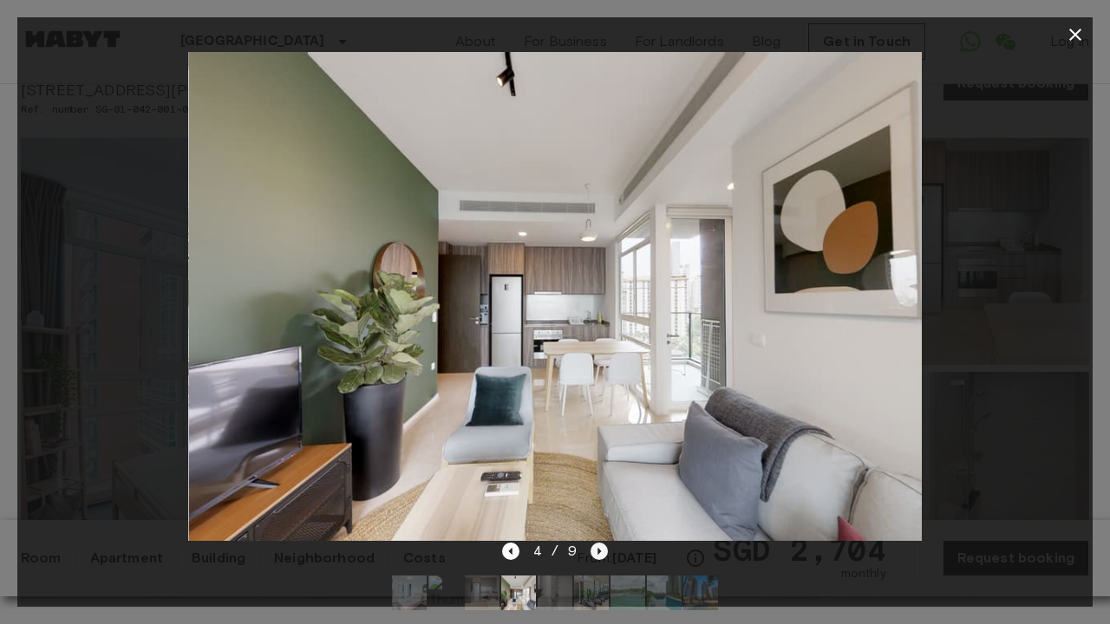
click at [602, 547] on icon "Next image" at bounding box center [598, 551] width 17 height 17
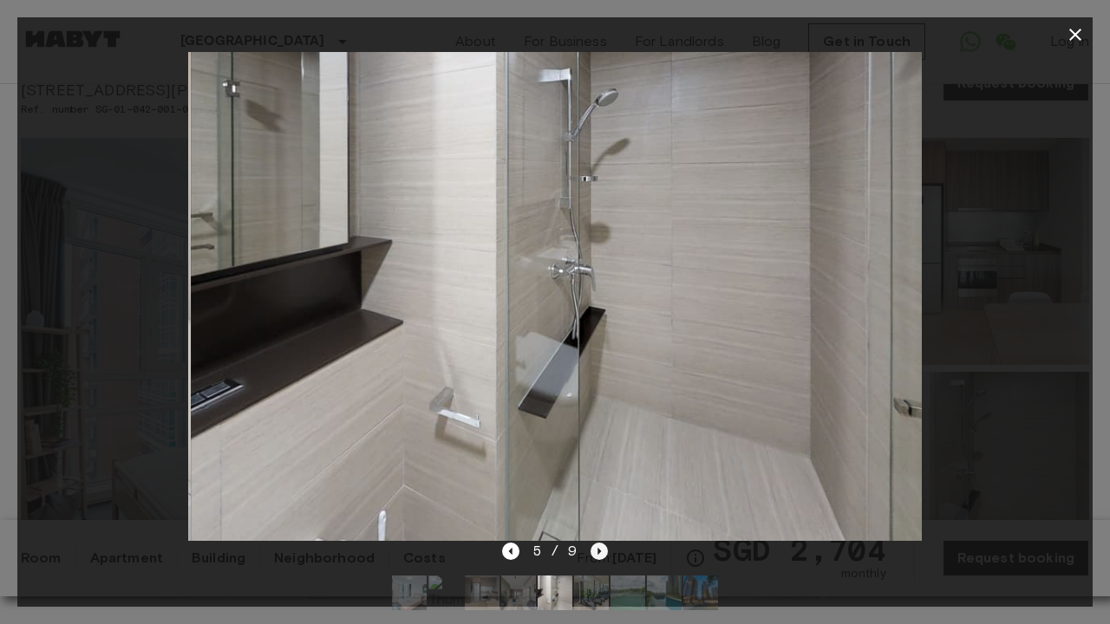
click at [602, 547] on icon "Next image" at bounding box center [598, 551] width 17 height 17
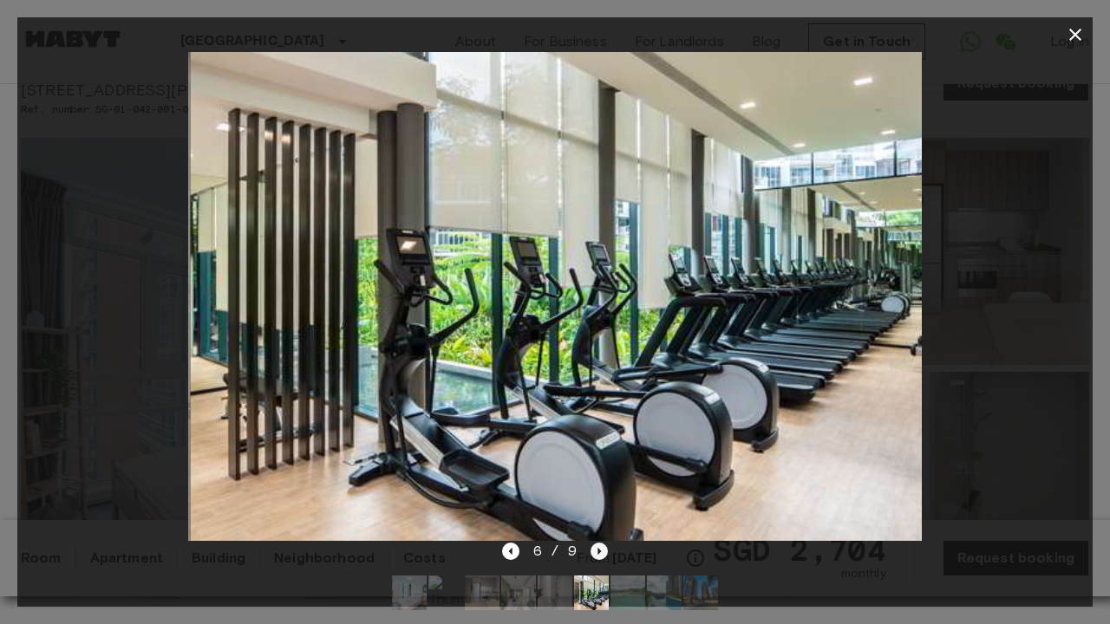
click at [602, 547] on icon "Next image" at bounding box center [598, 551] width 17 height 17
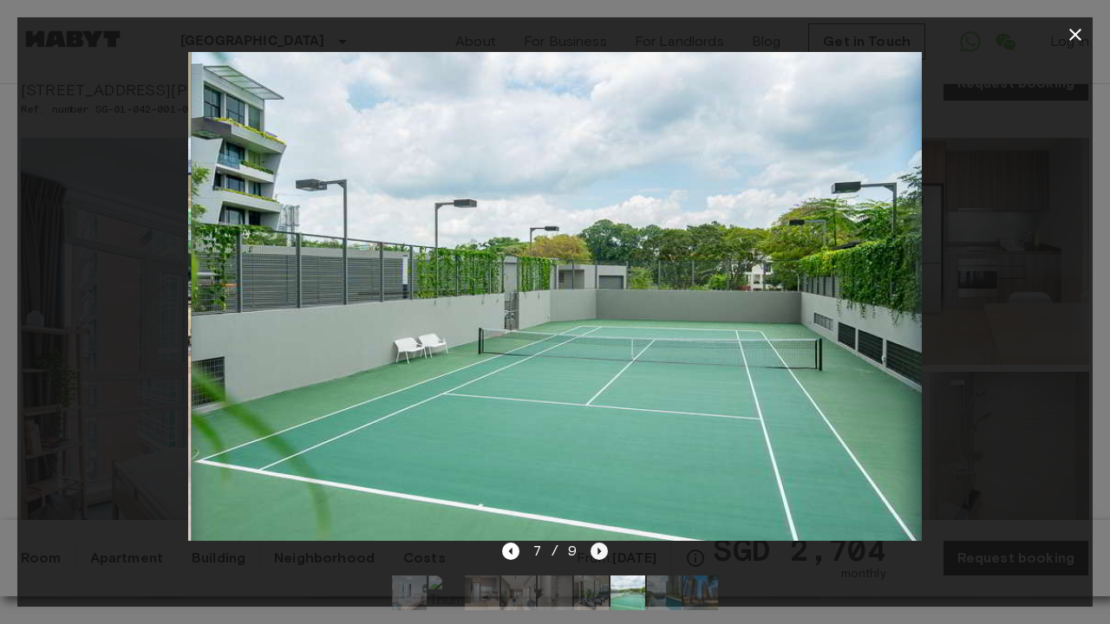
click at [602, 547] on icon "Next image" at bounding box center [598, 551] width 17 height 17
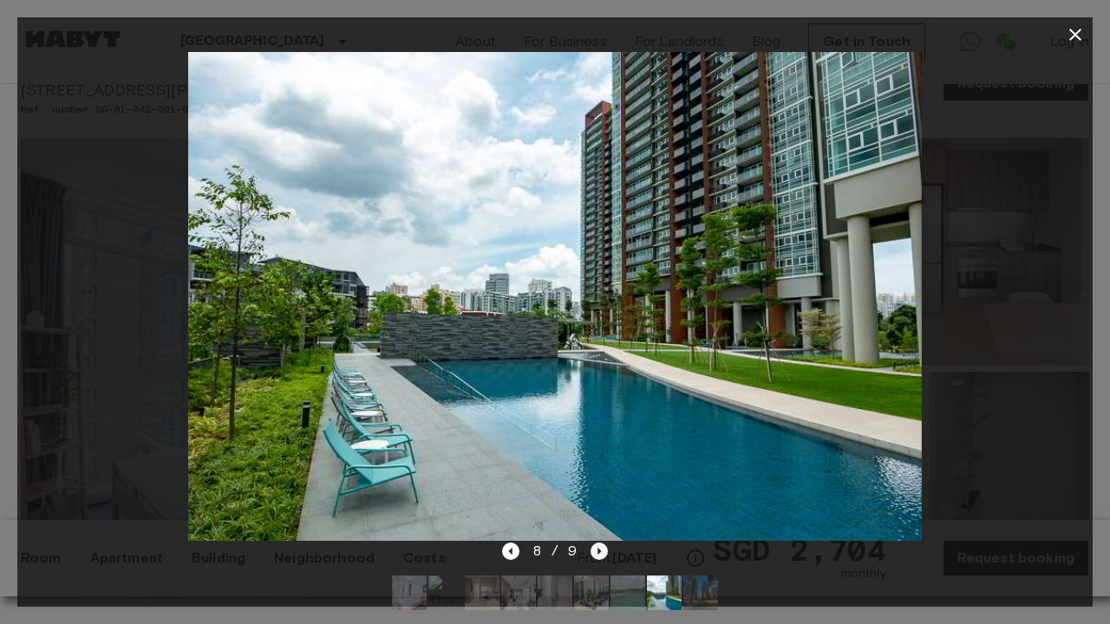
click at [602, 547] on icon "Next image" at bounding box center [598, 551] width 17 height 17
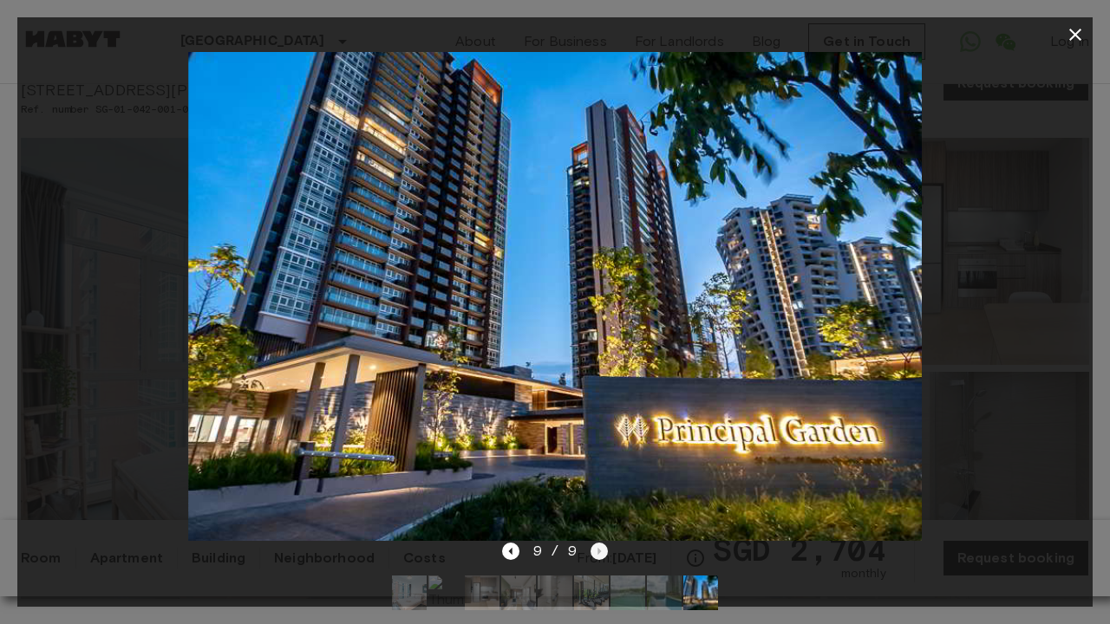
click at [602, 547] on div "9 / 9" at bounding box center [555, 551] width 107 height 21
click at [1067, 39] on icon "button" at bounding box center [1075, 34] width 21 height 21
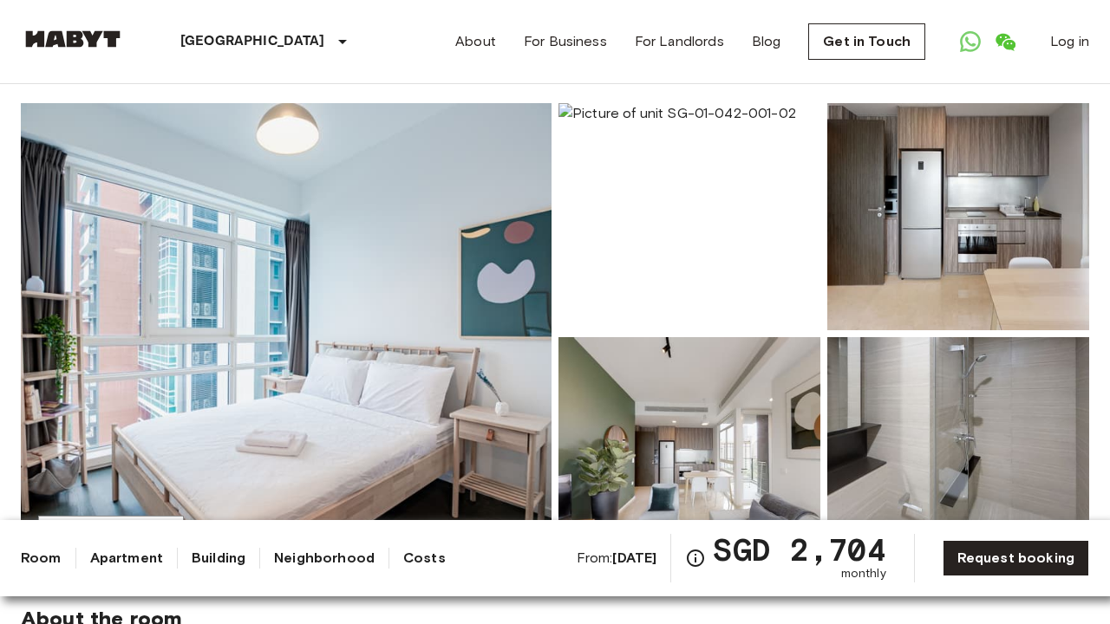
scroll to position [121, 0]
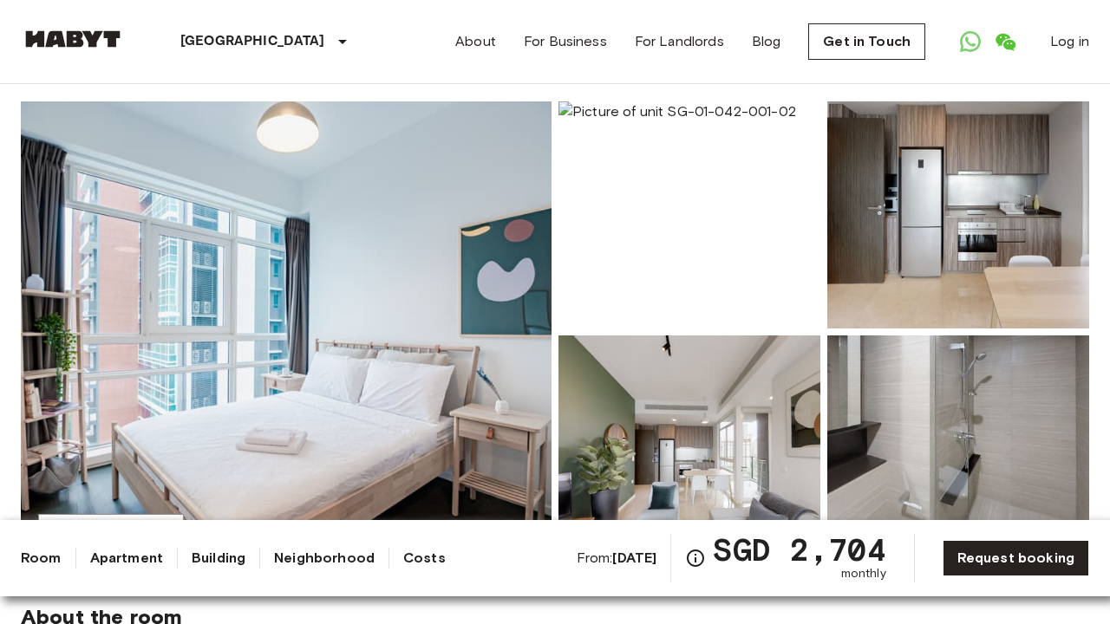
click at [675, 223] on img at bounding box center [689, 214] width 262 height 227
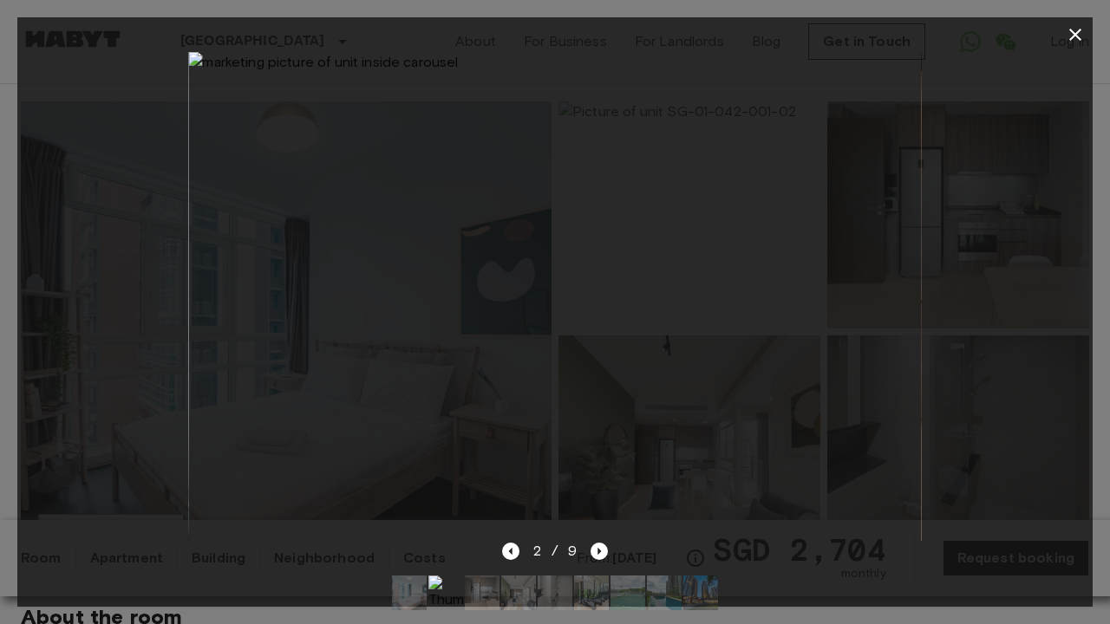
click at [1077, 32] on icon "button" at bounding box center [1075, 35] width 12 height 12
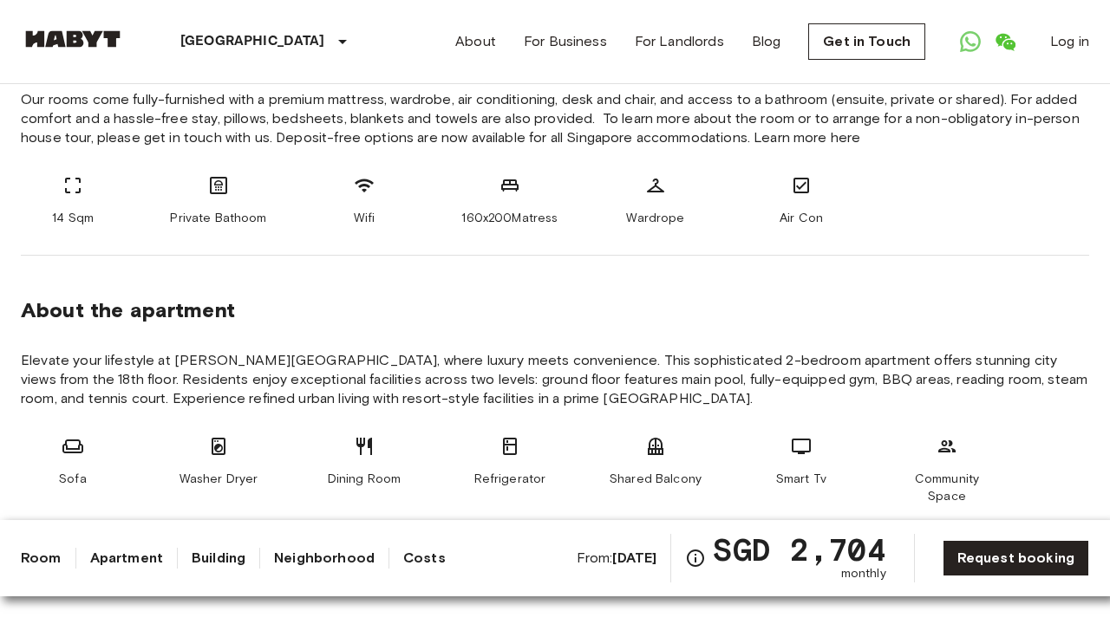
scroll to position [690, 0]
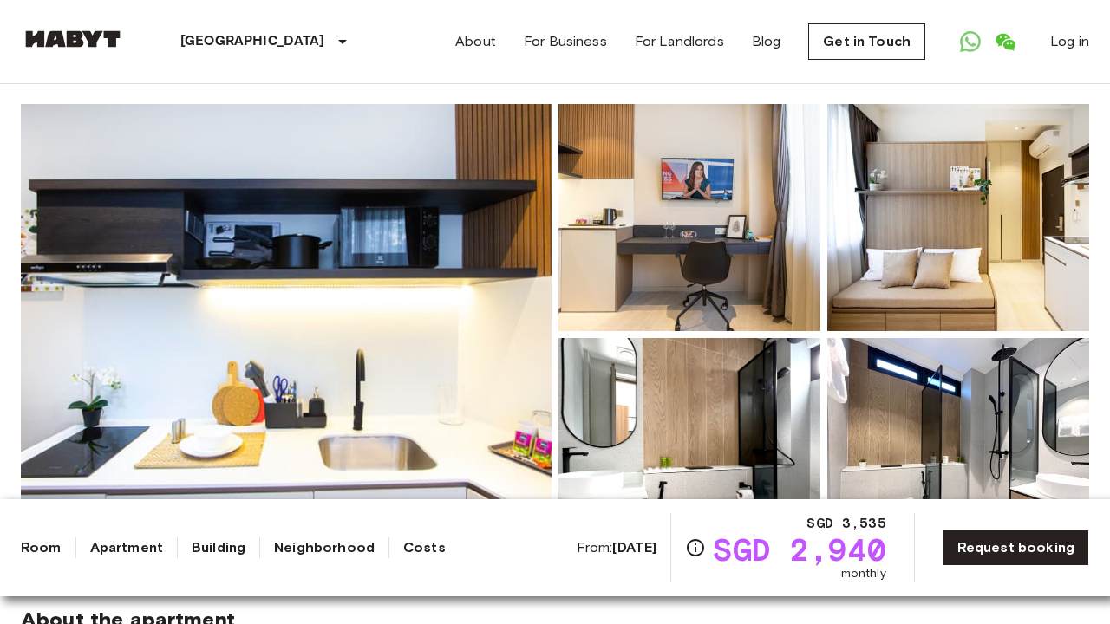
scroll to position [89, 0]
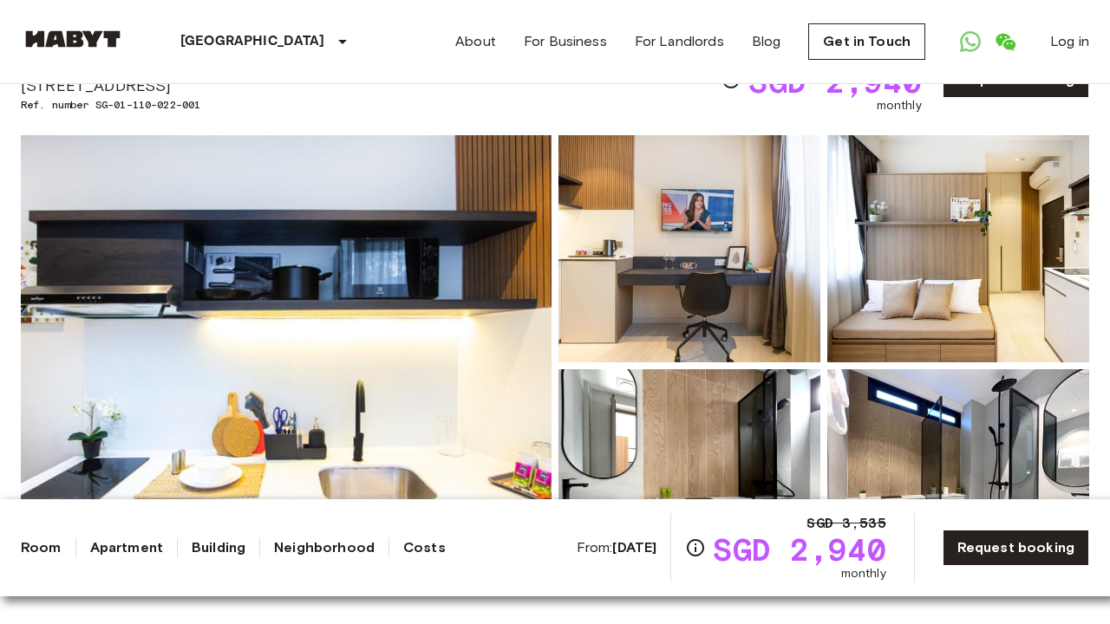
click at [952, 291] on img at bounding box center [958, 248] width 262 height 227
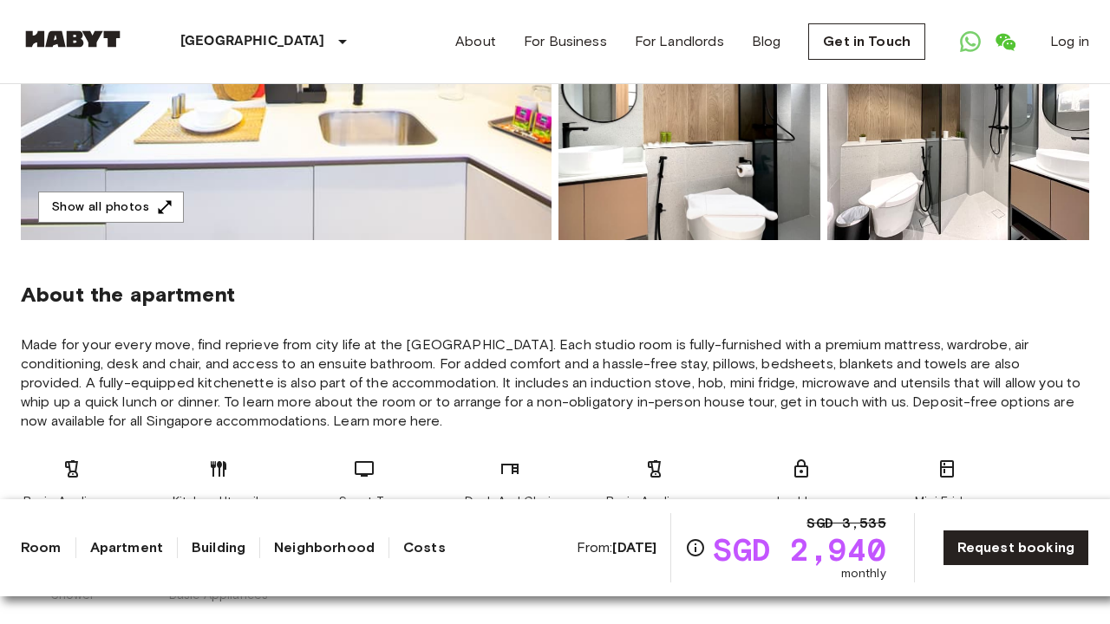
scroll to position [453, 0]
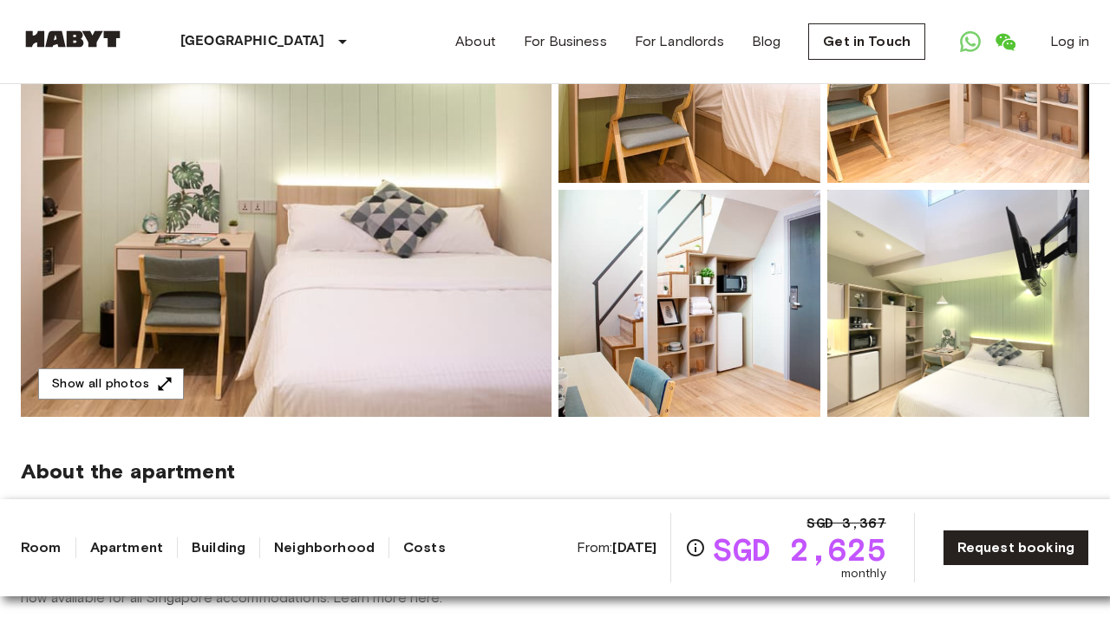
scroll to position [277, 0]
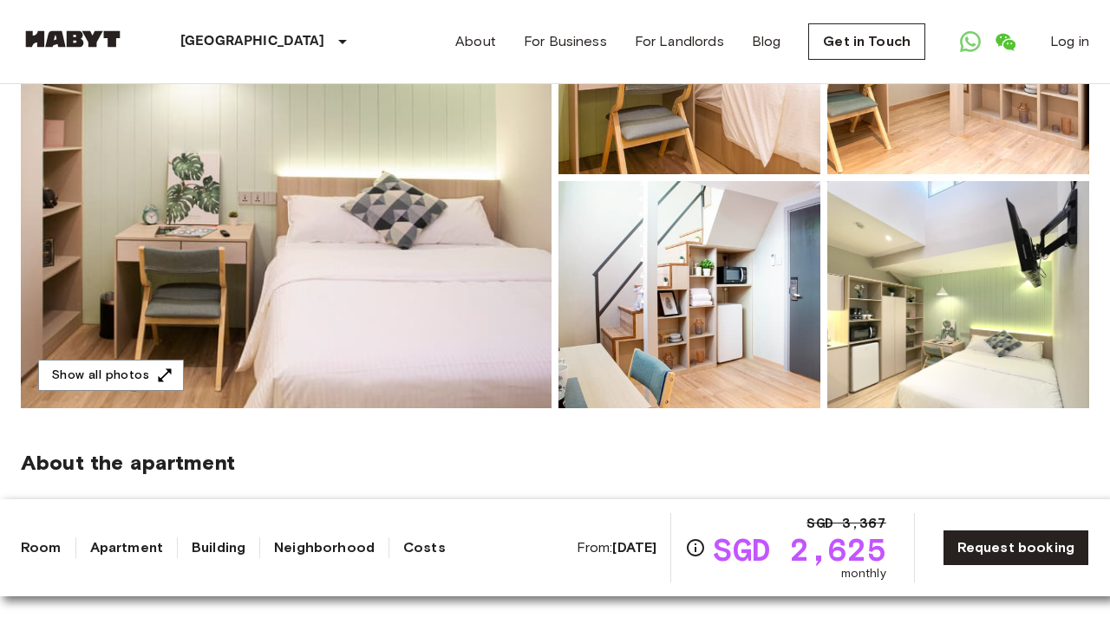
click at [531, 333] on img at bounding box center [286, 177] width 531 height 461
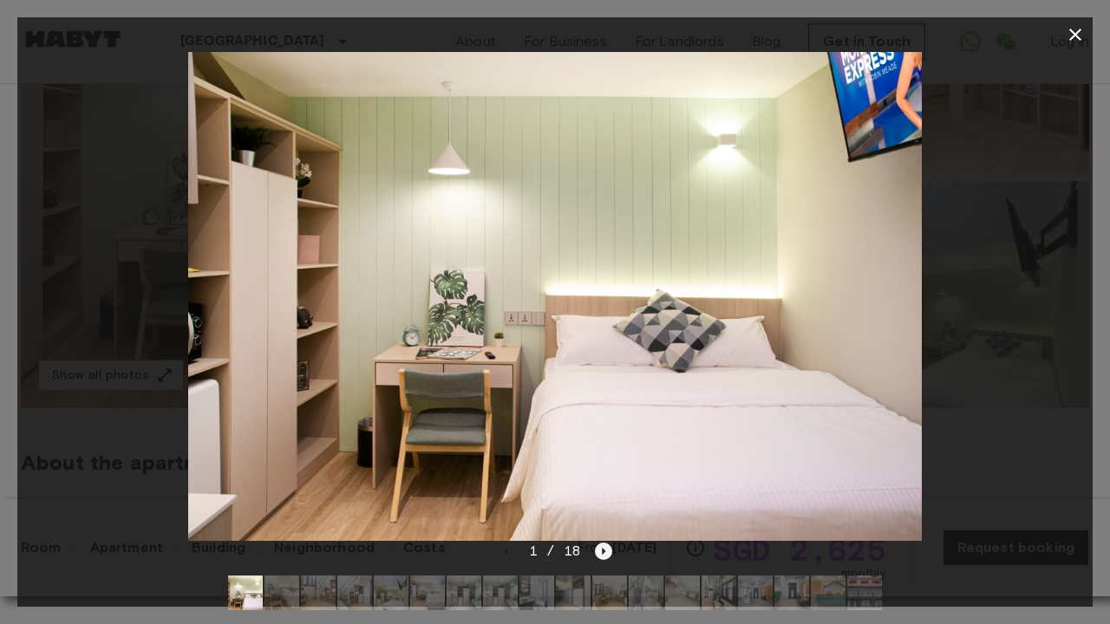
click at [601, 546] on icon "Next image" at bounding box center [603, 551] width 17 height 17
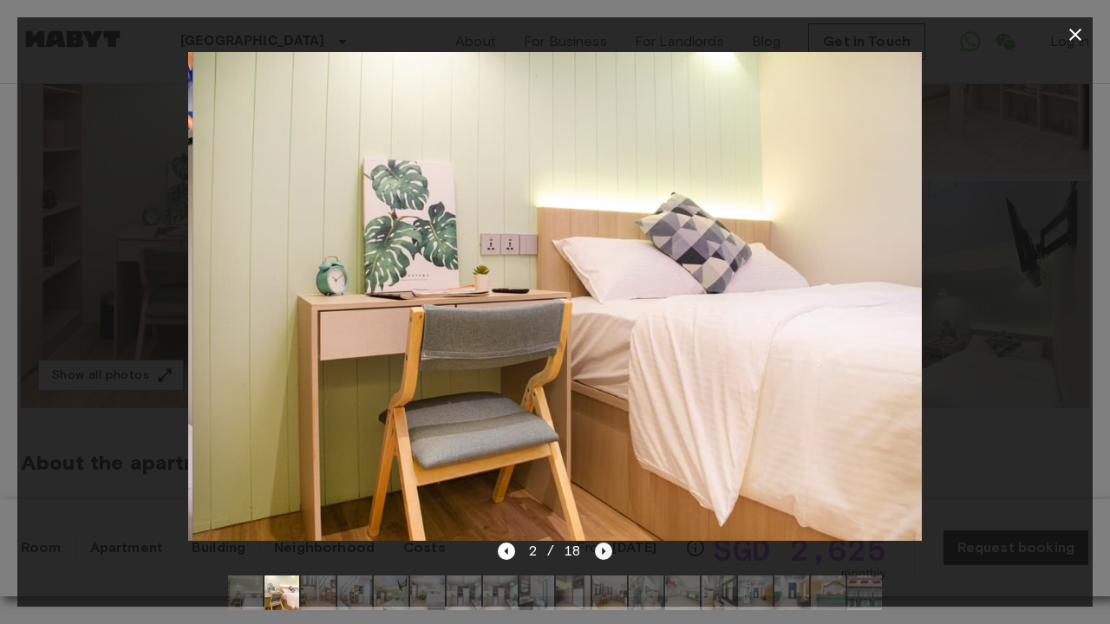
click at [601, 546] on icon "Next image" at bounding box center [603, 551] width 17 height 17
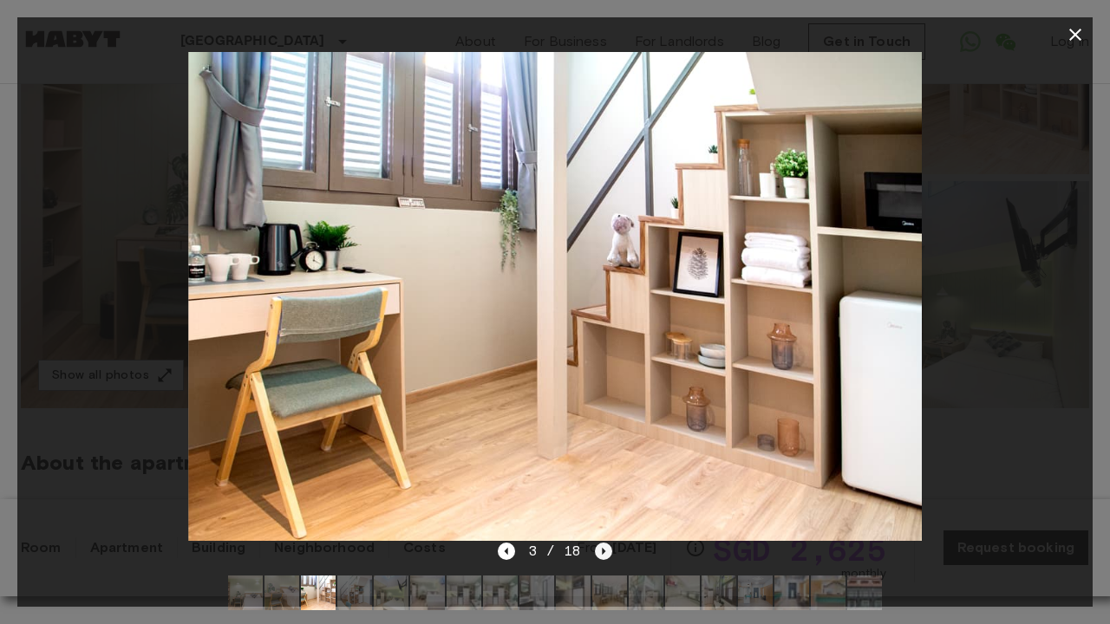
click at [601, 546] on icon "Next image" at bounding box center [603, 551] width 17 height 17
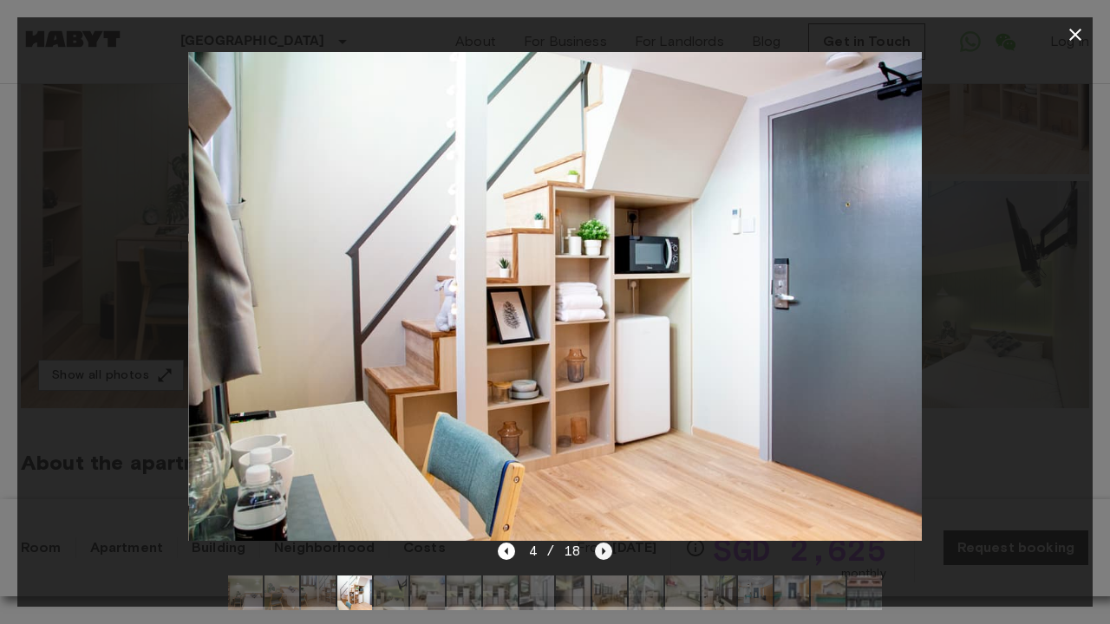
click at [601, 546] on icon "Next image" at bounding box center [603, 551] width 17 height 17
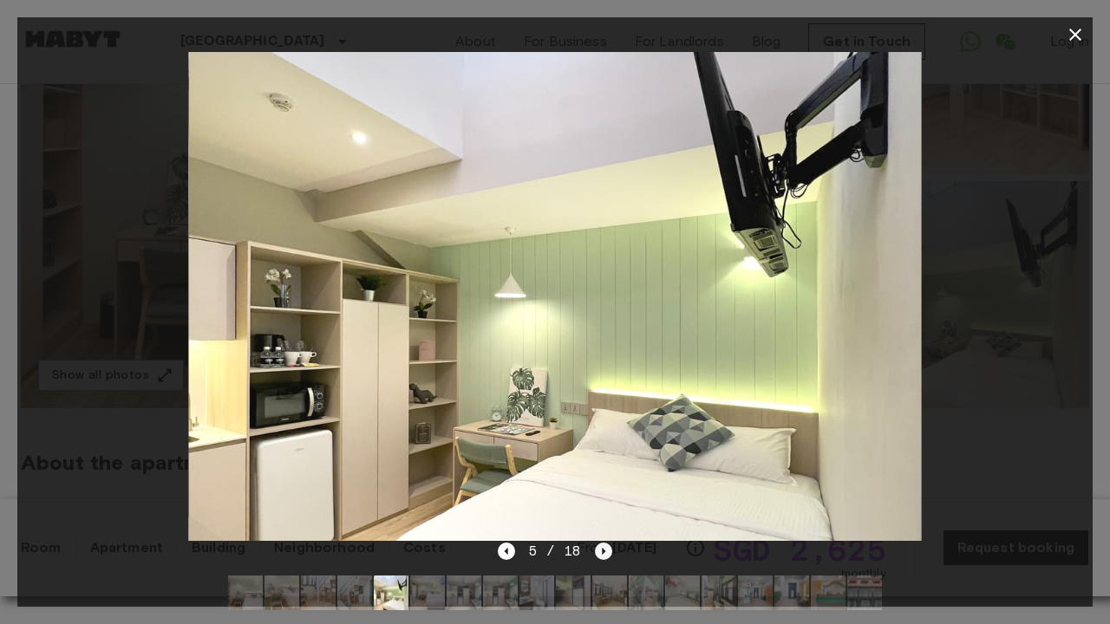
click at [601, 546] on icon "Next image" at bounding box center [603, 551] width 17 height 17
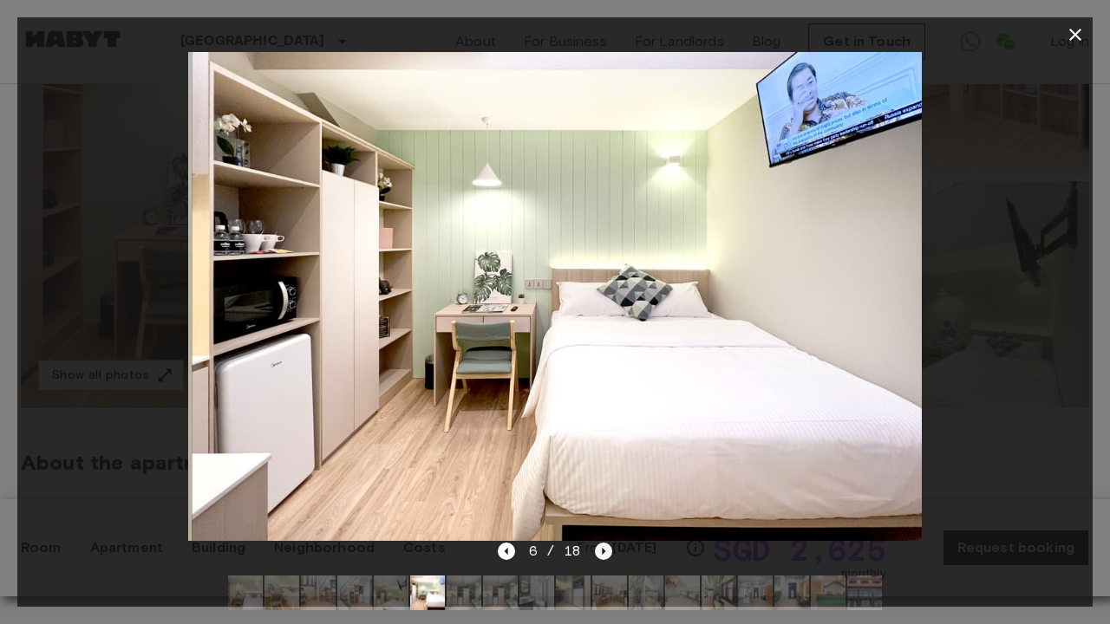
click at [601, 546] on icon "Next image" at bounding box center [603, 551] width 17 height 17
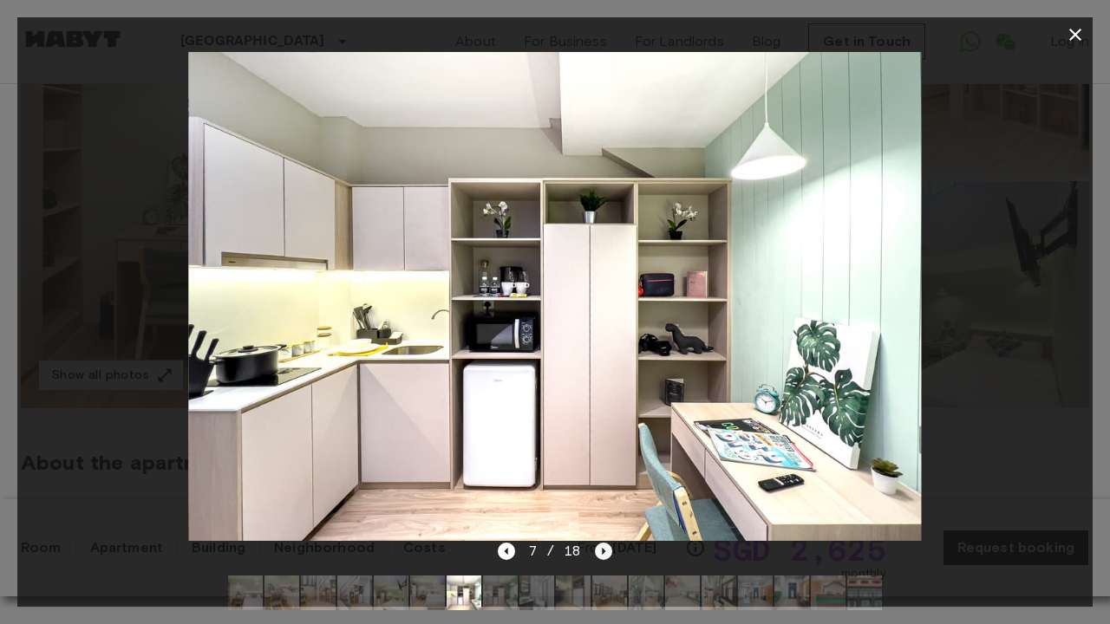
click at [601, 546] on icon "Next image" at bounding box center [603, 551] width 17 height 17
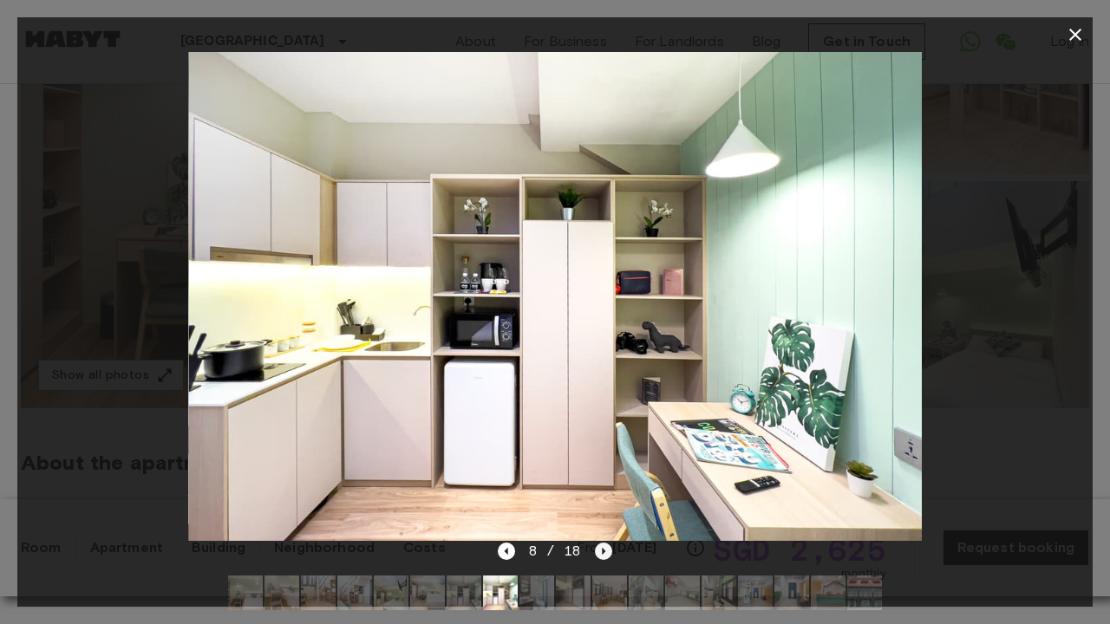
click at [601, 546] on icon "Next image" at bounding box center [603, 551] width 17 height 17
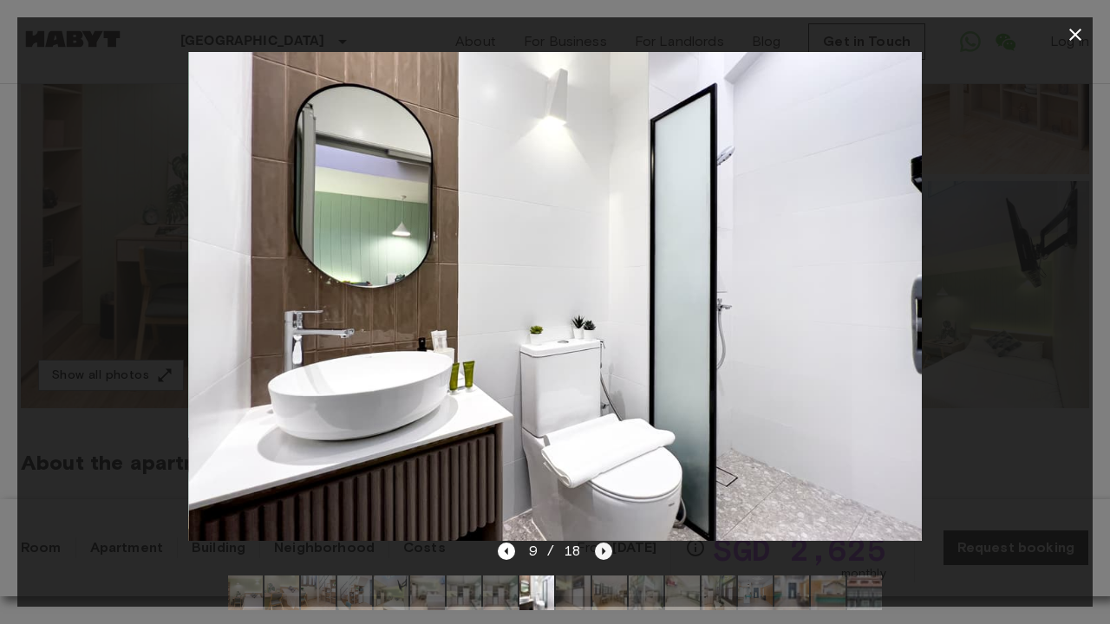
click at [601, 546] on icon "Next image" at bounding box center [603, 551] width 17 height 17
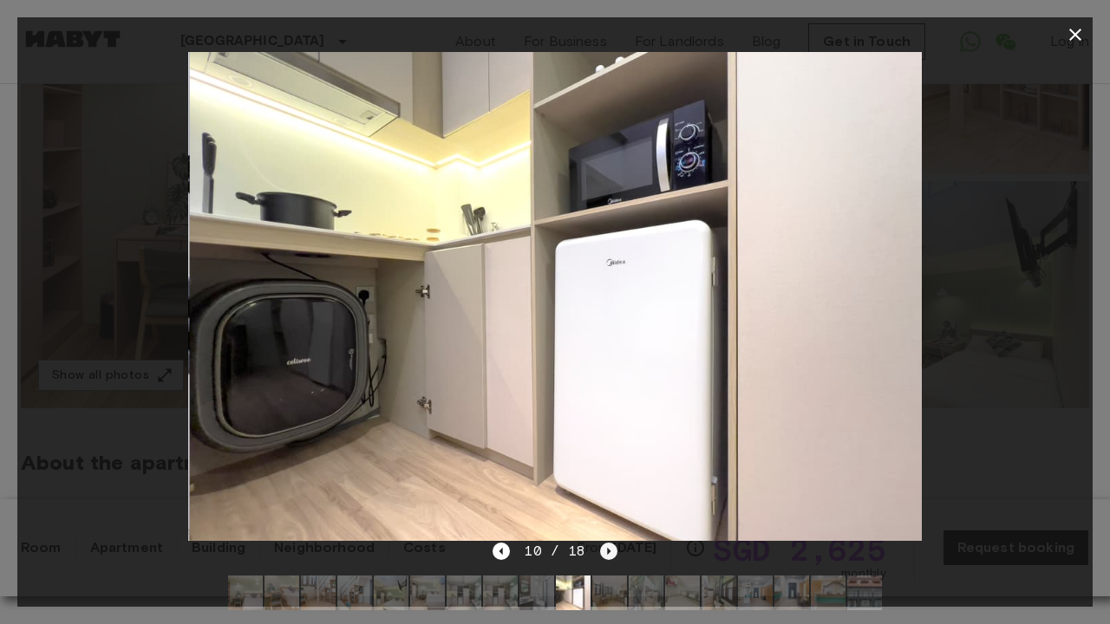
click at [601, 546] on icon "Next image" at bounding box center [608, 551] width 17 height 17
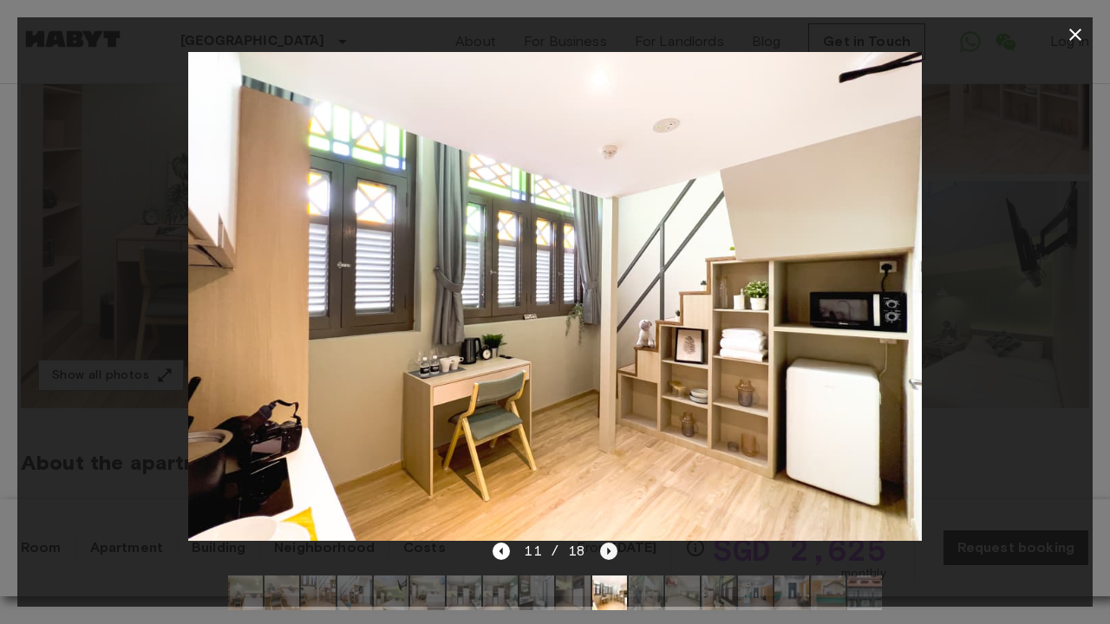
click at [601, 546] on icon "Next image" at bounding box center [608, 551] width 17 height 17
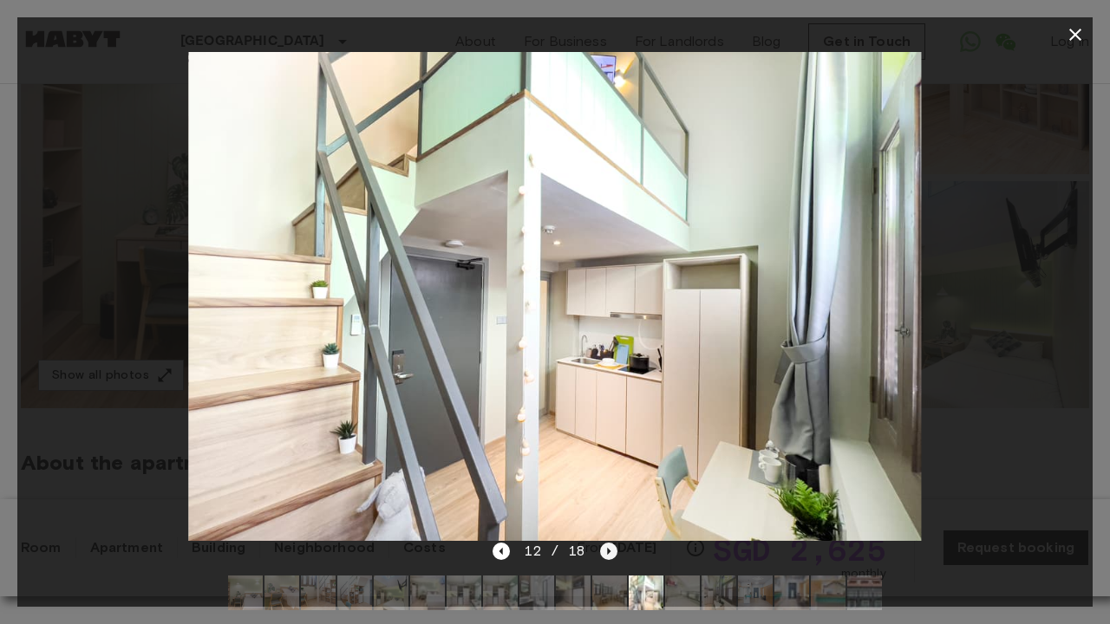
click at [601, 546] on icon "Next image" at bounding box center [608, 551] width 17 height 17
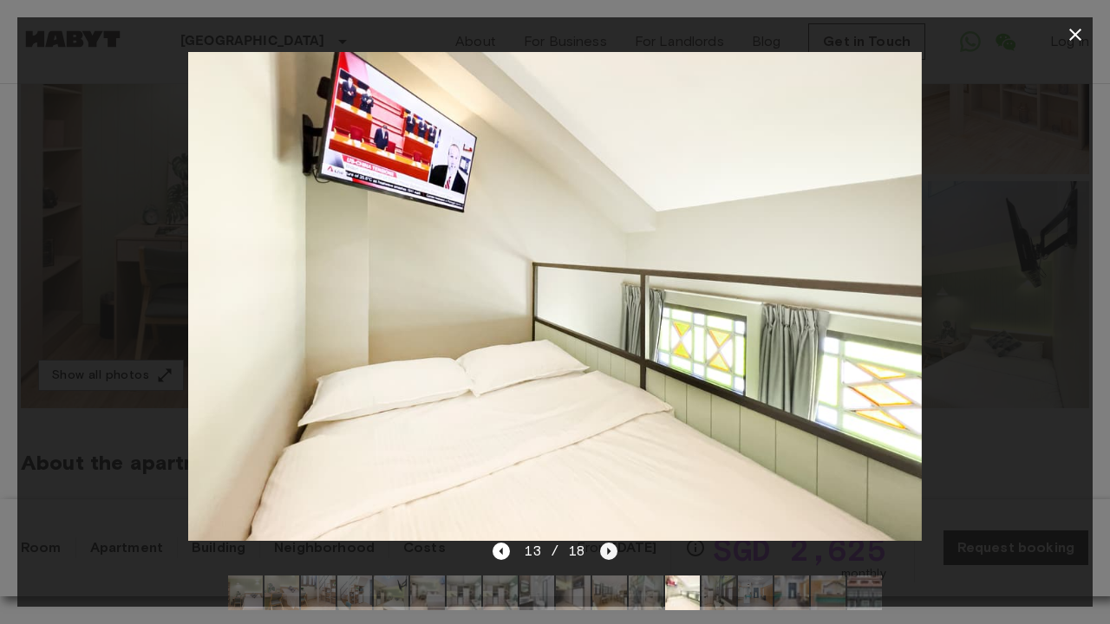
click at [601, 546] on icon "Next image" at bounding box center [608, 551] width 17 height 17
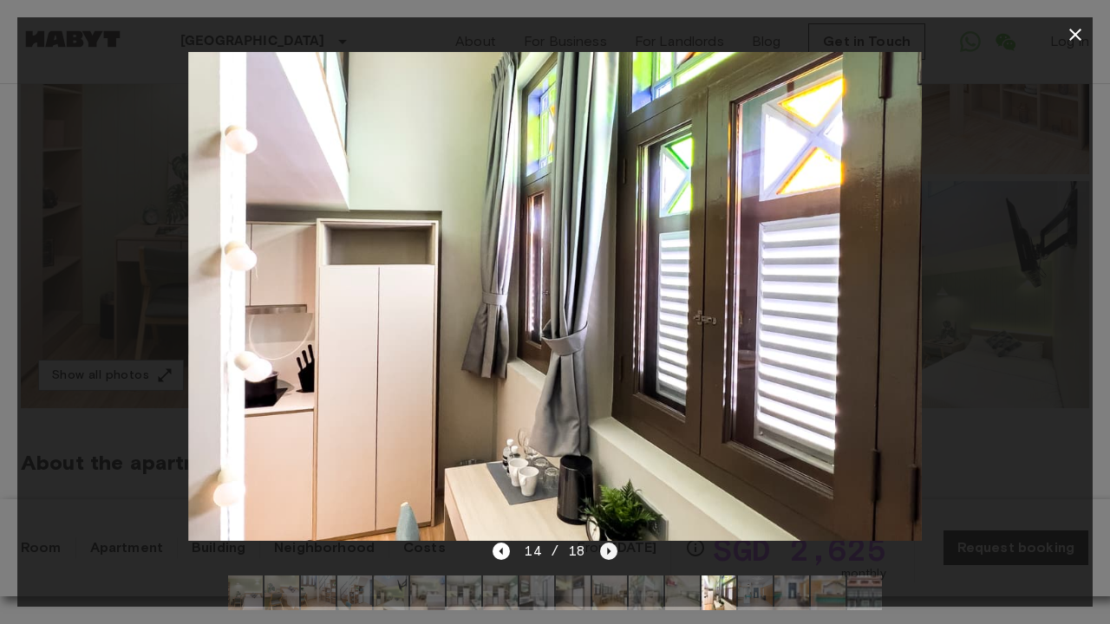
click at [601, 546] on icon "Next image" at bounding box center [608, 551] width 17 height 17
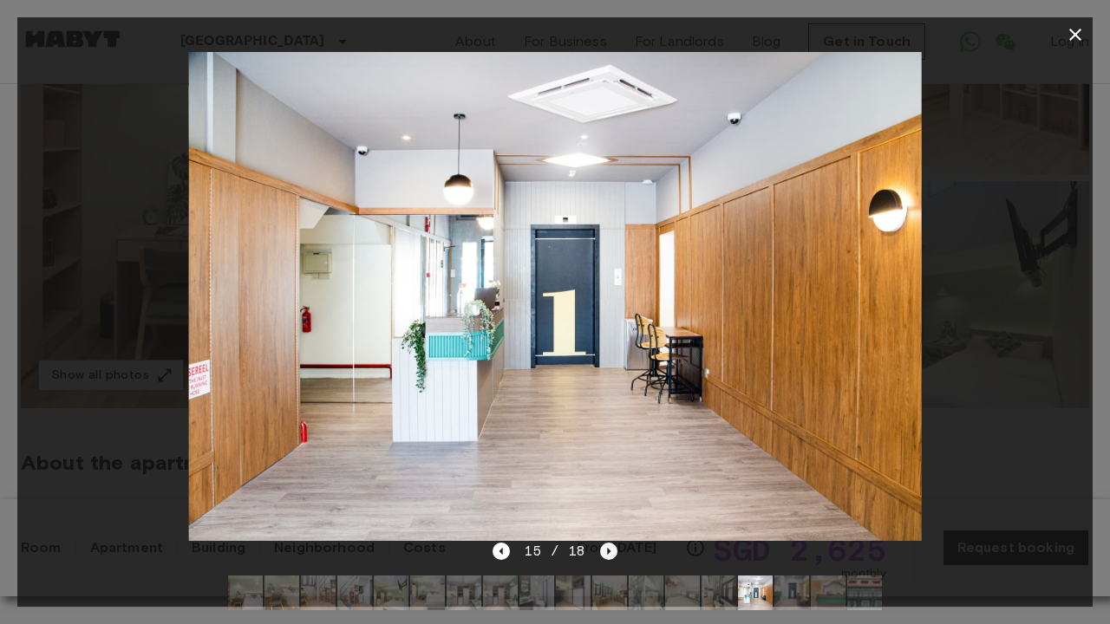
click at [601, 546] on icon "Next image" at bounding box center [608, 551] width 17 height 17
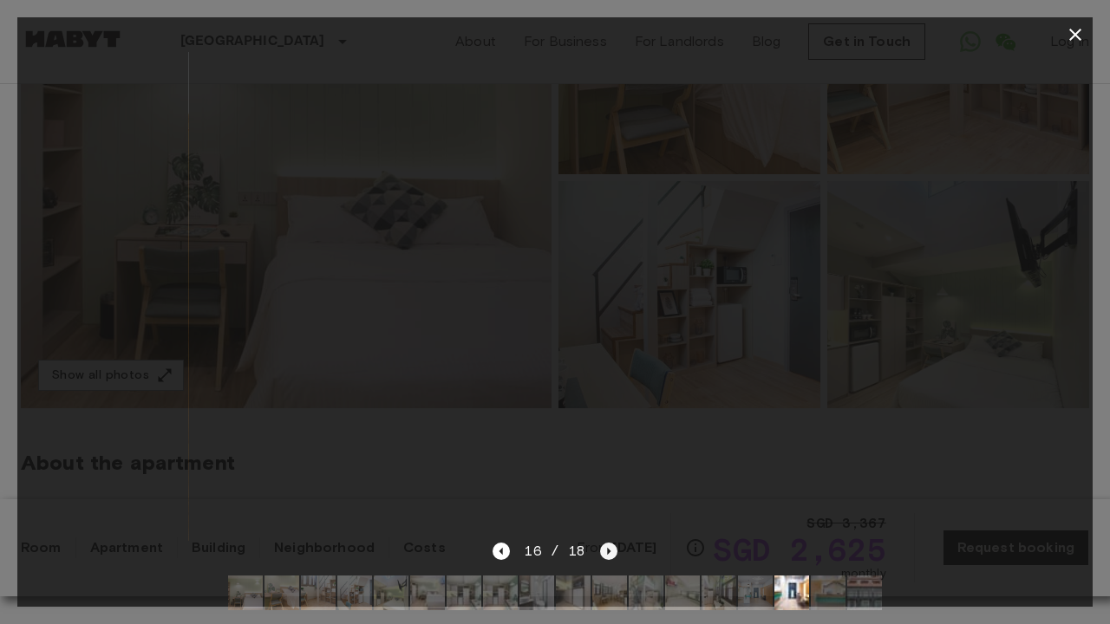
click at [601, 546] on icon "Next image" at bounding box center [608, 551] width 17 height 17
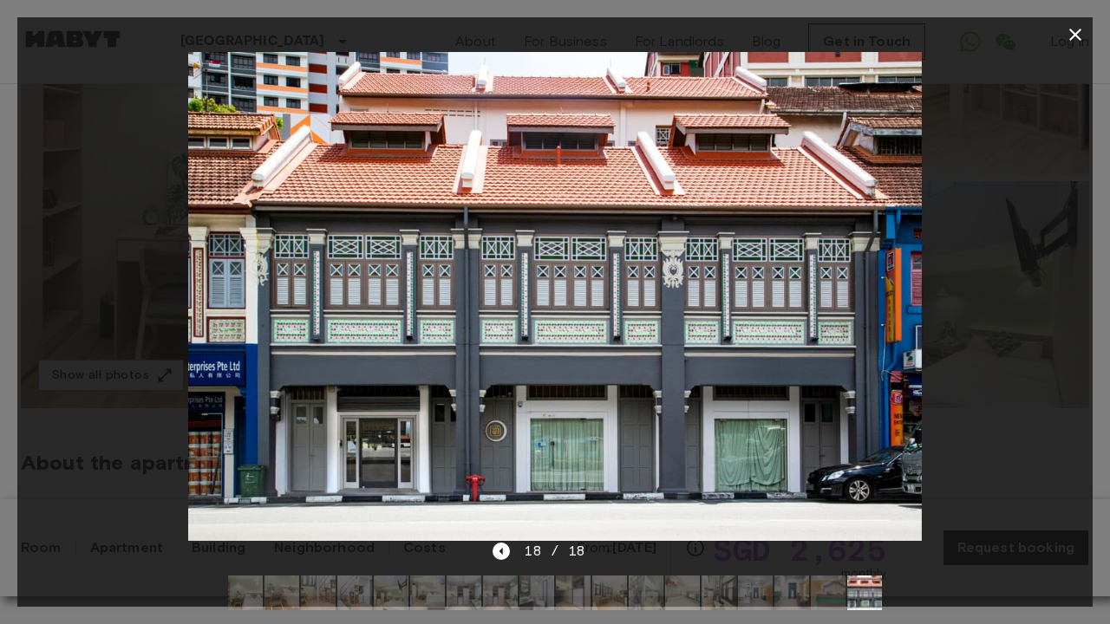
click at [1069, 23] on button "button" at bounding box center [1075, 34] width 35 height 35
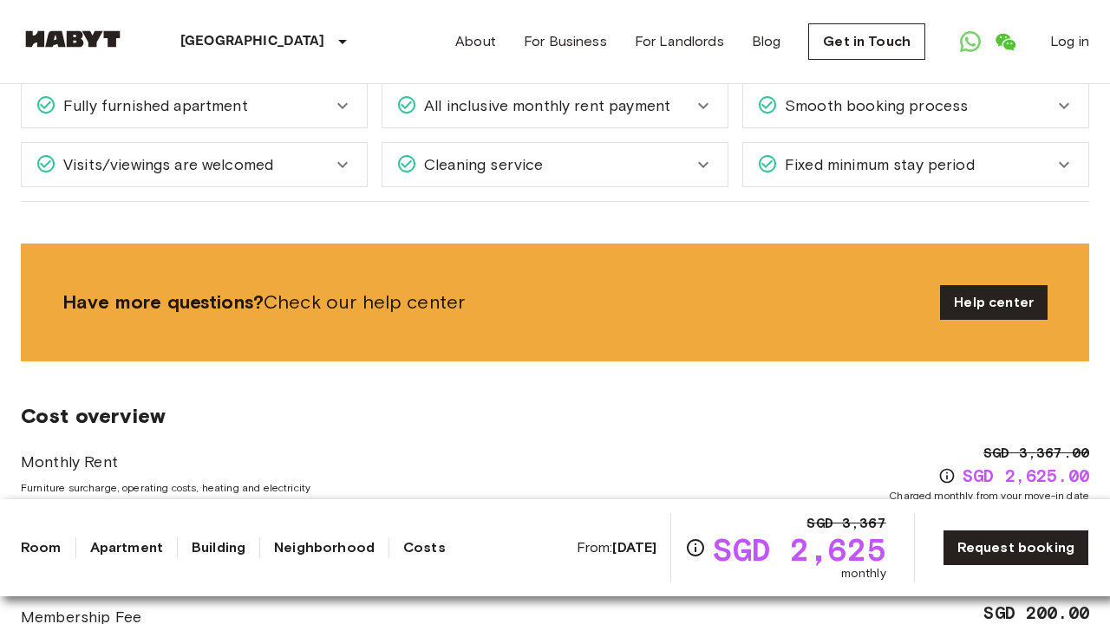
scroll to position [1935, 0]
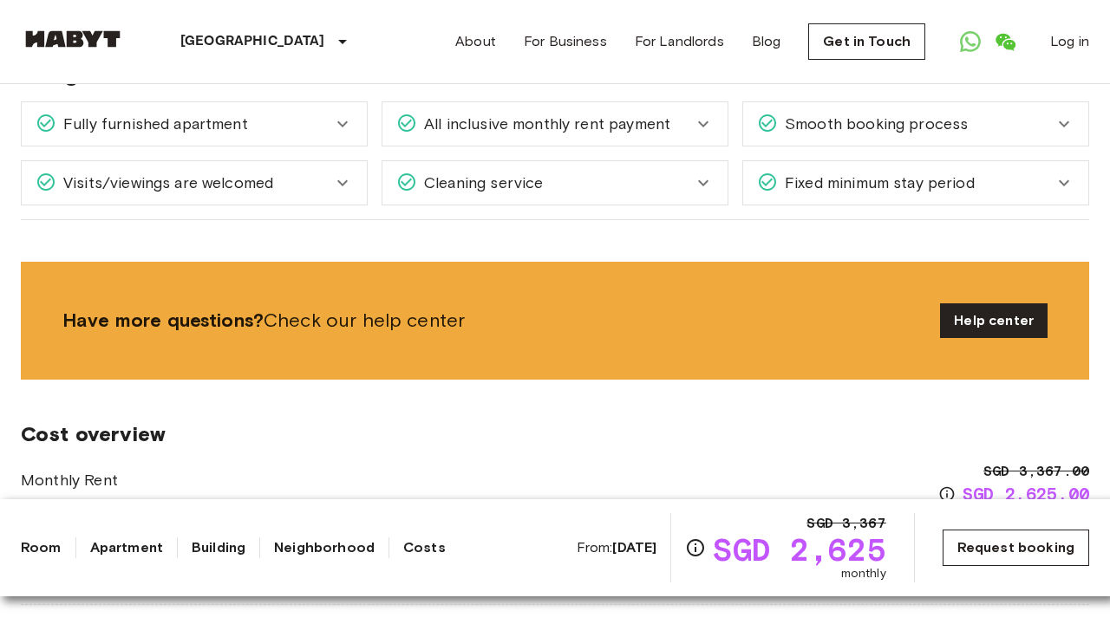
click at [949, 544] on link "Request booking" at bounding box center [1015, 548] width 147 height 36
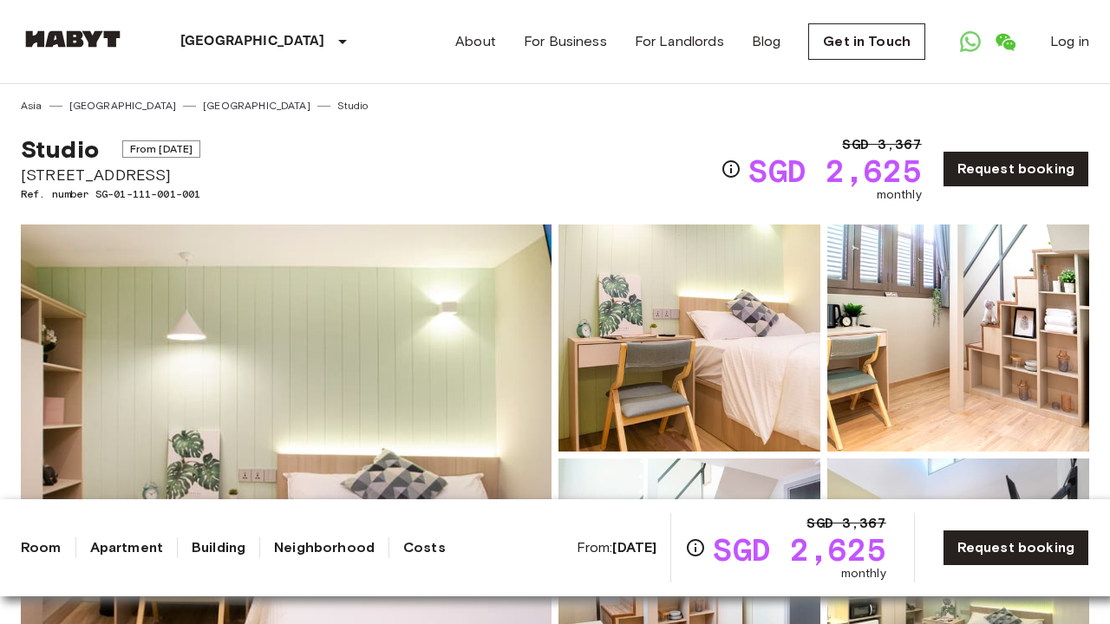
scroll to position [0, 0]
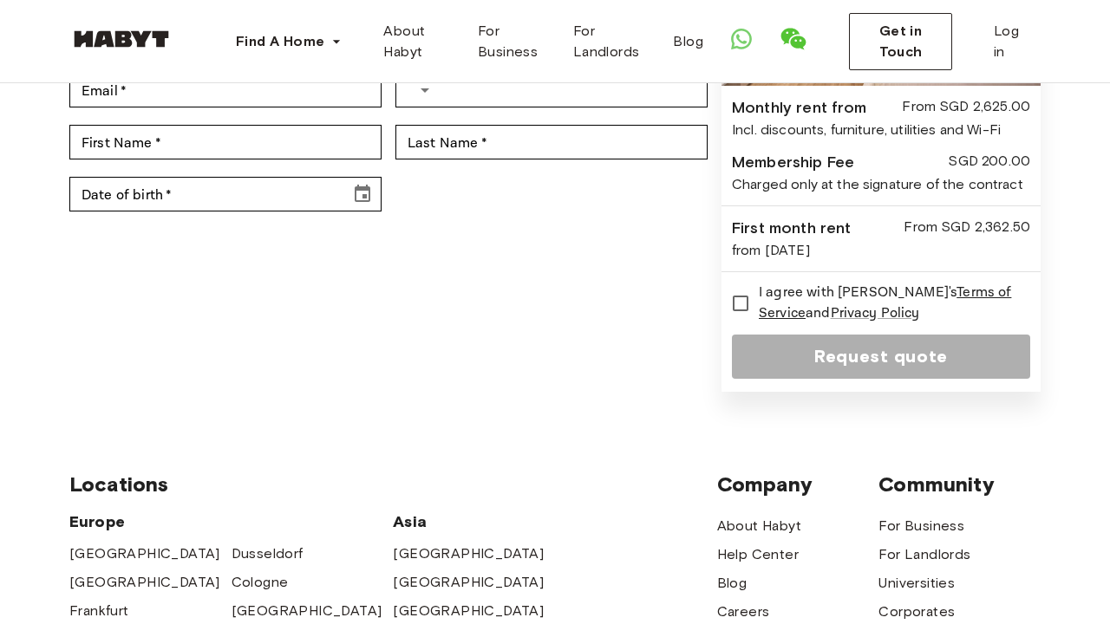
scroll to position [265, 0]
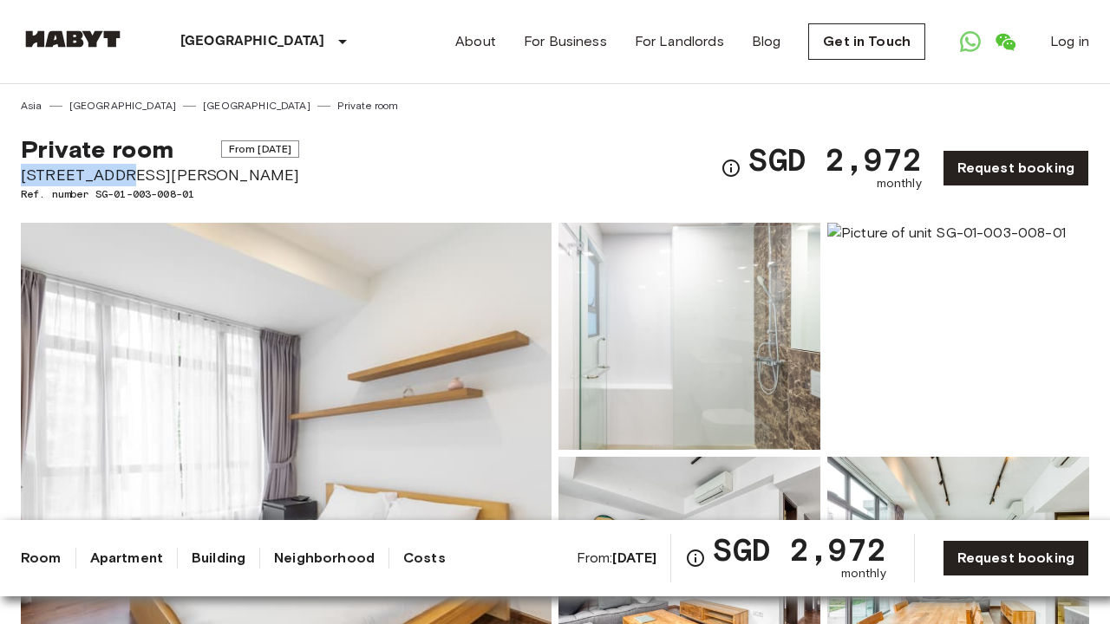
drag, startPoint x: 12, startPoint y: 175, endPoint x: 116, endPoint y: 179, distance: 104.1
copy span "[STREET_ADDRESS][PERSON_NAME]"
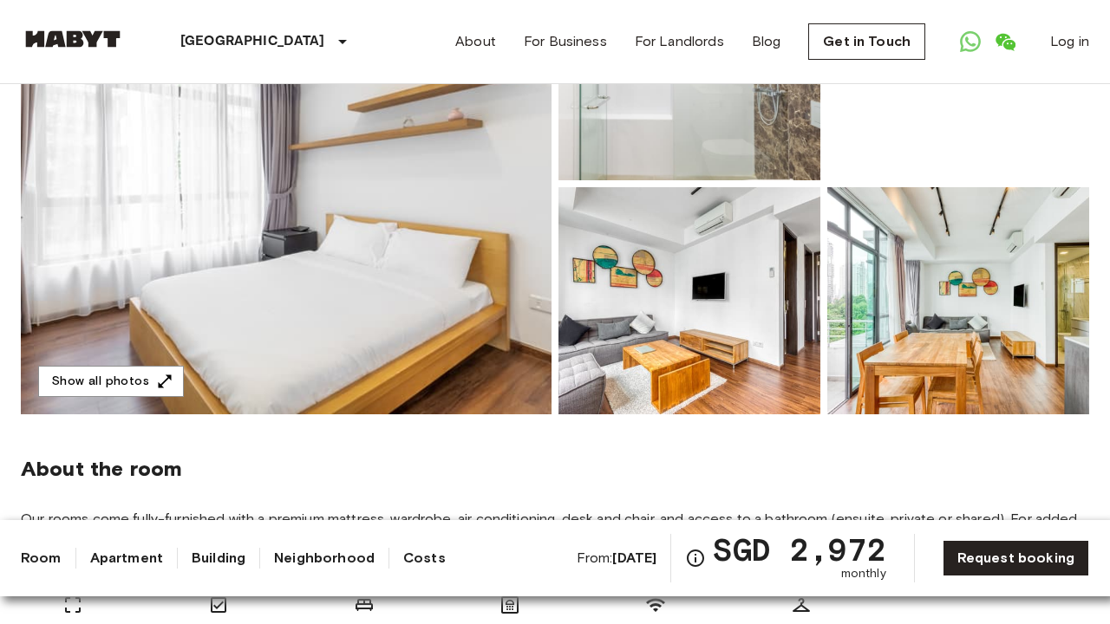
scroll to position [259, 0]
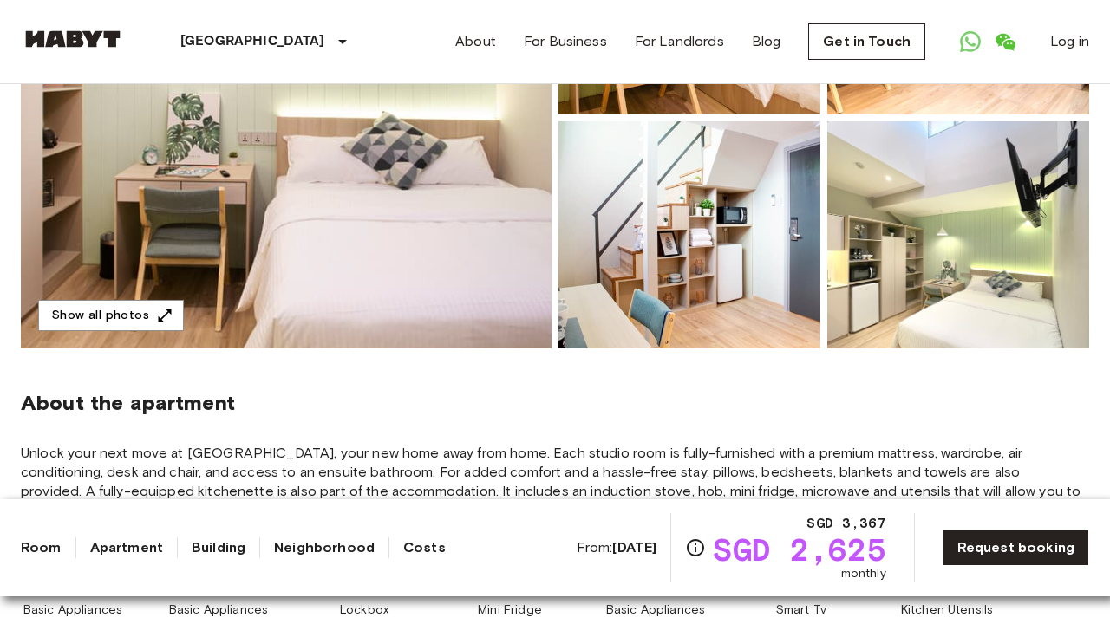
scroll to position [366, 0]
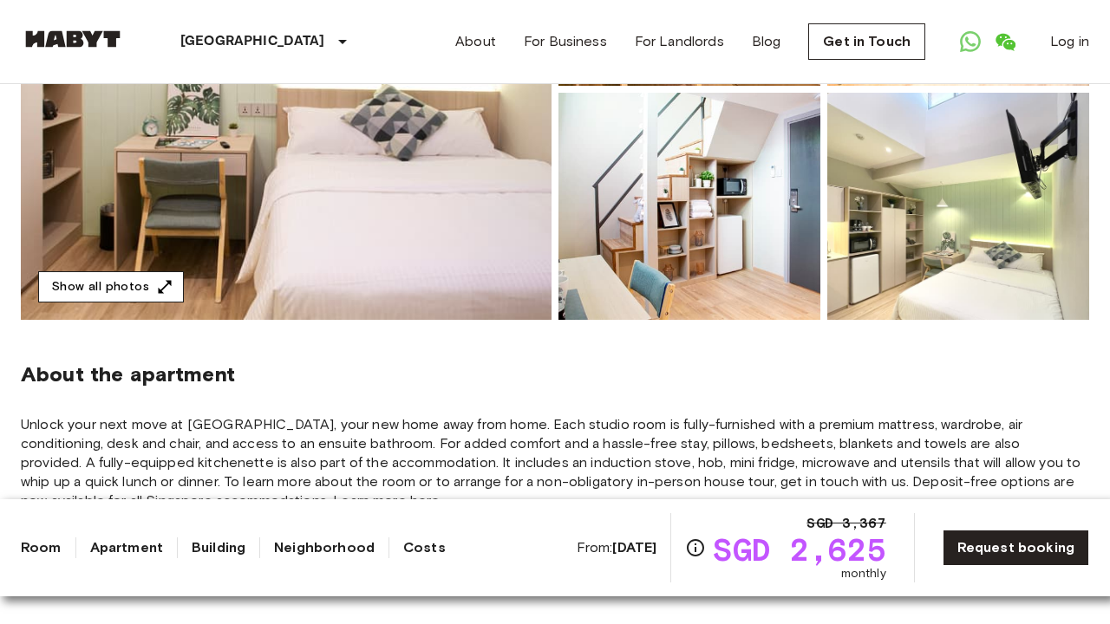
click at [159, 291] on icon "button" at bounding box center [165, 286] width 13 height 13
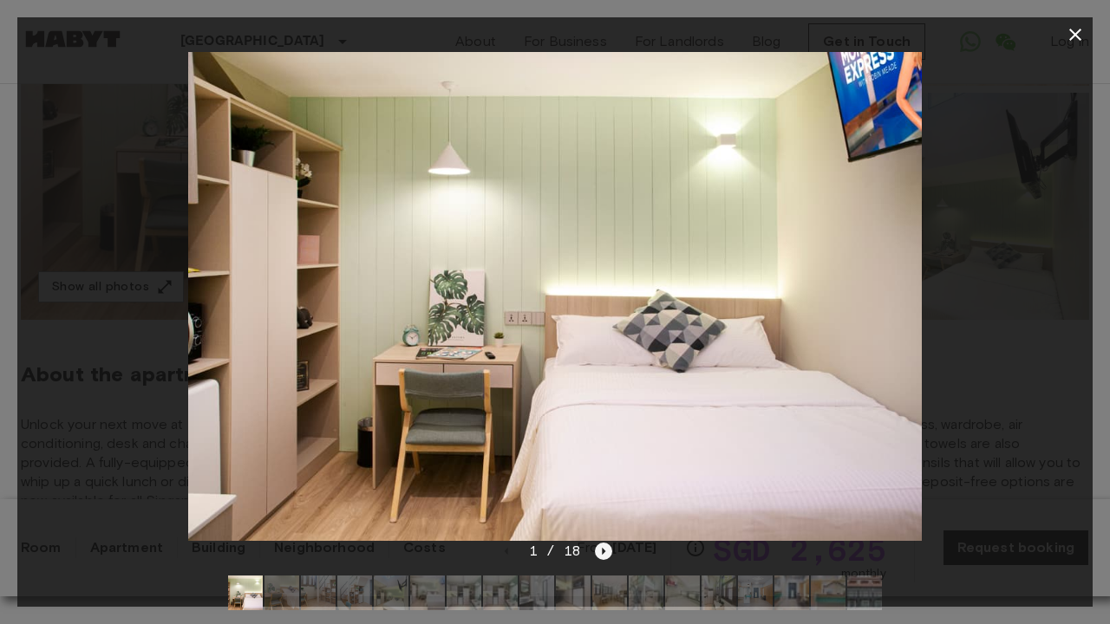
click at [599, 552] on icon "Next image" at bounding box center [603, 551] width 17 height 17
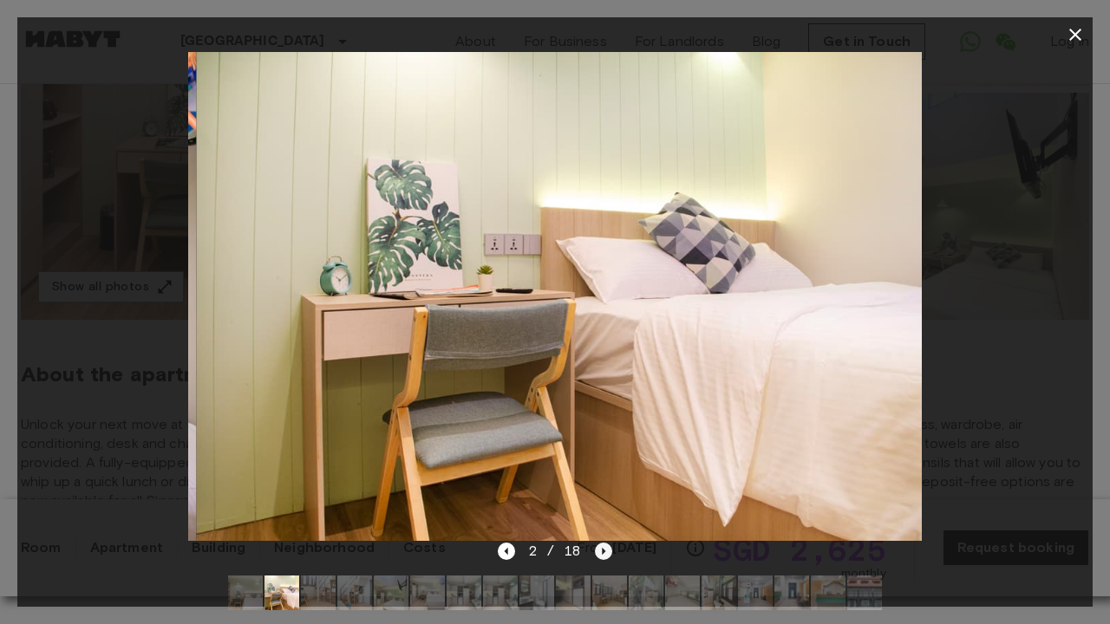
click at [599, 552] on icon "Next image" at bounding box center [603, 551] width 17 height 17
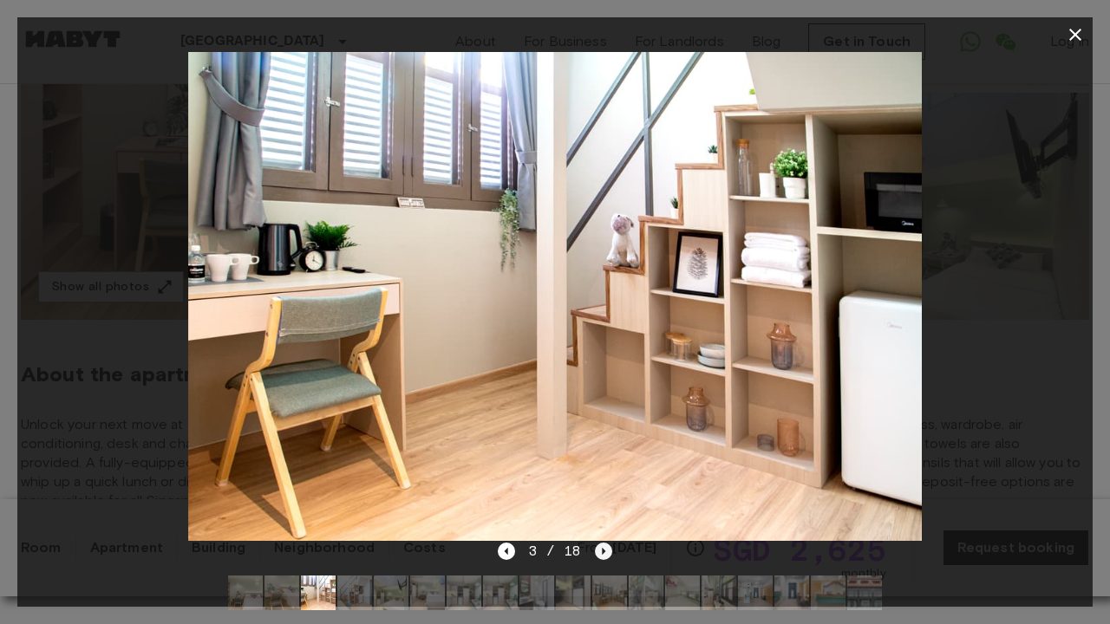
click at [599, 552] on icon "Next image" at bounding box center [603, 551] width 17 height 17
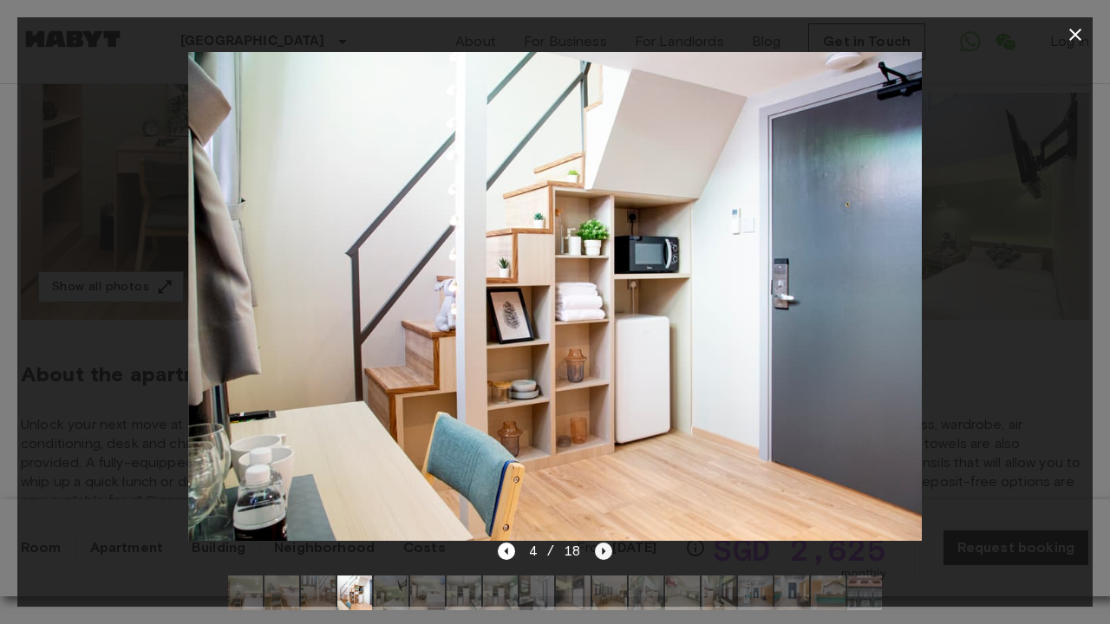
click at [599, 552] on icon "Next image" at bounding box center [603, 551] width 17 height 17
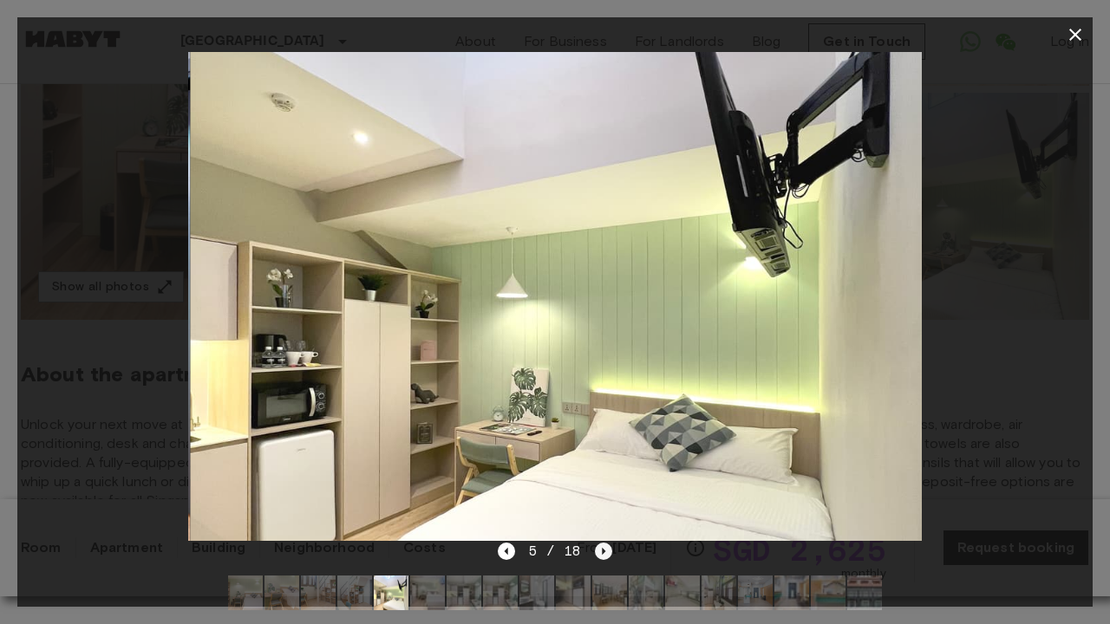
click at [599, 552] on icon "Next image" at bounding box center [603, 551] width 17 height 17
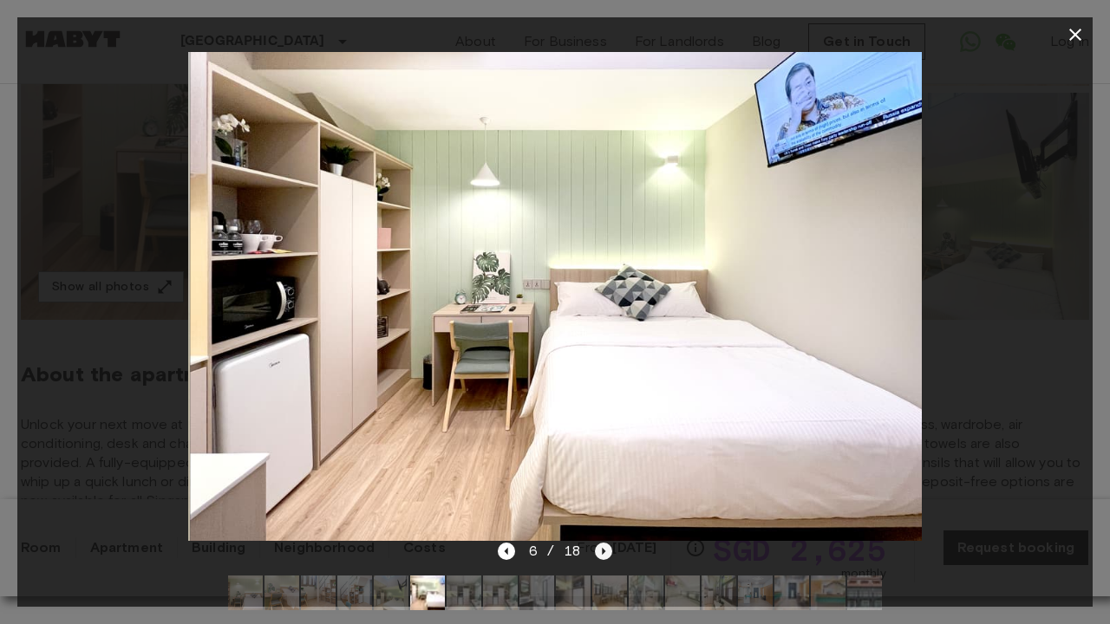
click at [599, 552] on icon "Next image" at bounding box center [603, 551] width 17 height 17
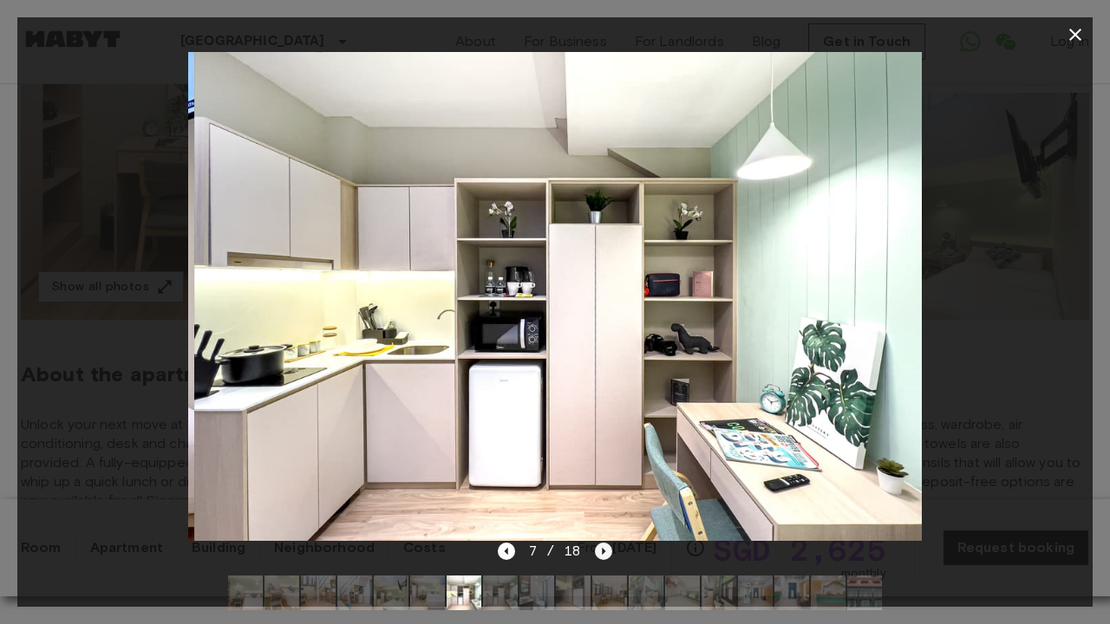
click at [599, 552] on icon "Next image" at bounding box center [603, 551] width 17 height 17
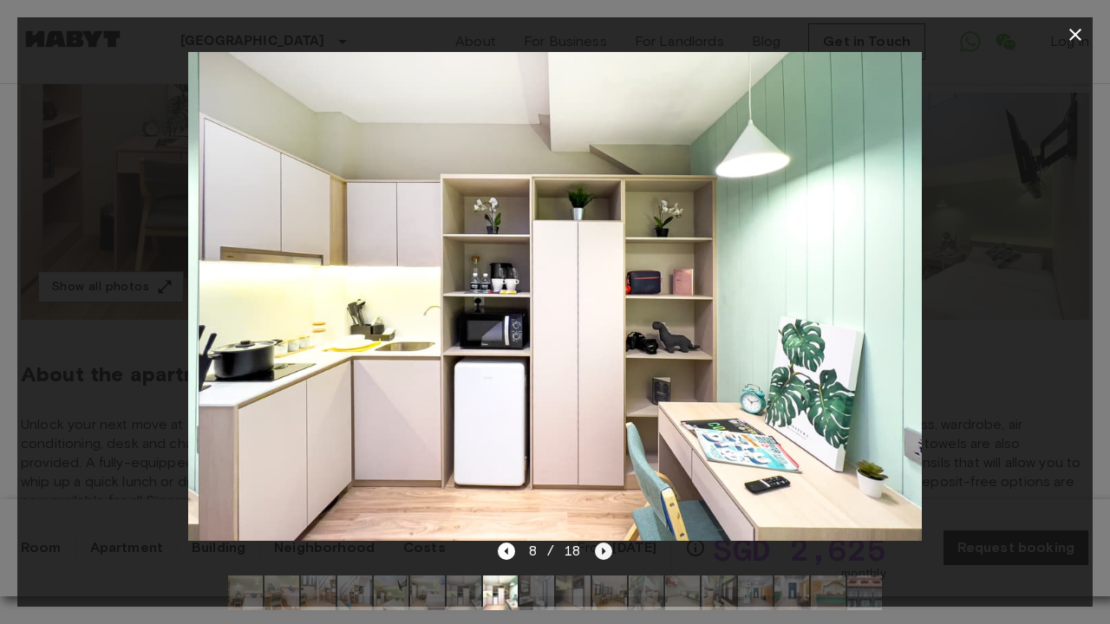
click at [599, 552] on icon "Next image" at bounding box center [603, 551] width 17 height 17
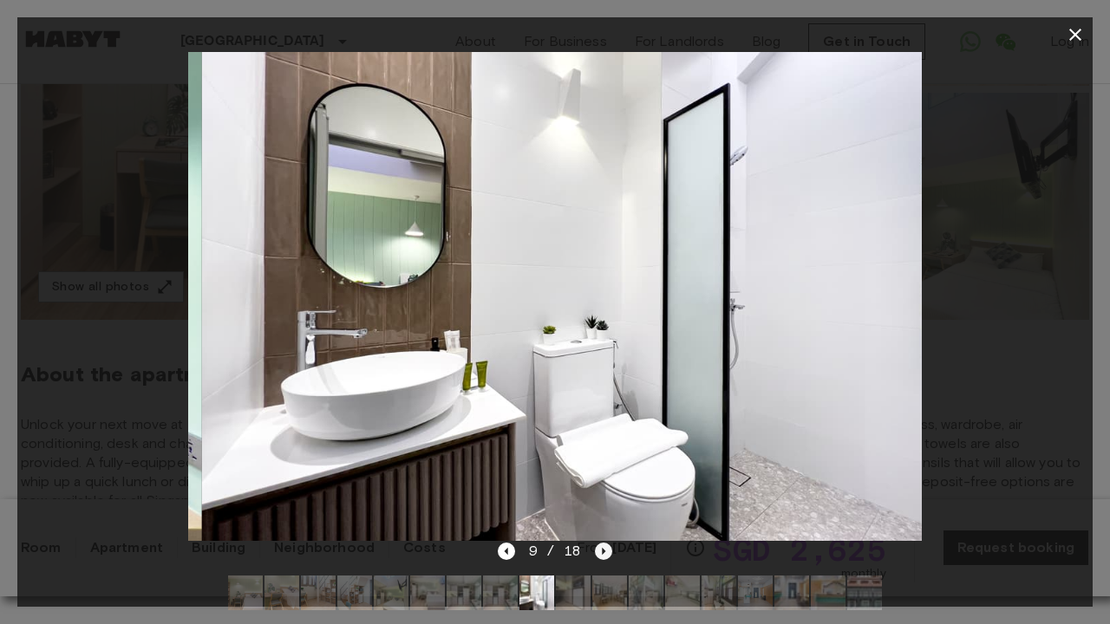
click at [599, 552] on icon "Next image" at bounding box center [603, 551] width 17 height 17
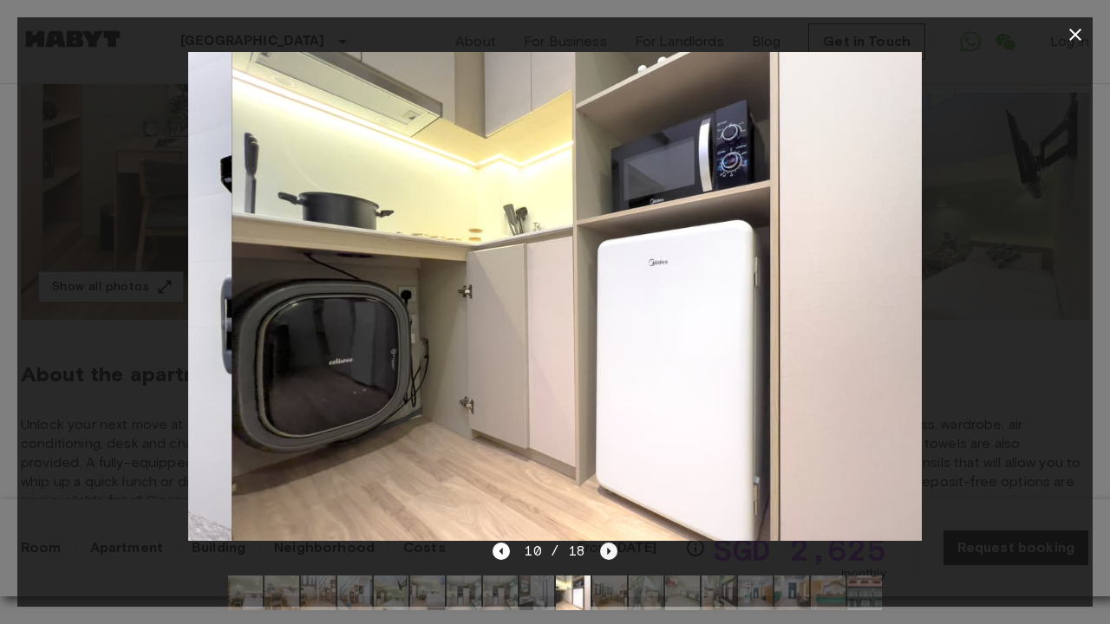
click at [600, 552] on icon "Next image" at bounding box center [608, 551] width 17 height 17
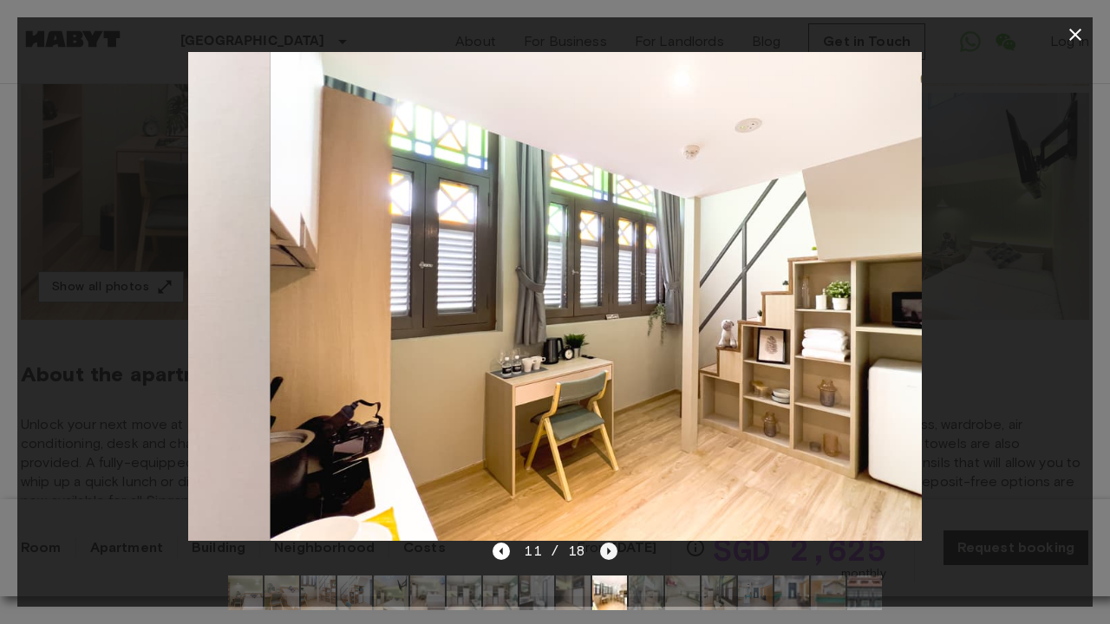
click at [600, 552] on icon "Next image" at bounding box center [608, 551] width 17 height 17
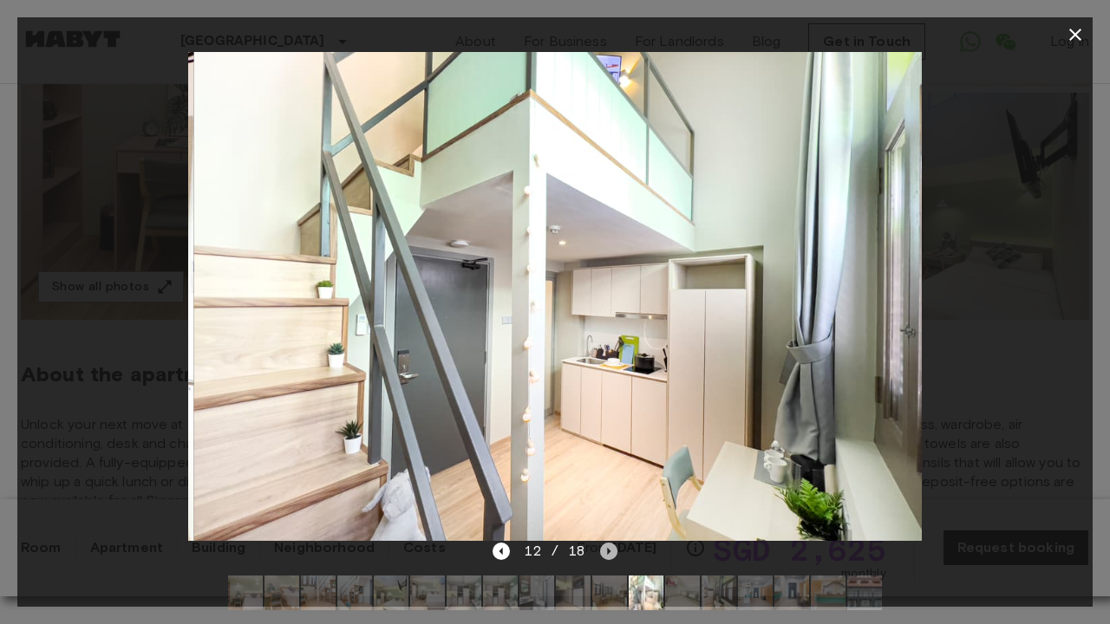
click at [600, 552] on icon "Next image" at bounding box center [608, 551] width 17 height 17
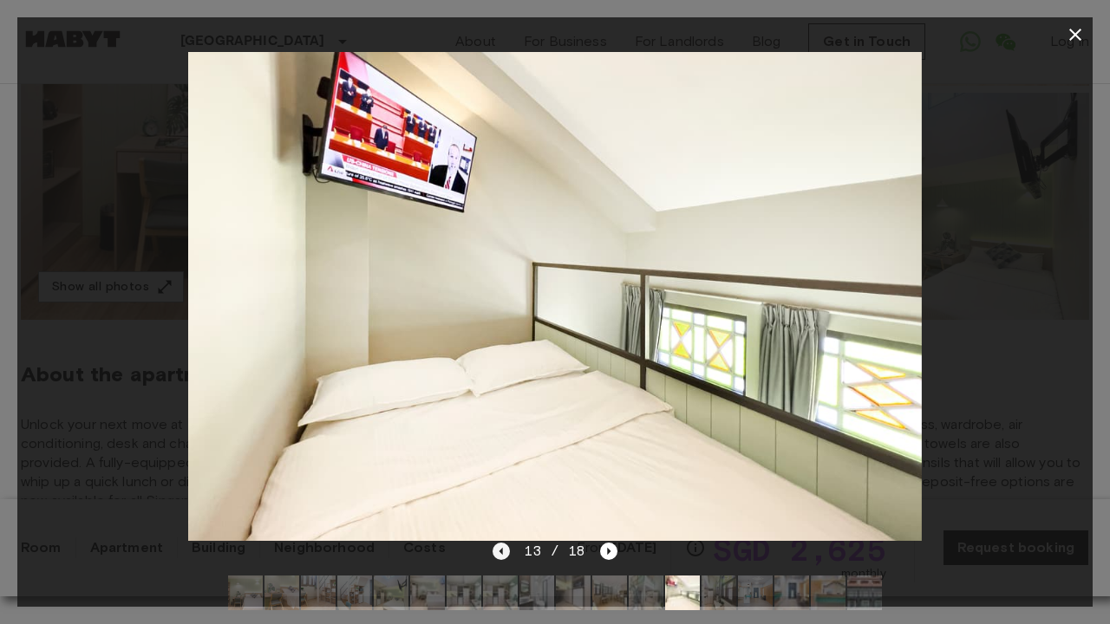
click at [506, 547] on icon "Previous image" at bounding box center [500, 551] width 17 height 17
